Goal: Communication & Community: Share content

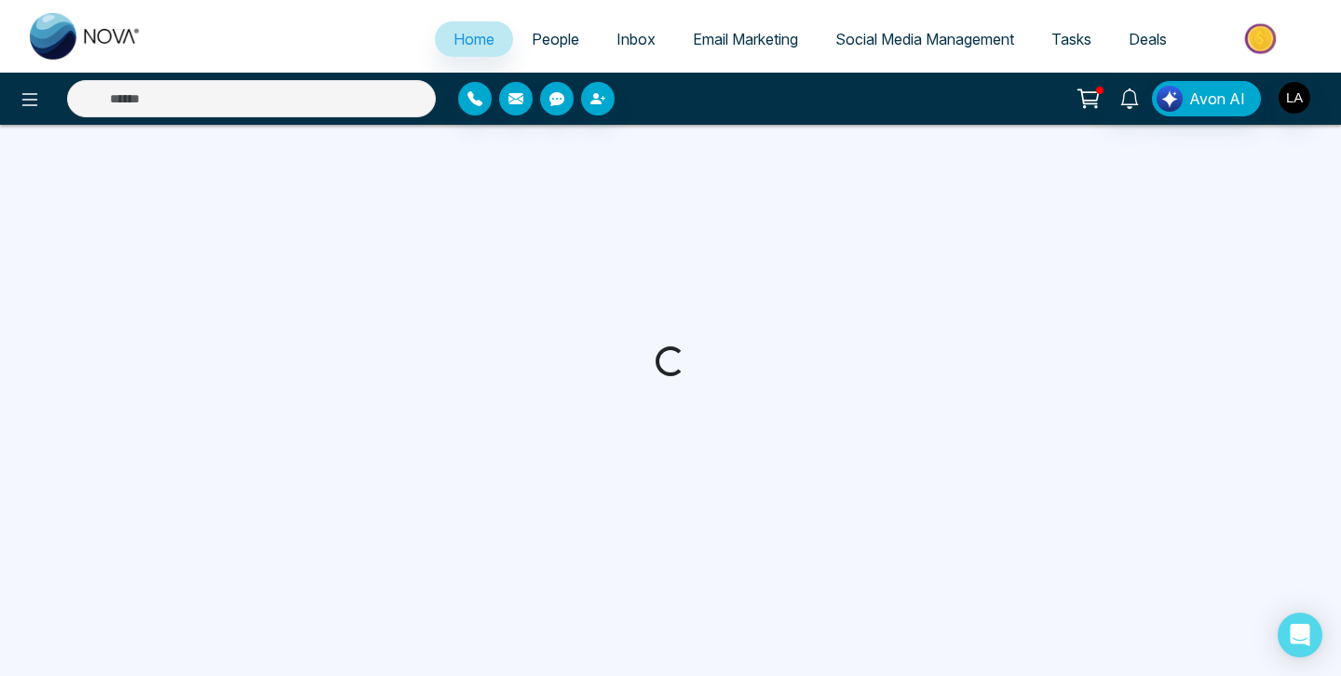
select select "*"
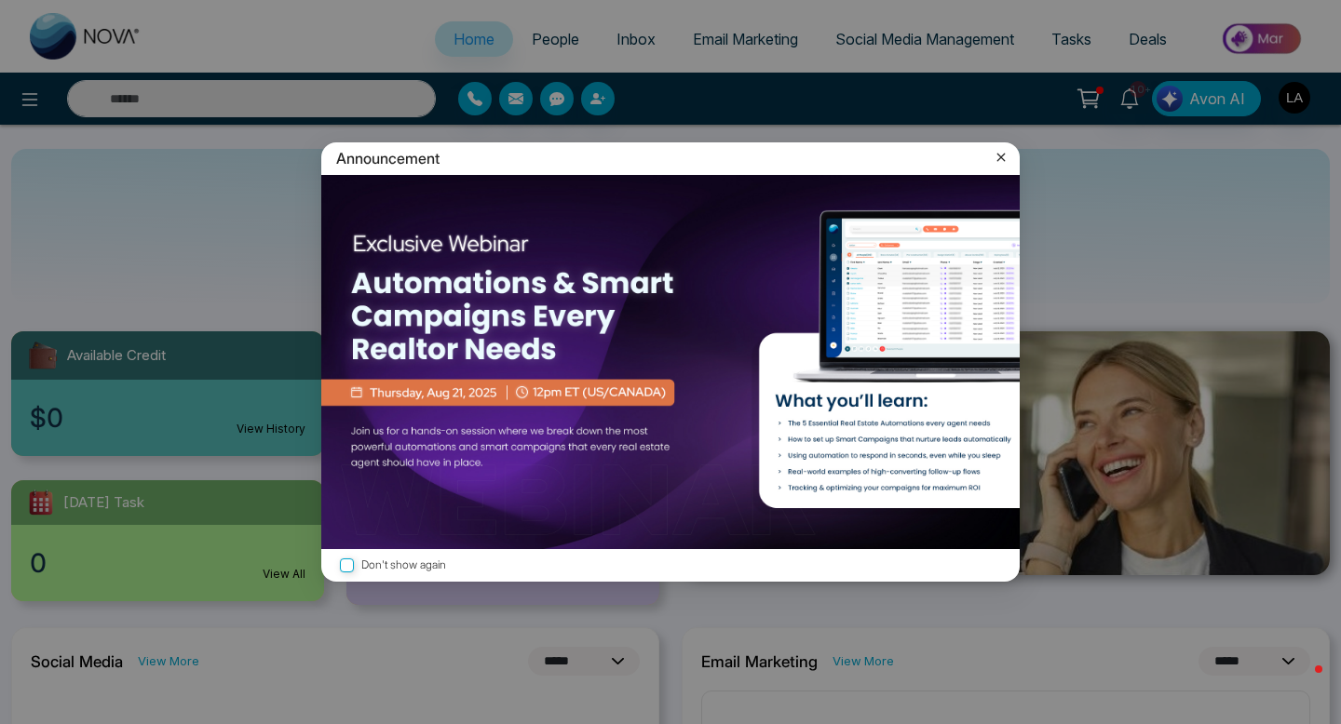
click at [1004, 153] on icon at bounding box center [1001, 157] width 19 height 19
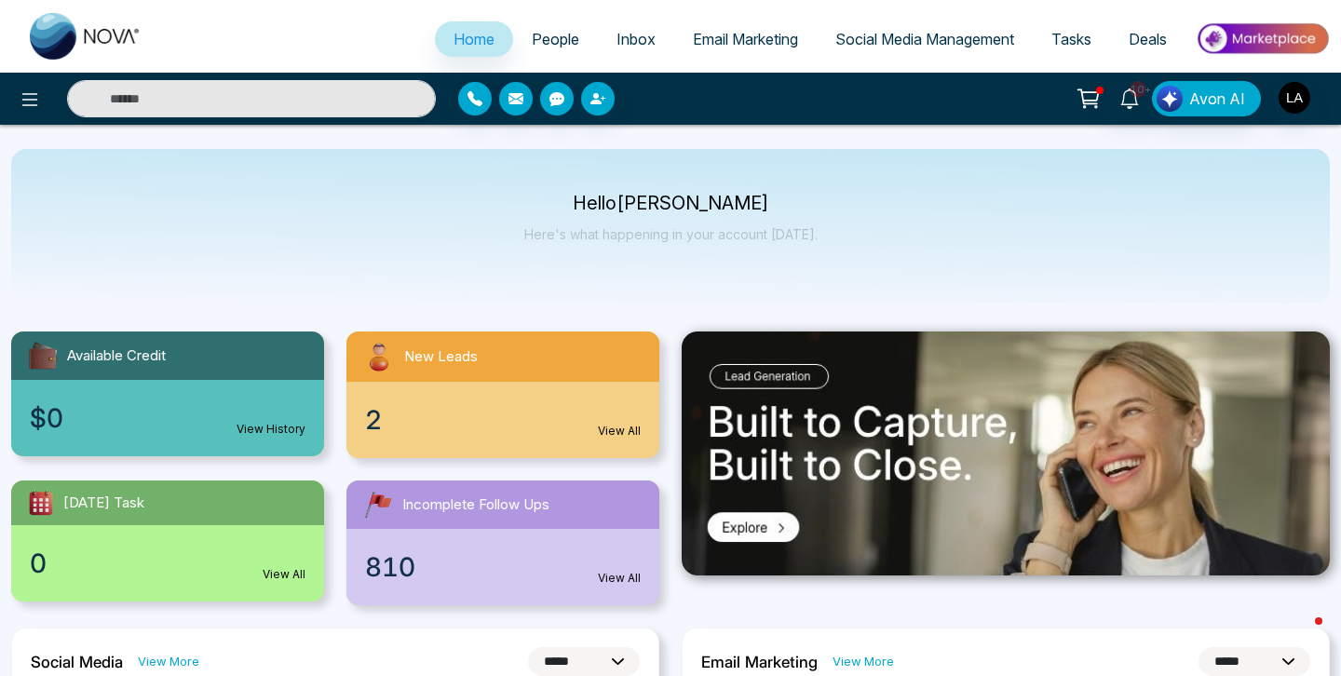
click at [568, 38] on link "People" at bounding box center [555, 38] width 85 height 35
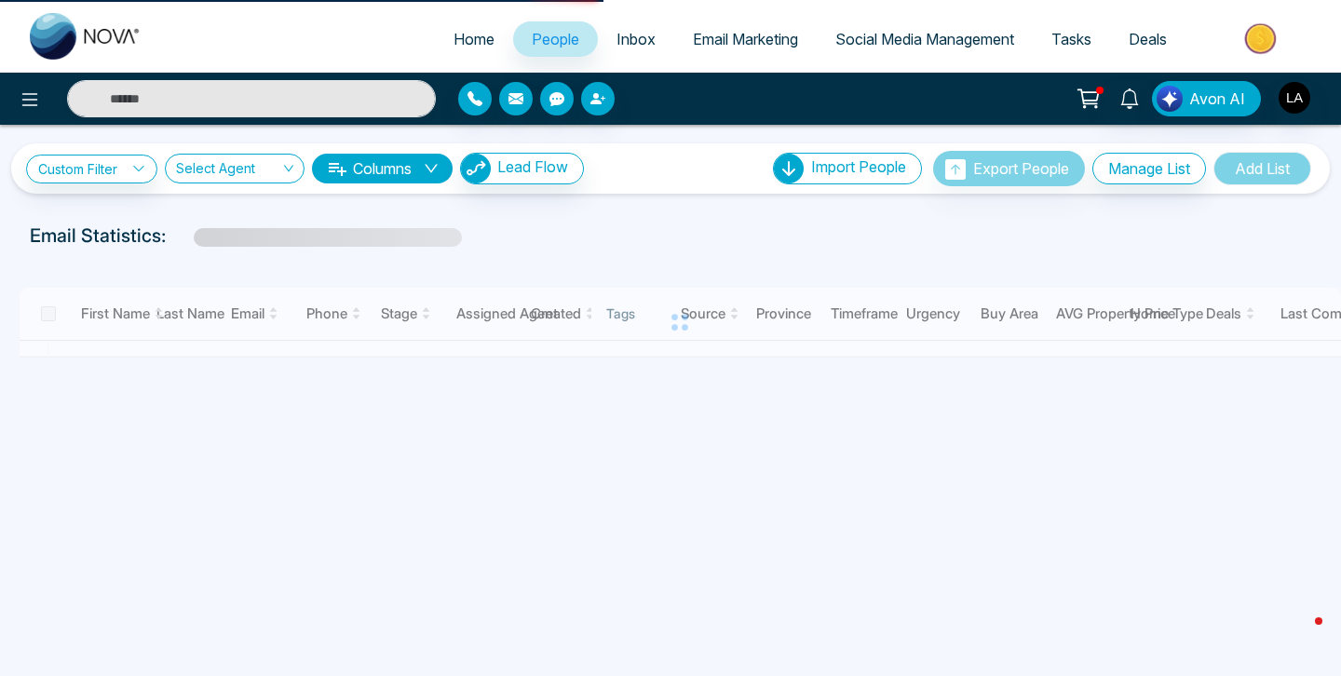
click at [290, 122] on div "Avon AI" at bounding box center [670, 99] width 1341 height 52
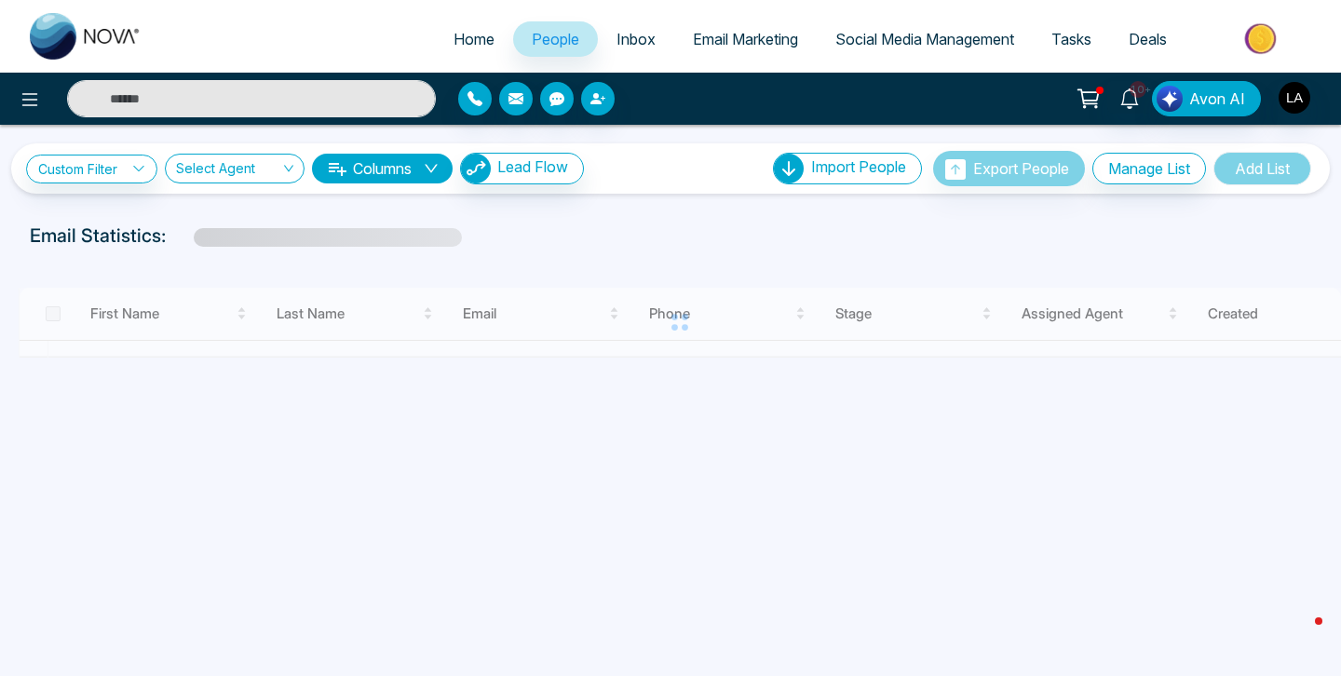
click at [293, 101] on input "text" at bounding box center [251, 98] width 369 height 37
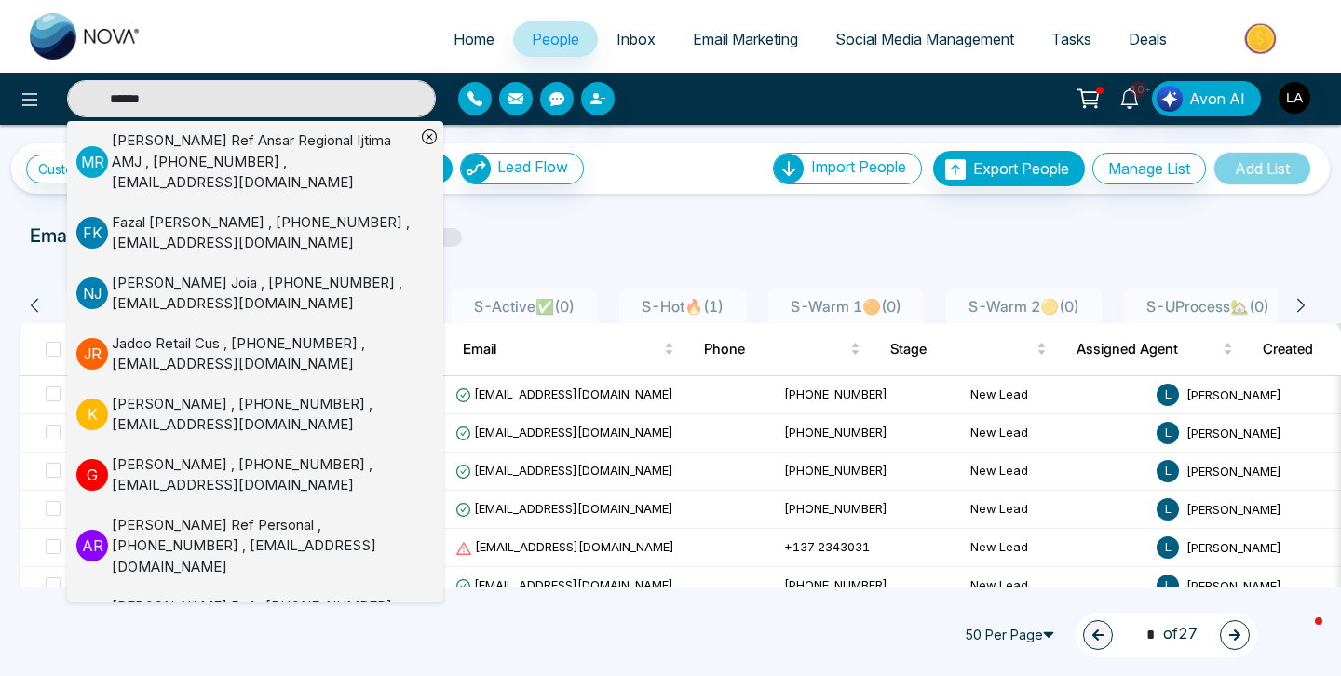
click at [543, 201] on div "**********" at bounding box center [670, 356] width 1341 height 462
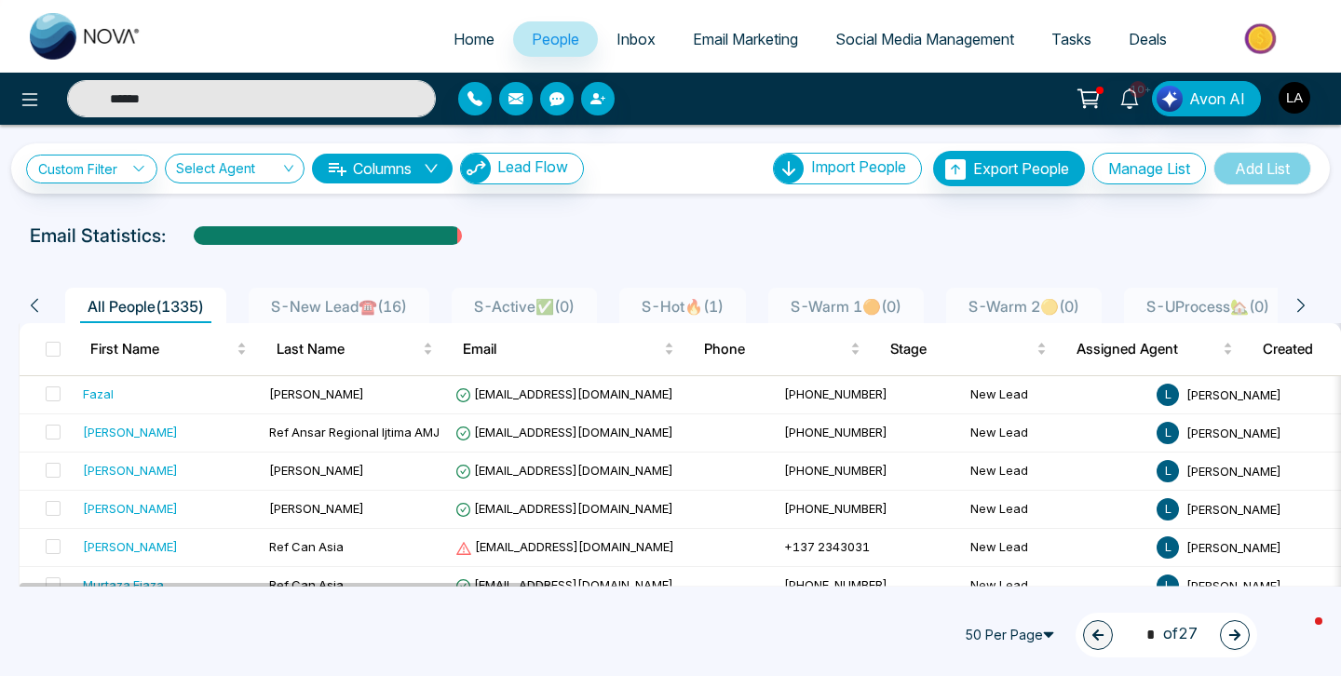
type input "******"
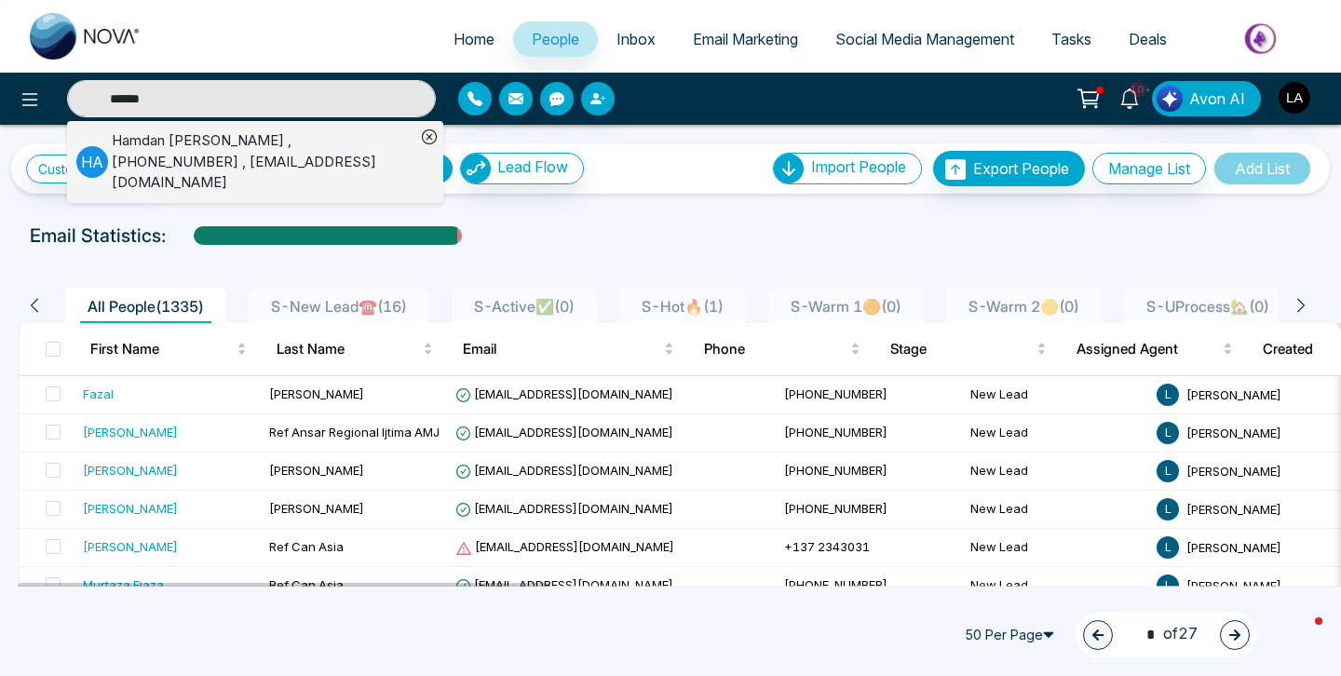
click at [212, 93] on input "******" at bounding box center [251, 98] width 369 height 37
type input "******"
click at [134, 142] on div "Hamdan Ahmed , +16475172315 , Hamdan7ahmed@gmail.com" at bounding box center [264, 161] width 304 height 63
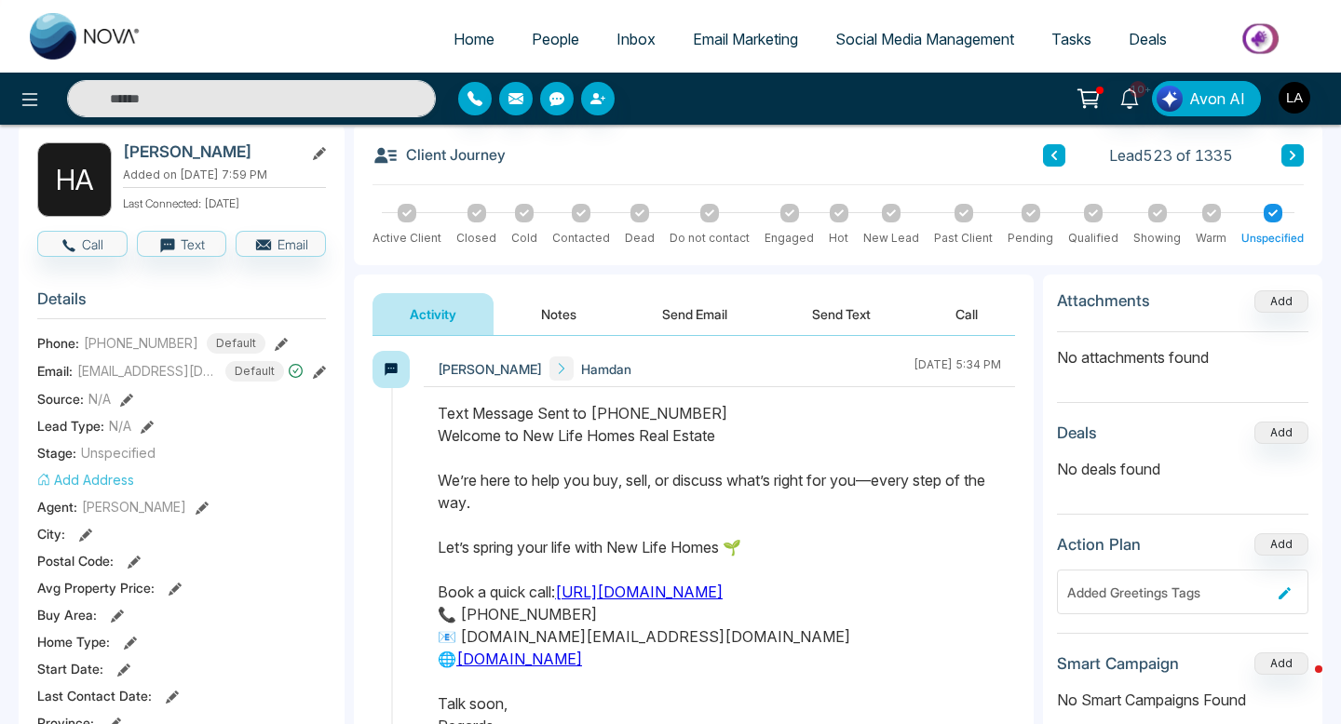
scroll to position [88, 0]
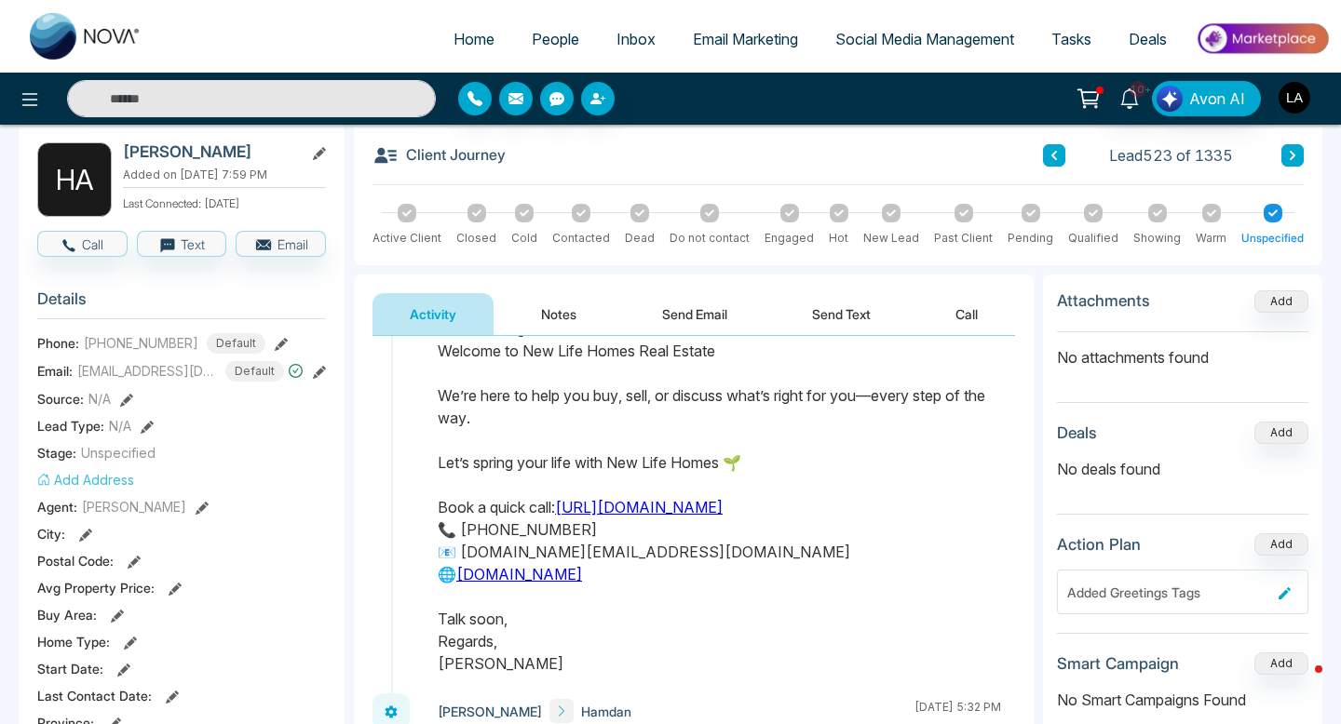
click at [1305, 103] on img "button" at bounding box center [1294, 98] width 32 height 32
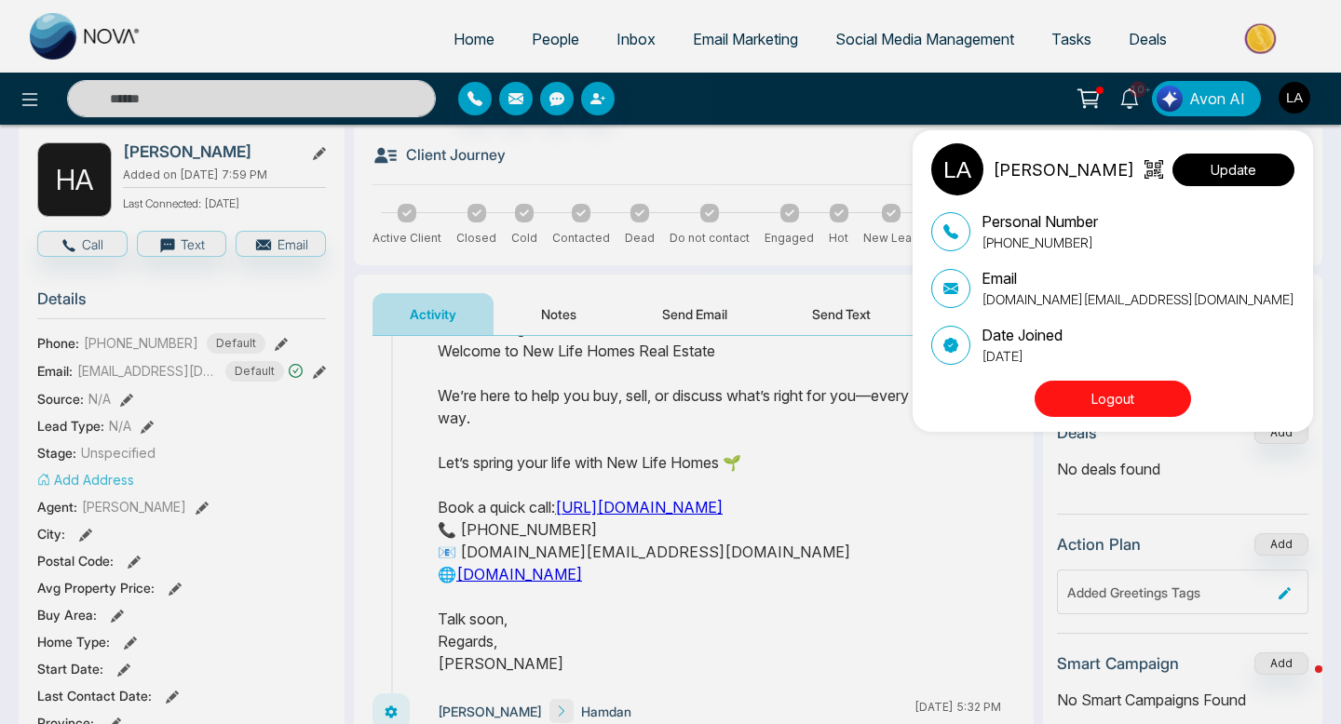
click at [1235, 178] on button "Update" at bounding box center [1233, 170] width 122 height 33
select select
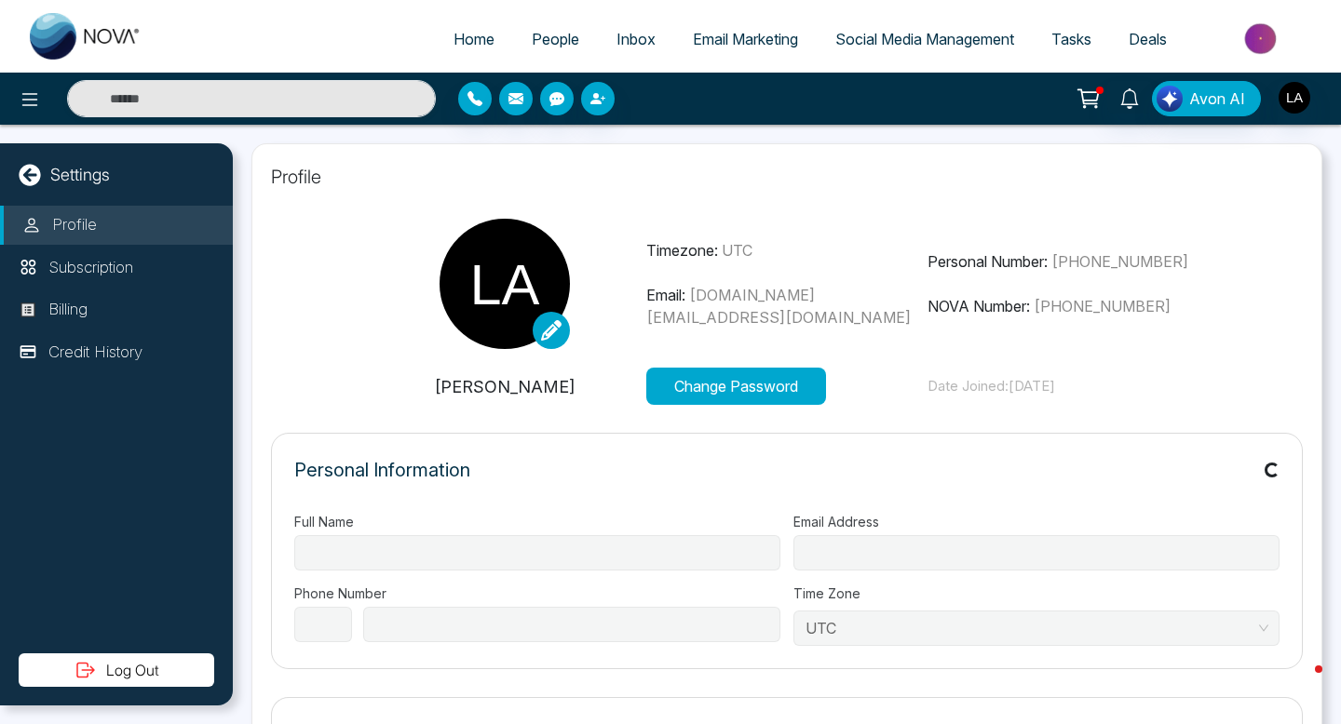
type input "**********"
select select "**"
type input "**********"
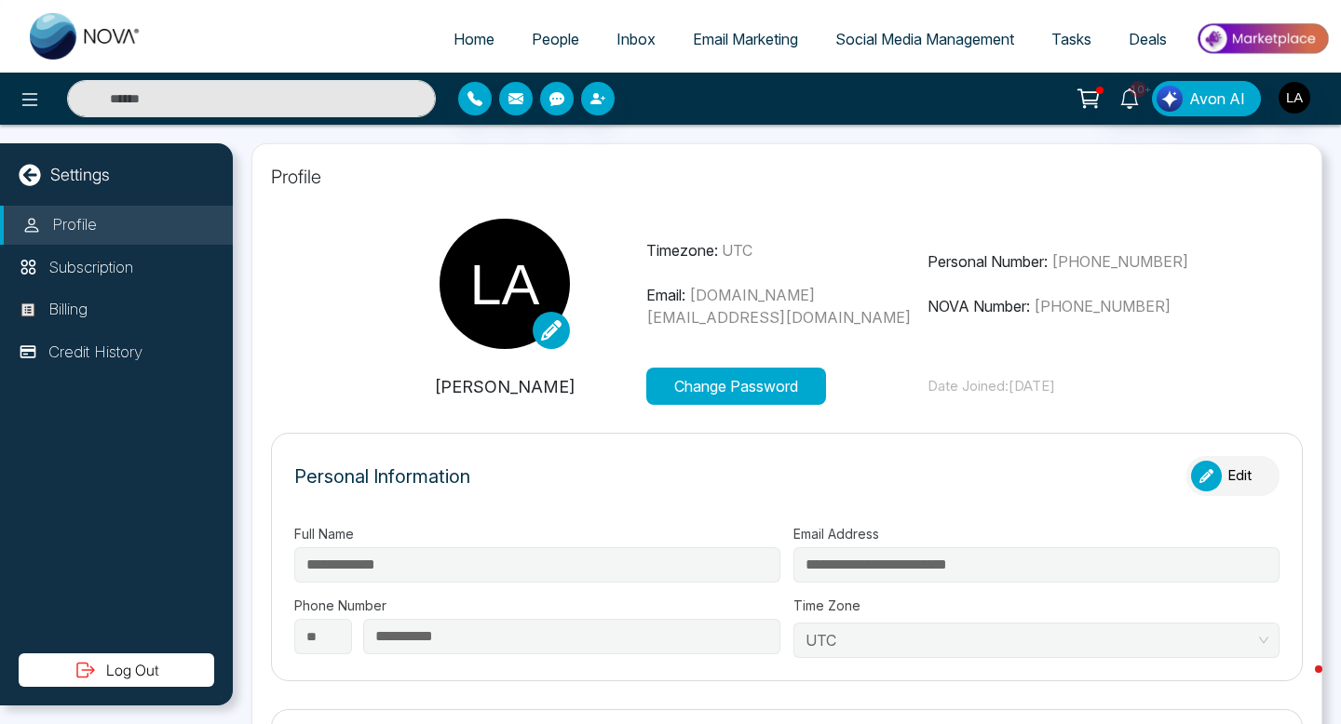
drag, startPoint x: 1097, startPoint y: 302, endPoint x: 1200, endPoint y: 302, distance: 103.3
click at [1201, 302] on p "NOVA Number: +16479517474" at bounding box center [1068, 306] width 282 height 22
drag, startPoint x: 1177, startPoint y: 302, endPoint x: 1023, endPoint y: 303, distance: 153.6
click at [1023, 303] on p "NOVA Number: +16479517474" at bounding box center [1068, 306] width 282 height 22
click at [1057, 263] on p "Personal Number: +19055068800" at bounding box center [1068, 261] width 282 height 22
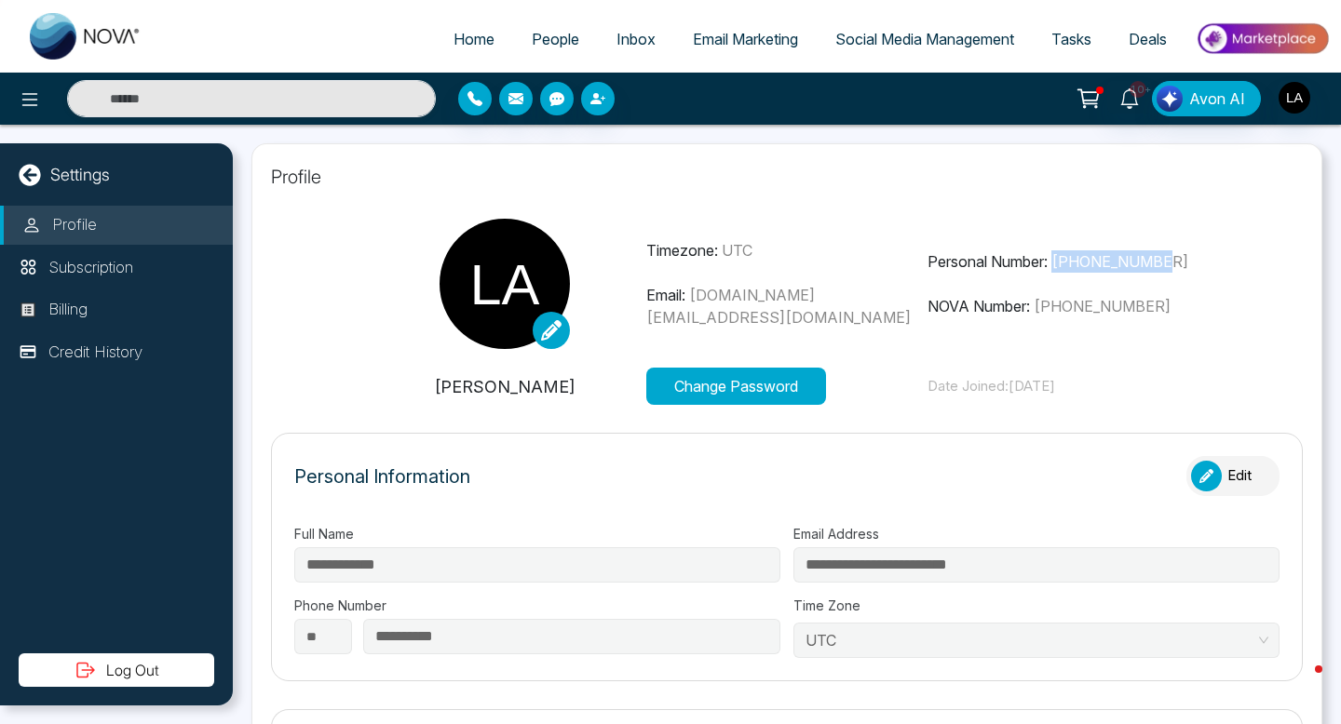
drag, startPoint x: 1064, startPoint y: 256, endPoint x: 1179, endPoint y: 254, distance: 114.5
click at [1179, 254] on p "Personal Number: +19055068800" at bounding box center [1068, 261] width 282 height 22
click at [556, 35] on span "People" at bounding box center [555, 39] width 47 height 19
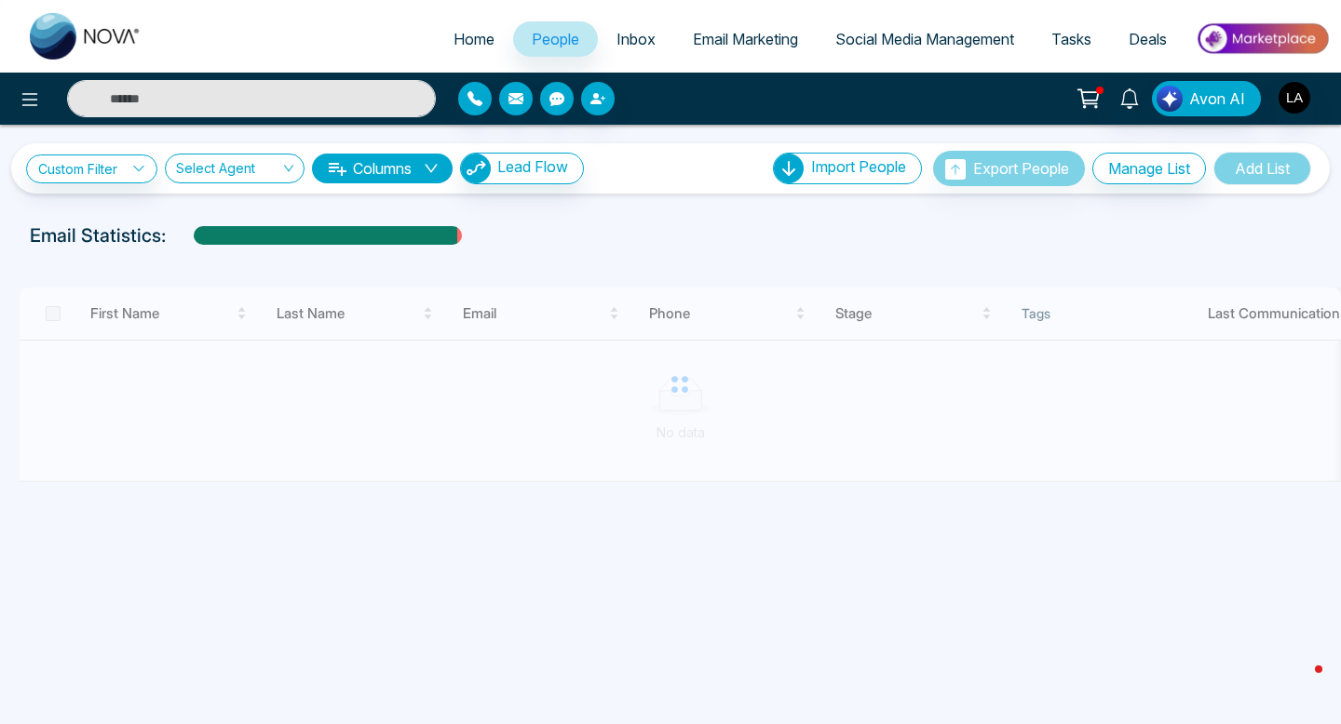
click at [142, 112] on input "text" at bounding box center [251, 98] width 369 height 37
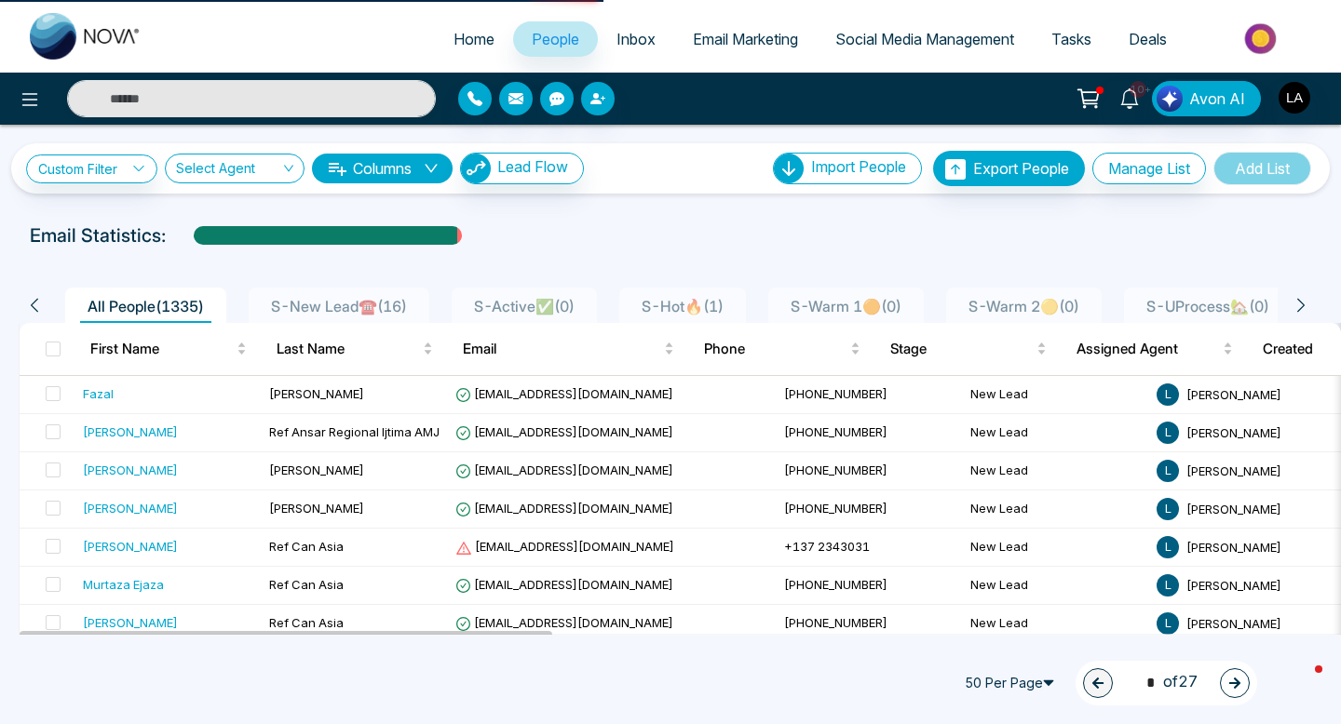
click at [151, 118] on div "10+ Avon AI" at bounding box center [670, 99] width 1341 height 52
click at [181, 93] on input "text" at bounding box center [251, 98] width 369 height 37
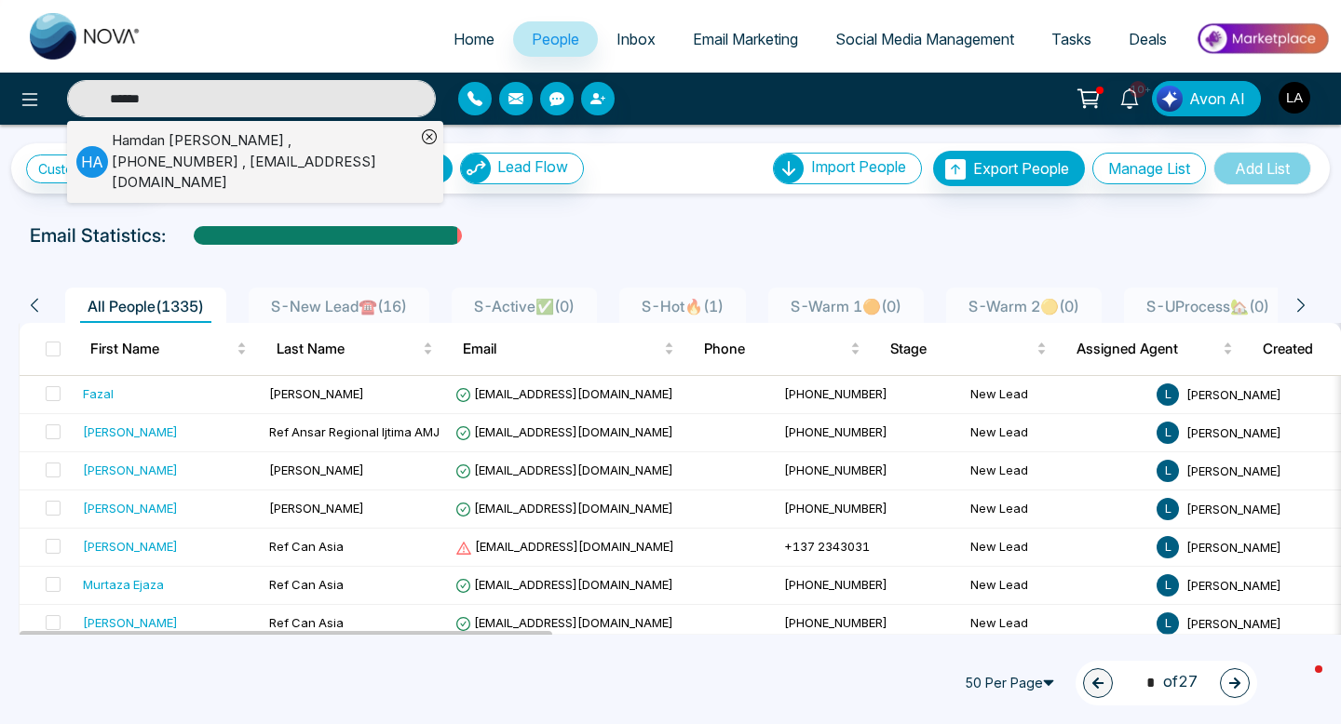
type input "******"
click at [119, 142] on div "Hamdan Ahmed , +16475172315 , Hamdan7ahmed@gmail.com" at bounding box center [264, 161] width 304 height 63
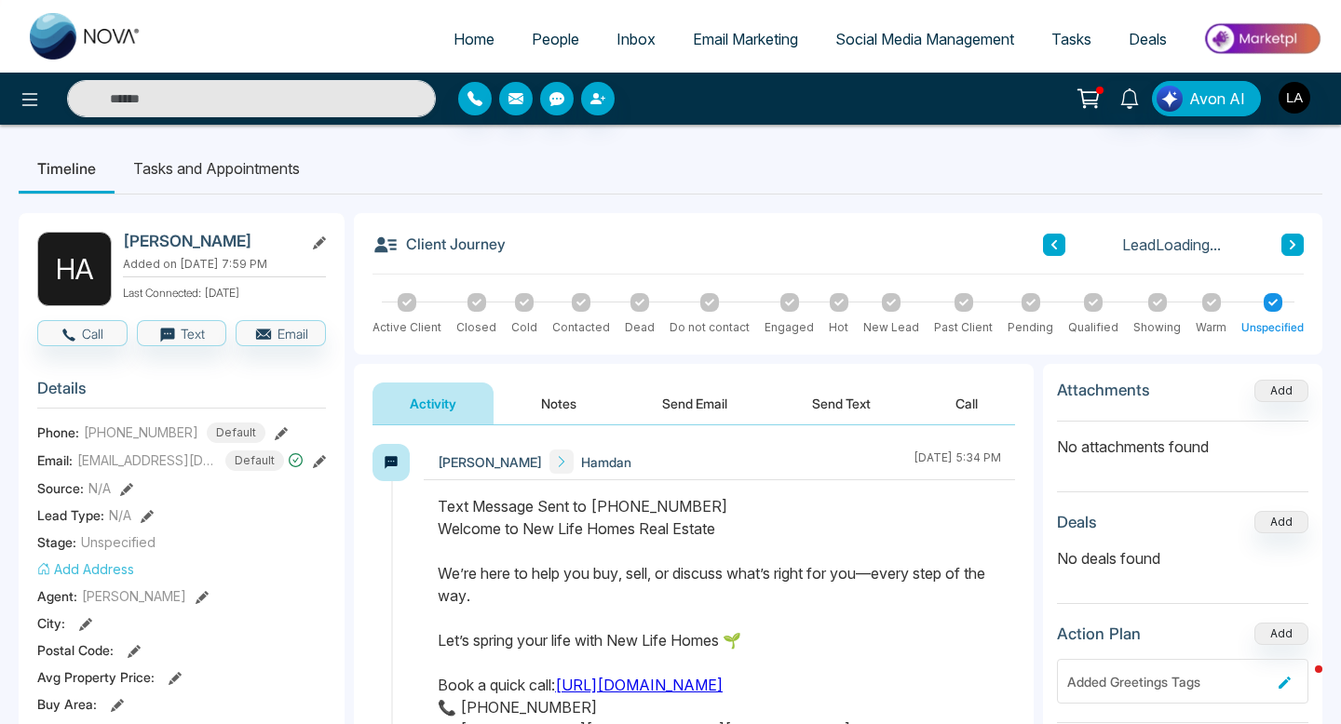
click at [859, 405] on button "Send Text" at bounding box center [841, 404] width 133 height 42
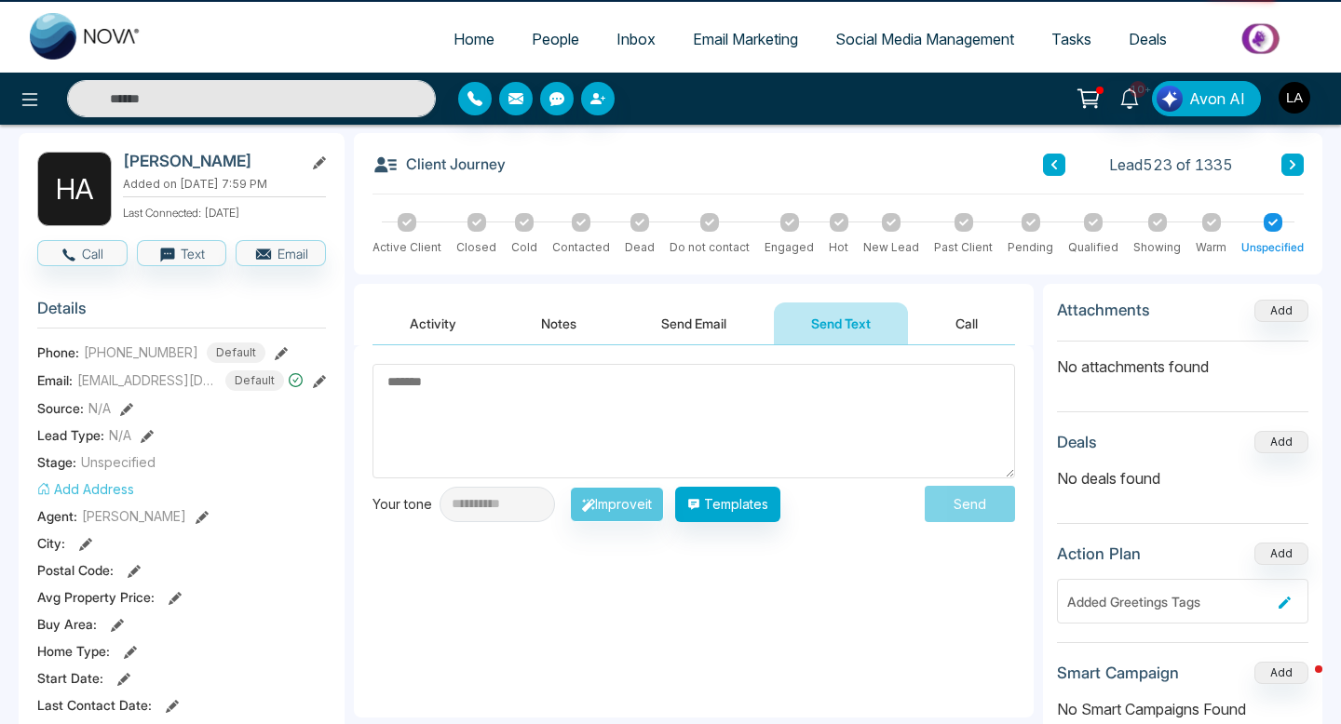
scroll to position [81, 0]
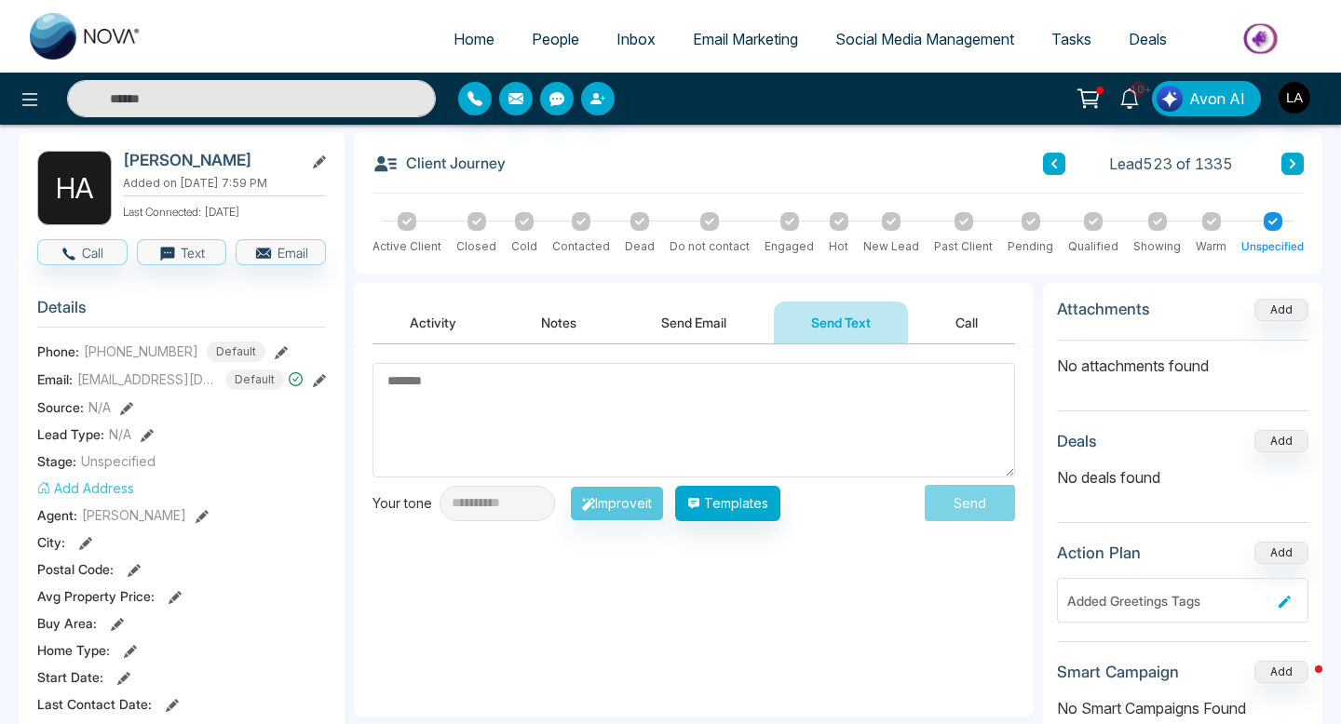
click at [741, 422] on textarea at bounding box center [693, 420] width 642 height 115
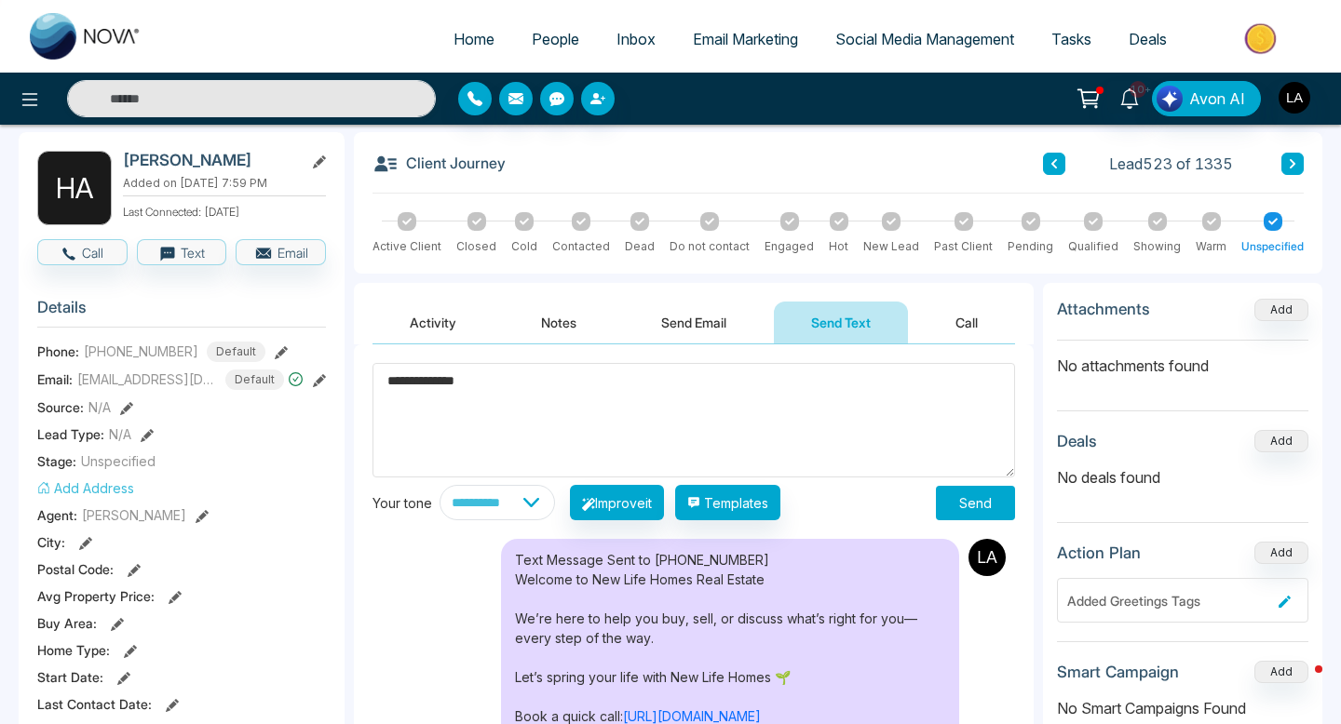
type textarea "**********"
click at [991, 506] on button "Send" at bounding box center [975, 503] width 79 height 34
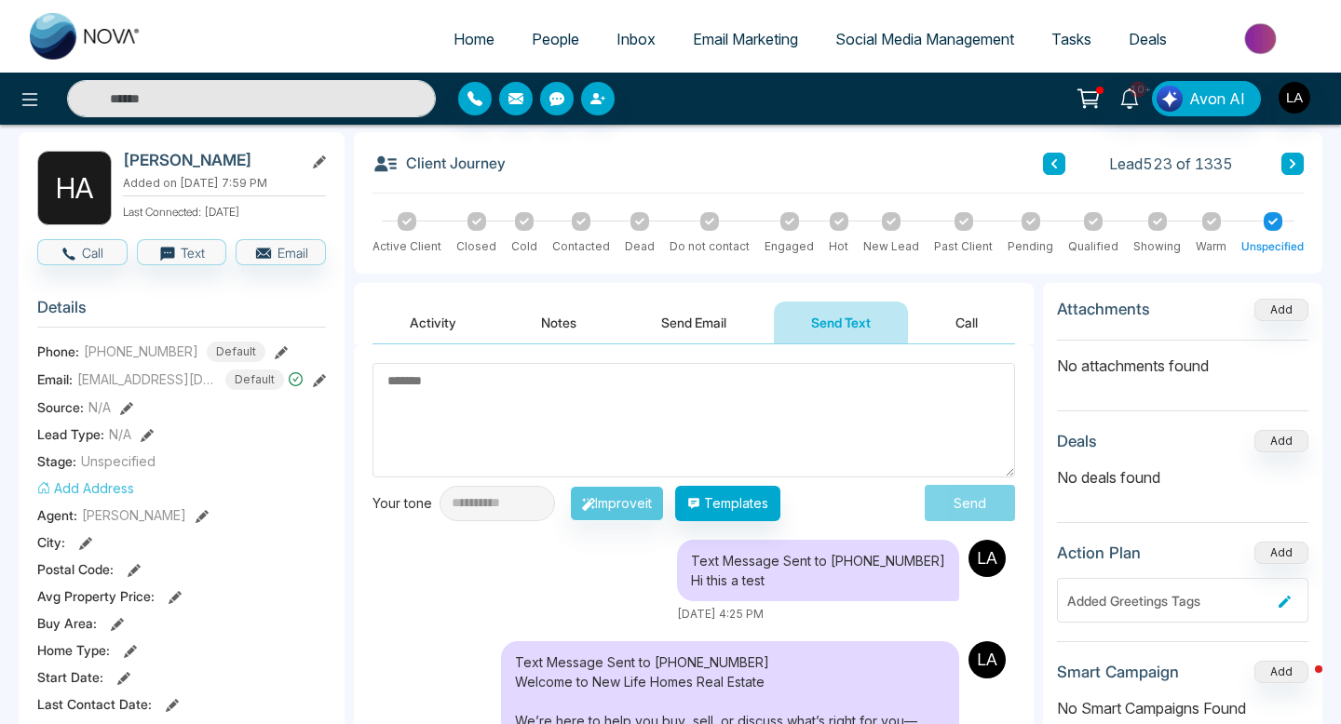
click at [709, 429] on textarea at bounding box center [693, 420] width 642 height 115
click at [17, 92] on button at bounding box center [29, 98] width 37 height 37
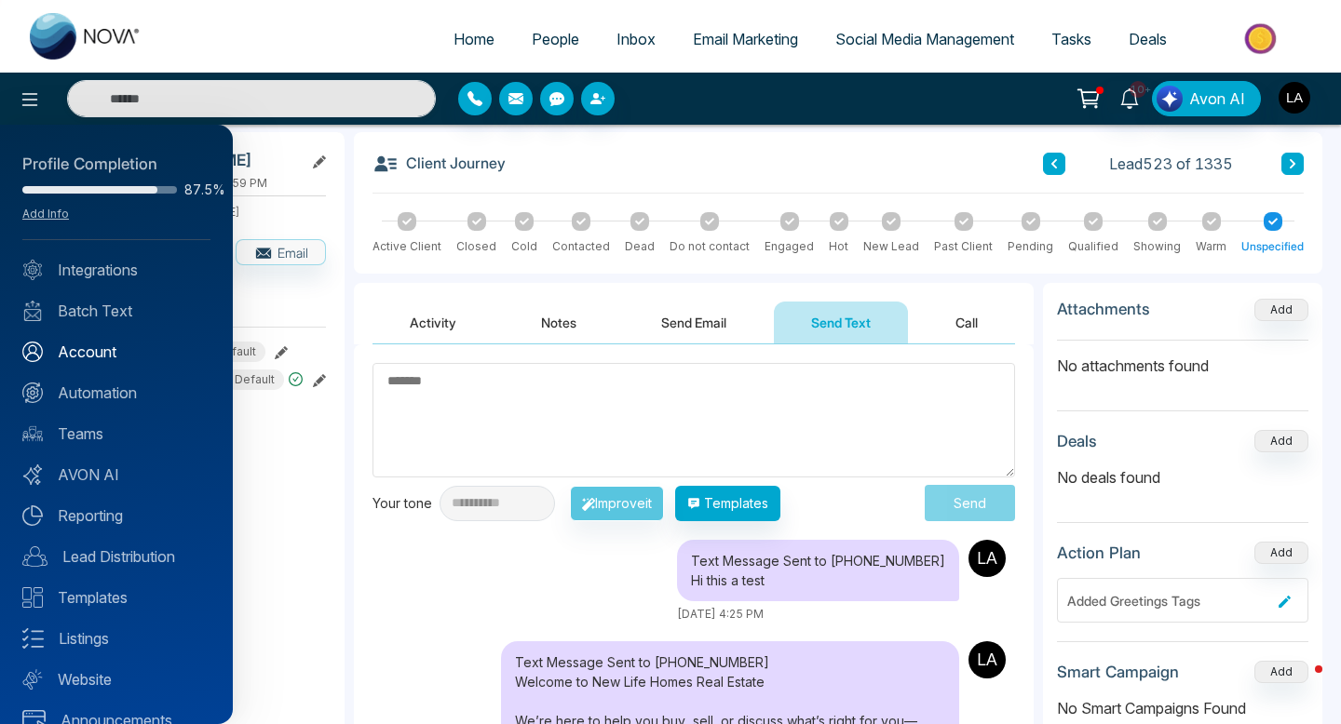
click at [74, 348] on link "Account" at bounding box center [116, 352] width 188 height 22
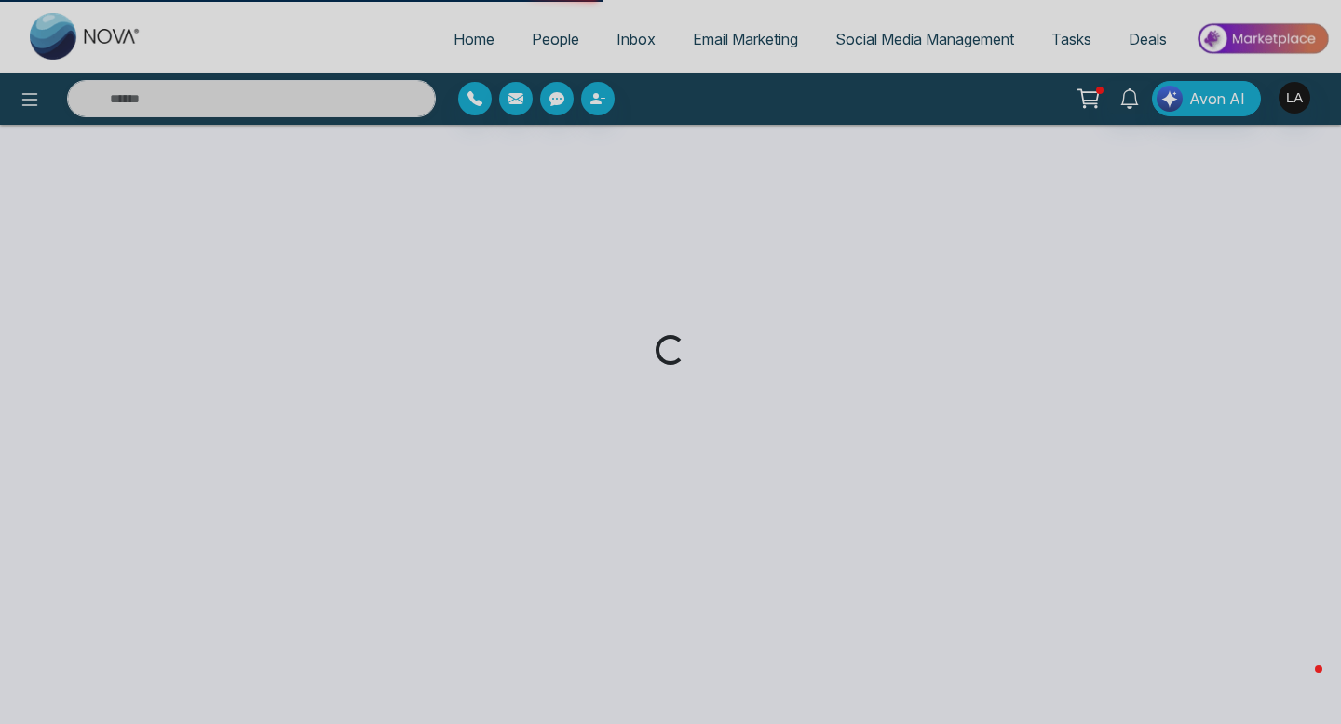
click at [19, 107] on div "Loading..." at bounding box center [670, 362] width 1341 height 724
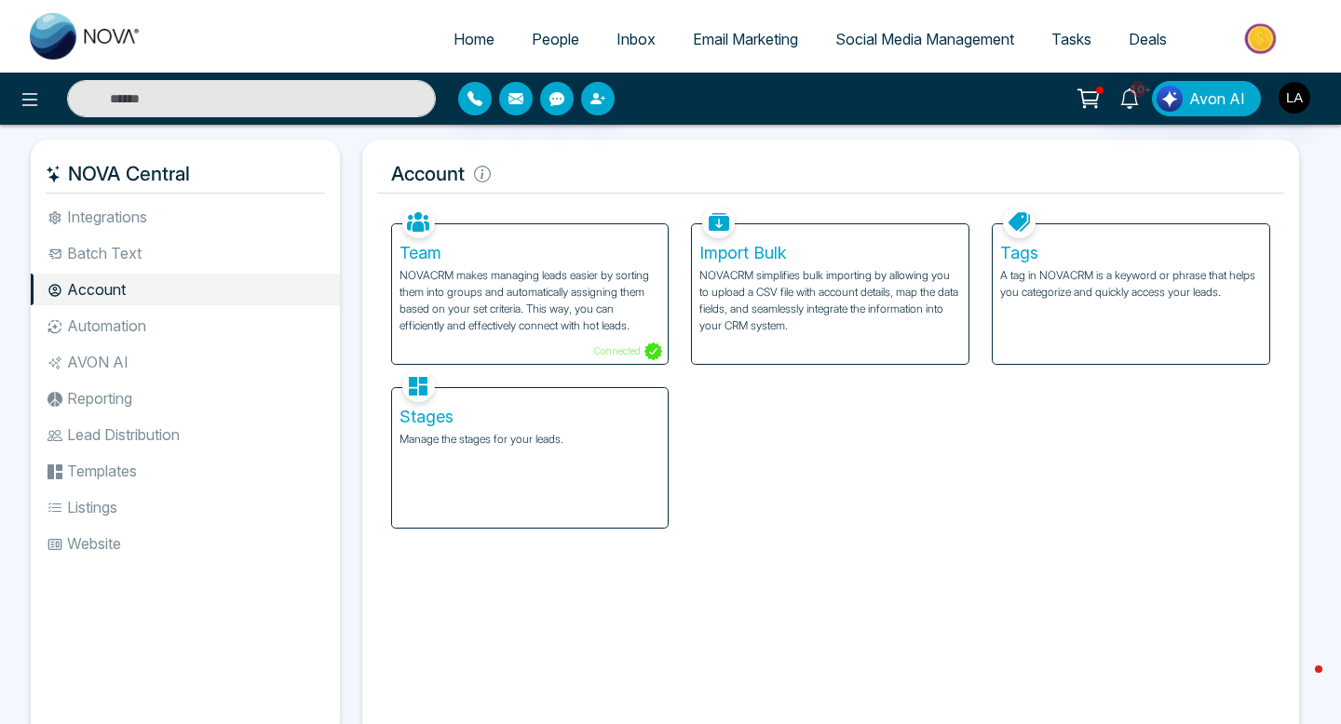
click at [31, 101] on icon at bounding box center [30, 99] width 22 height 22
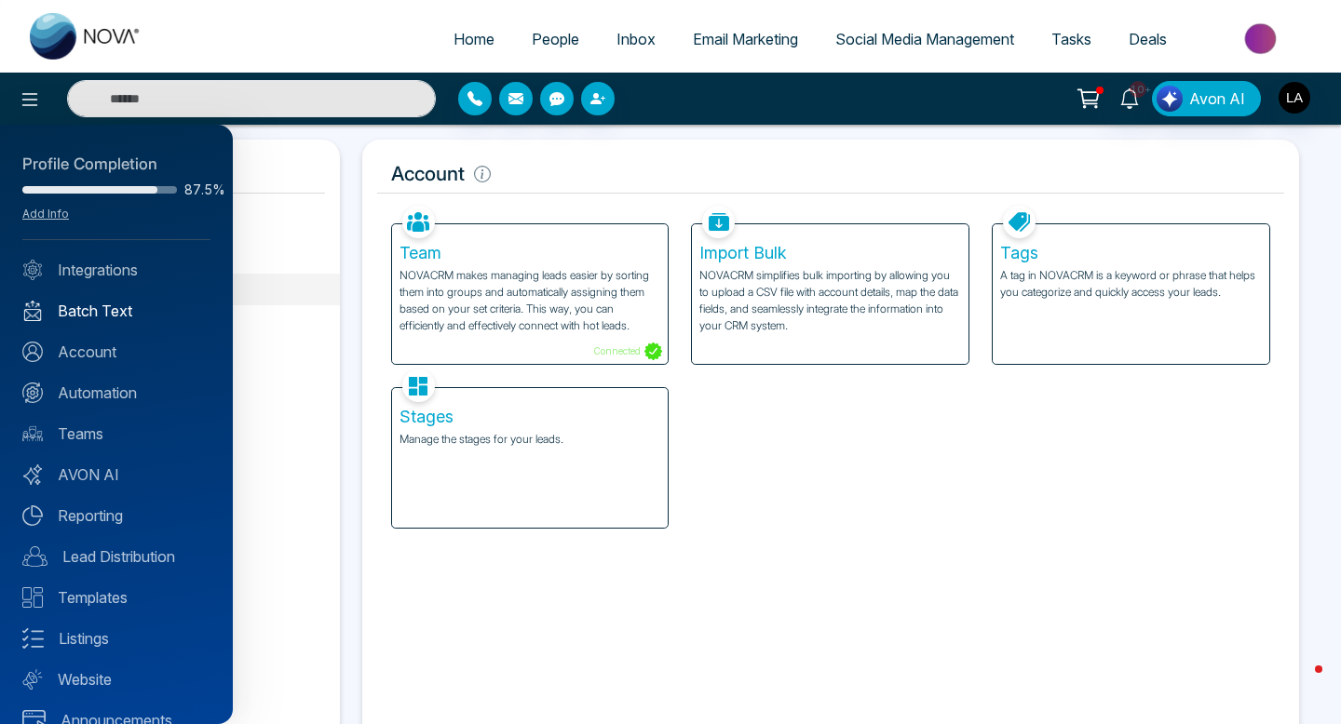
click at [88, 317] on link "Batch Text" at bounding box center [116, 311] width 188 height 22
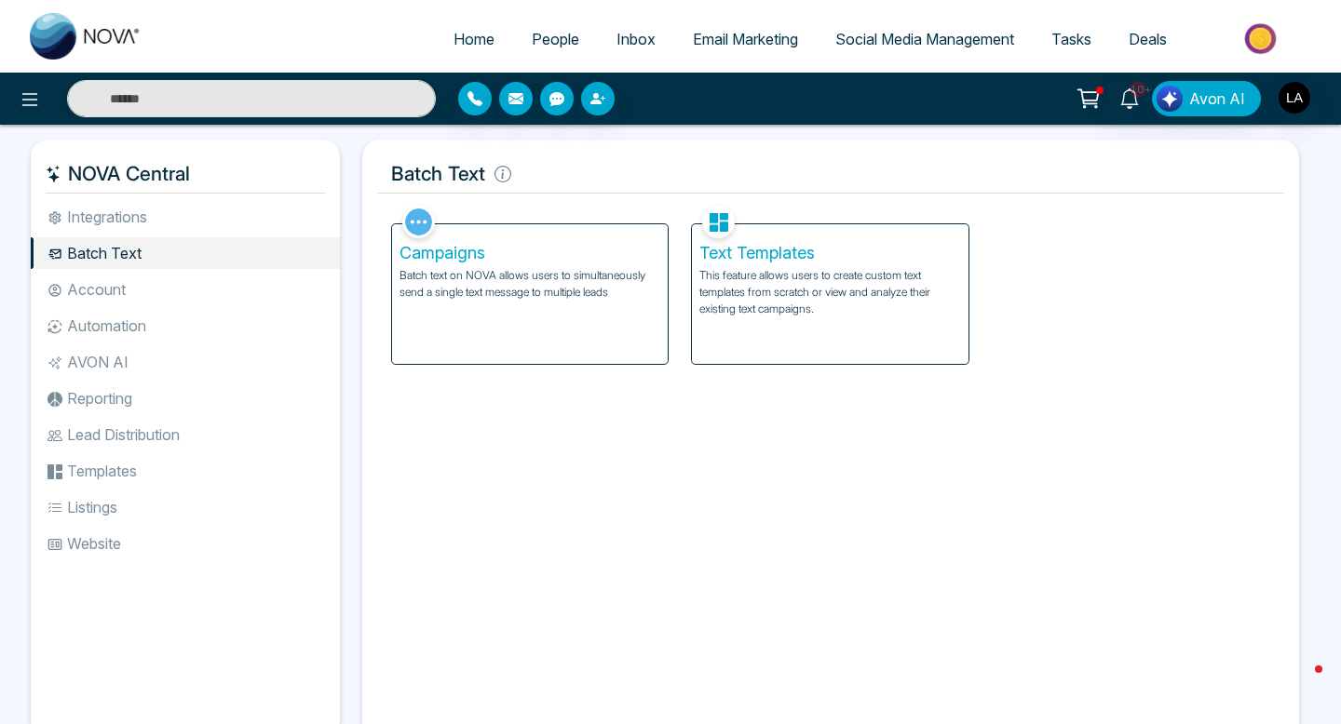
click at [530, 275] on p "Batch text on NOVA allows users to simultaneously send a single text message to…" at bounding box center [530, 284] width 262 height 34
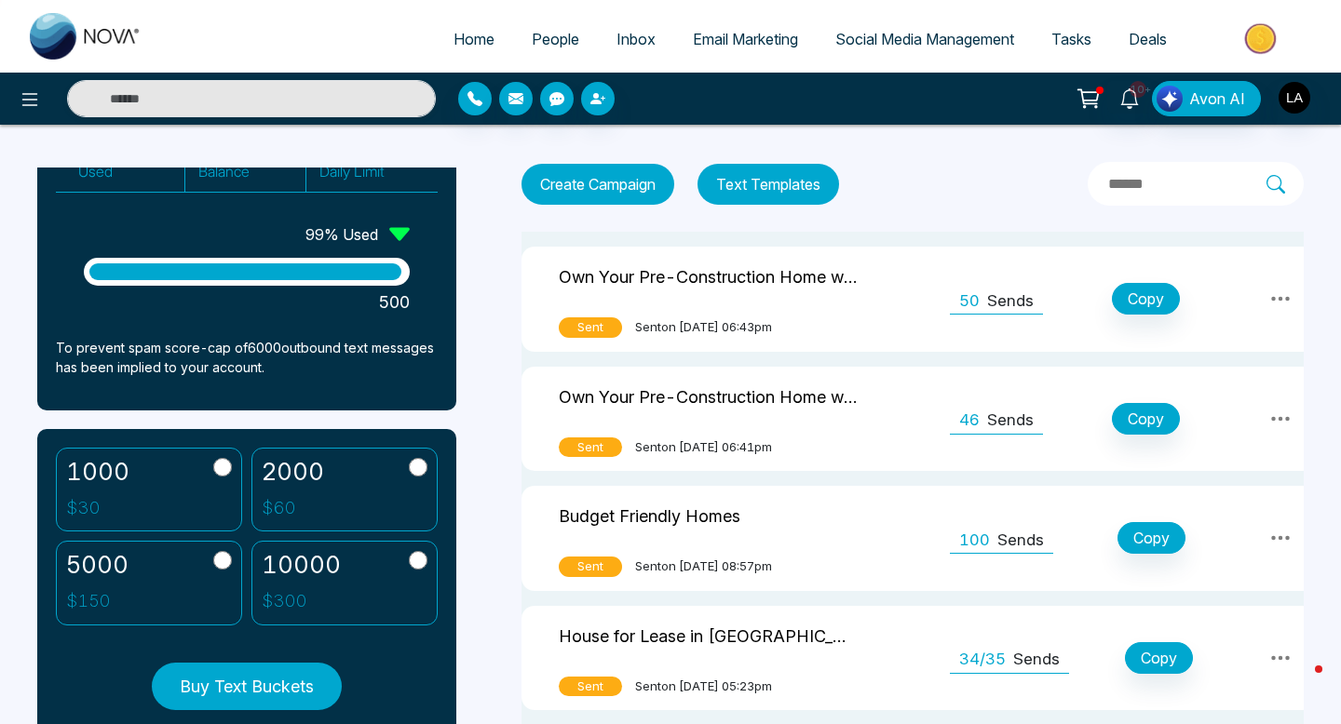
scroll to position [180, 0]
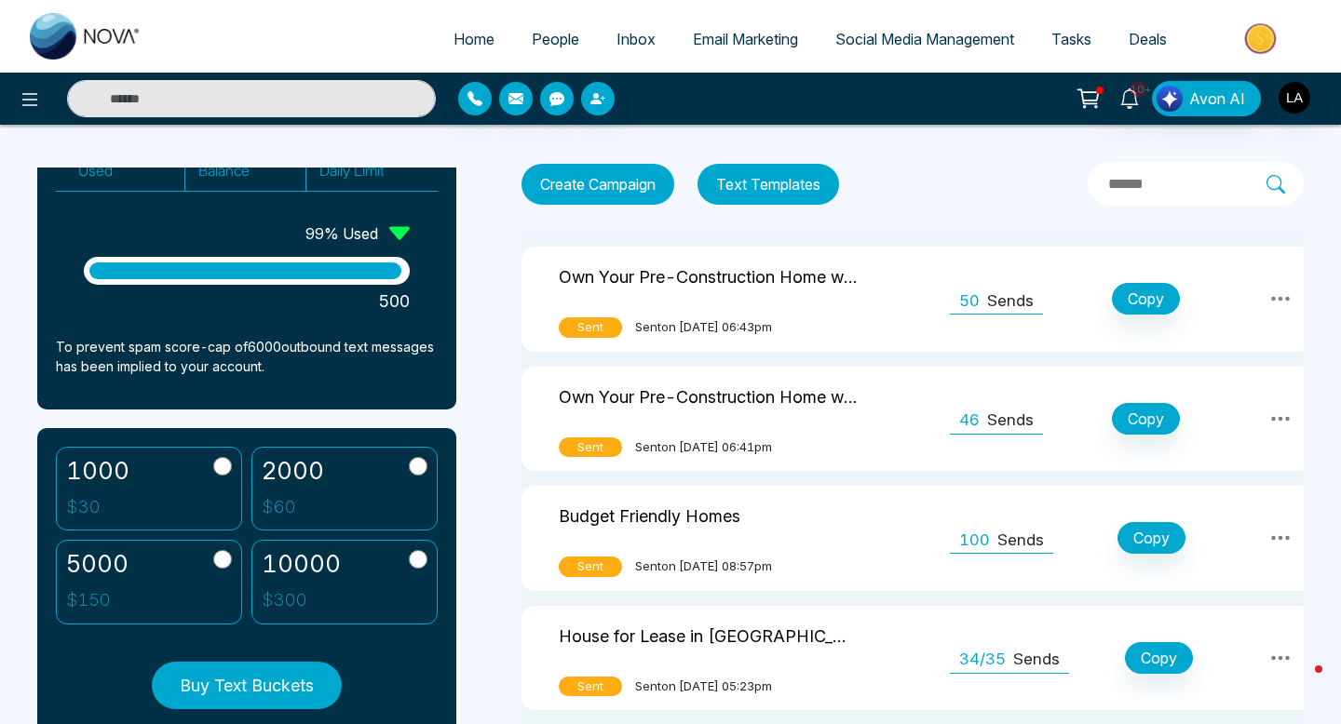
click at [757, 182] on button "Text Templates" at bounding box center [768, 184] width 142 height 41
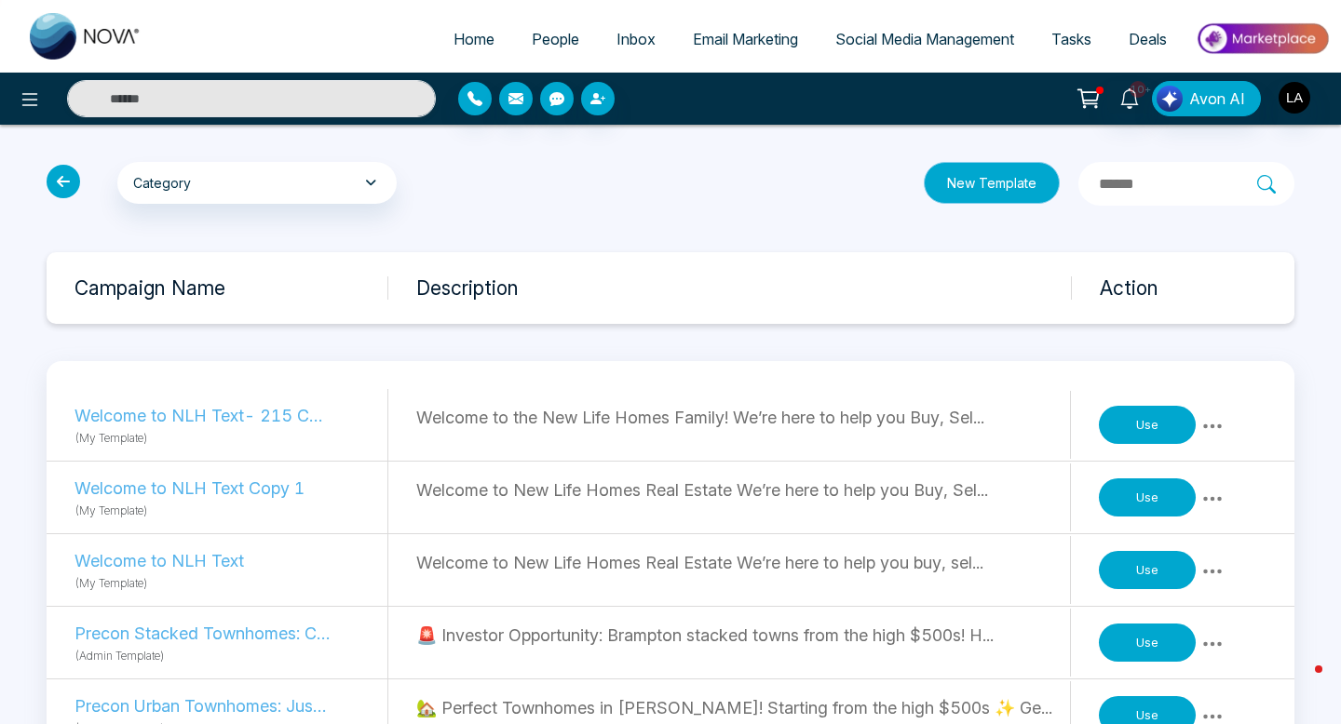
click at [952, 177] on button "New Template" at bounding box center [992, 183] width 136 height 42
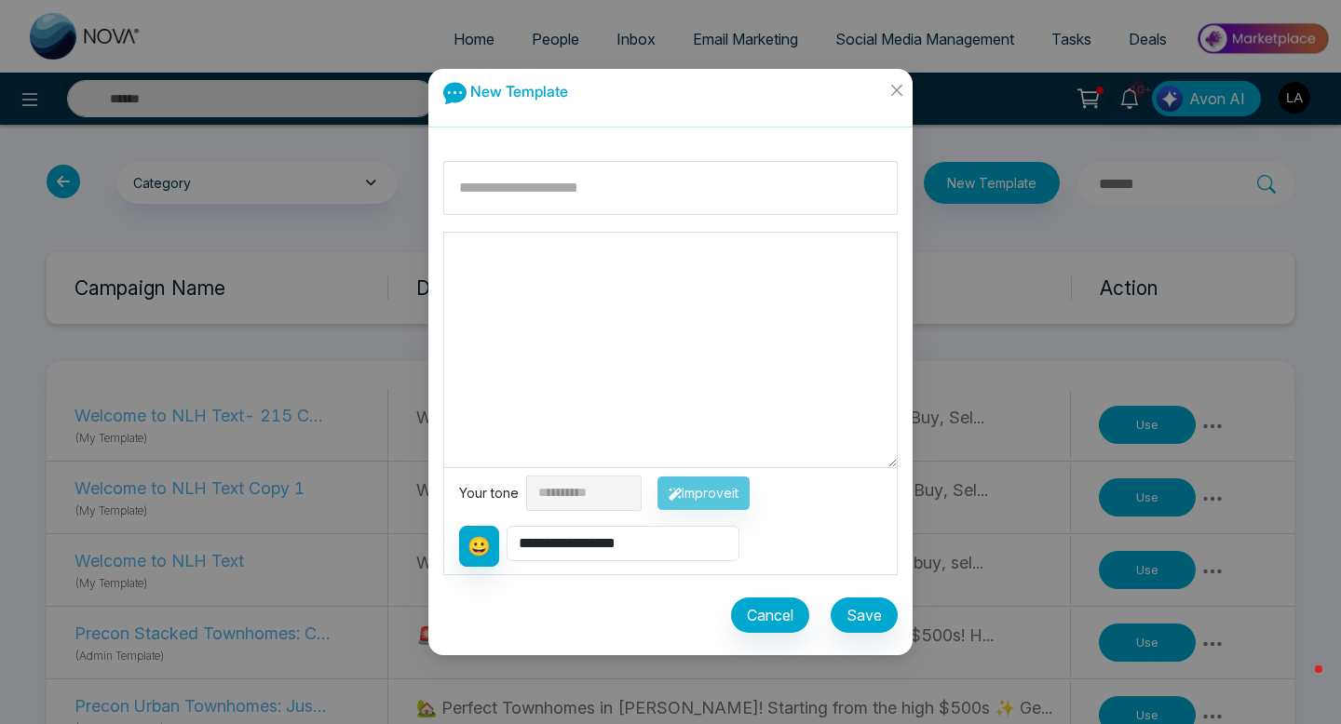
click at [592, 262] on textarea at bounding box center [670, 350] width 452 height 235
type textarea "*"
click at [574, 560] on select "**********" at bounding box center [622, 543] width 233 height 35
click at [901, 83] on icon "close" at bounding box center [896, 90] width 15 height 15
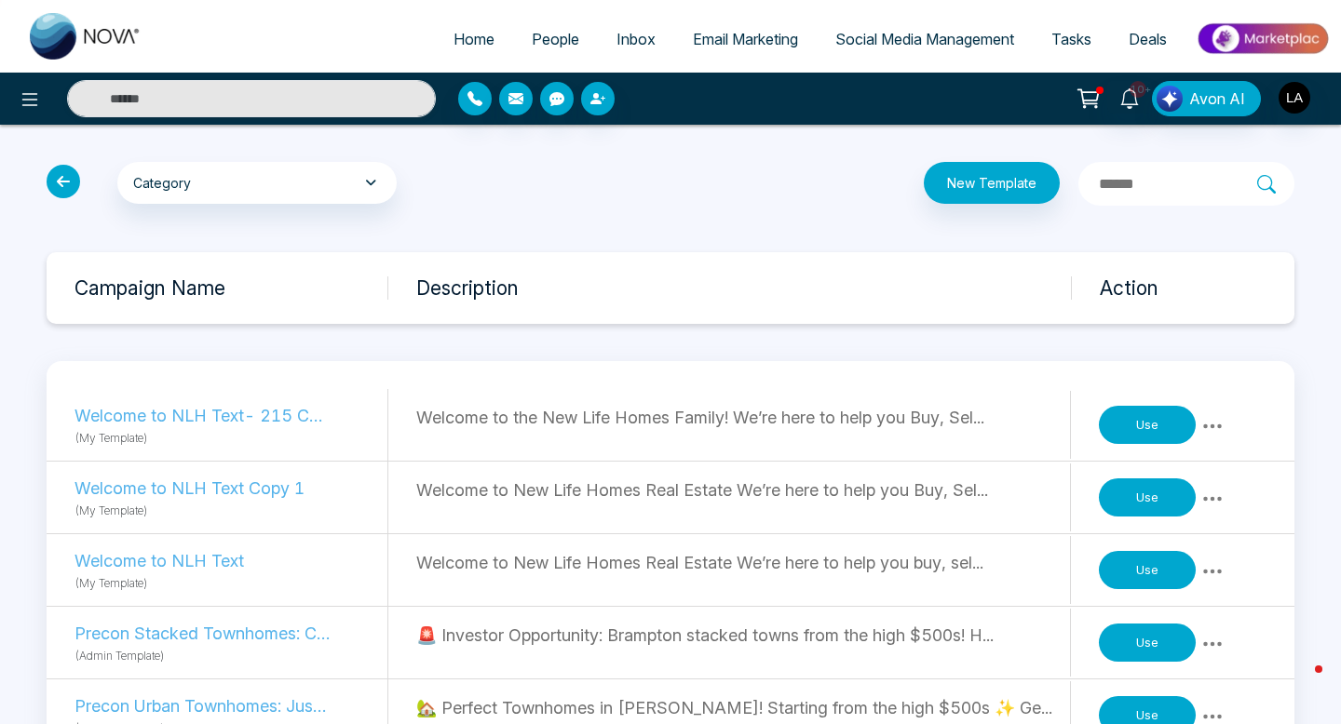
click at [133, 423] on p "Welcome to NLH Text- 215 Copy" at bounding box center [202, 415] width 256 height 25
click at [1127, 432] on button "Use" at bounding box center [1147, 425] width 97 height 39
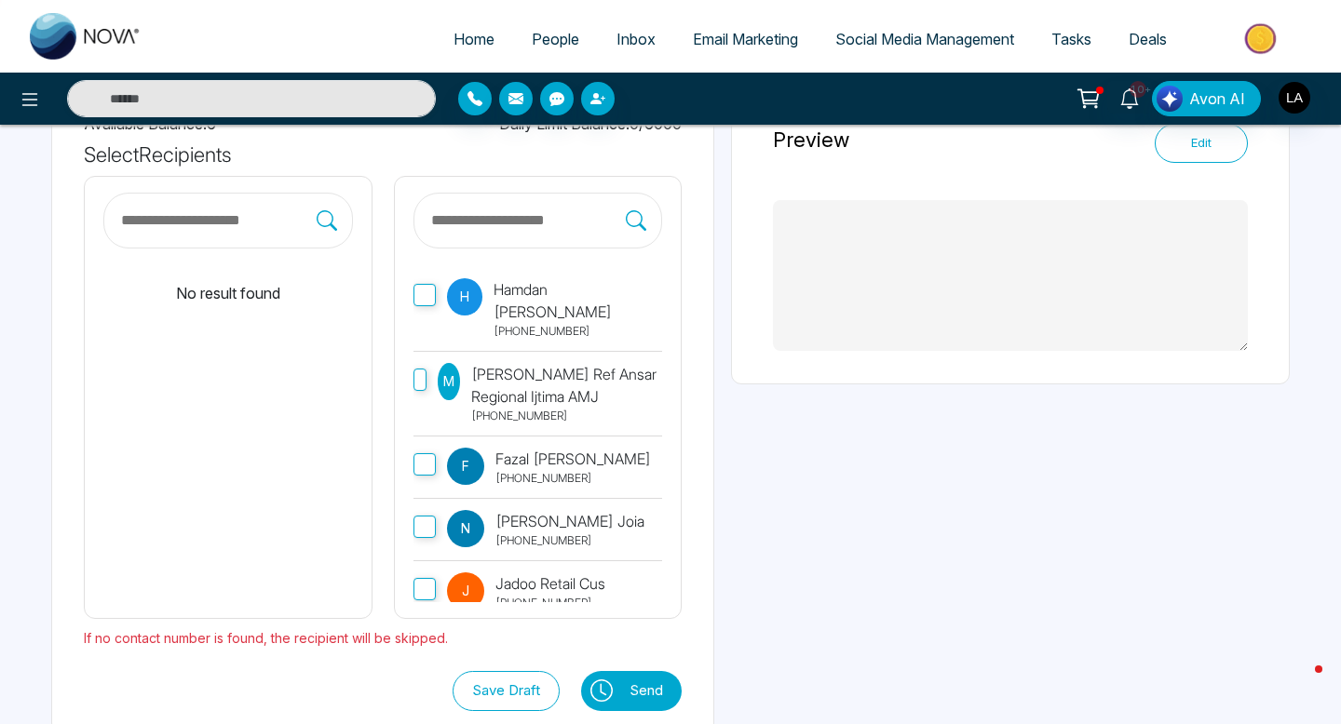
scroll to position [157, 0]
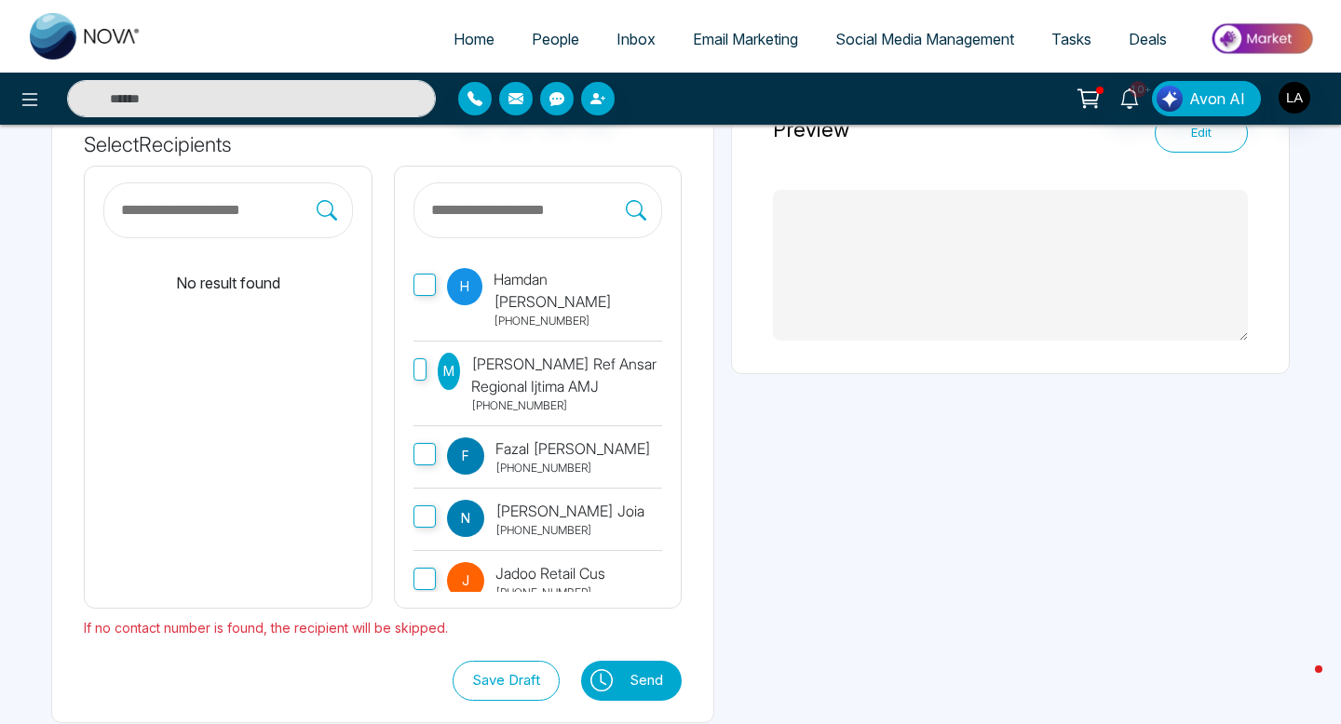
type textarea "**********"
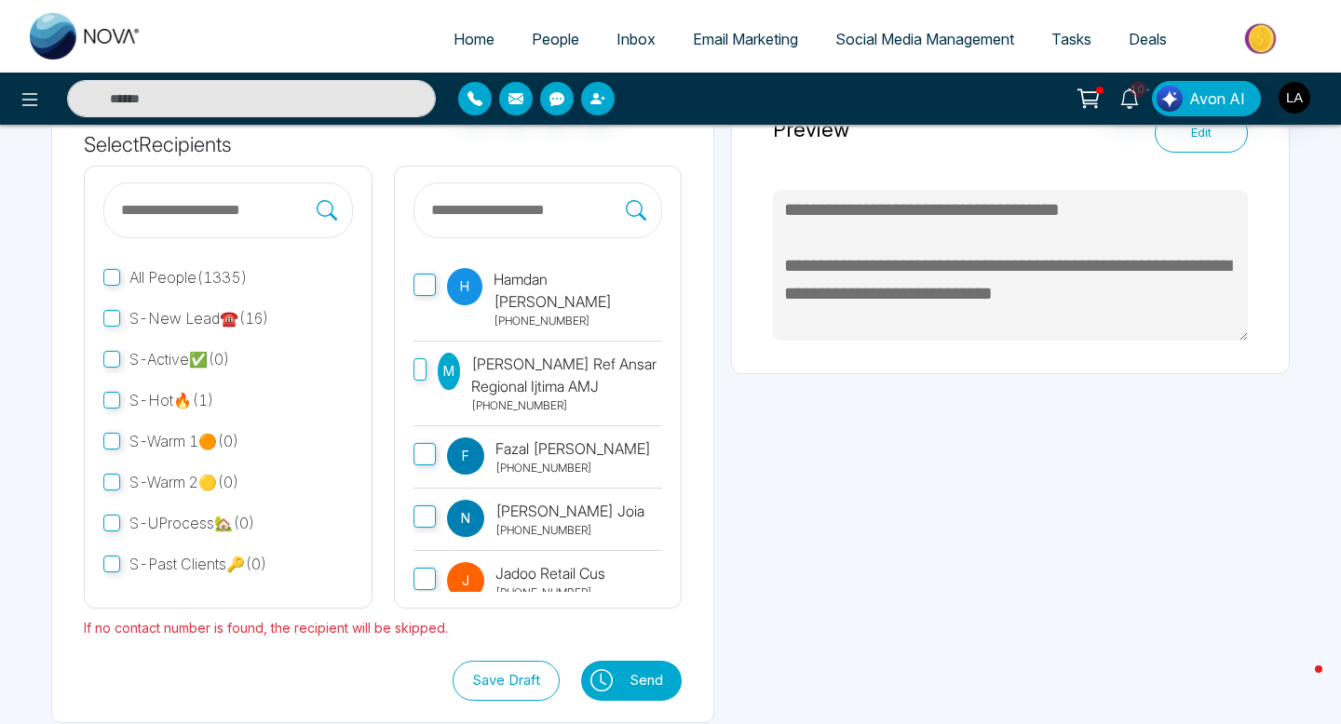
click at [496, 313] on p "+16475172315" at bounding box center [577, 321] width 169 height 17
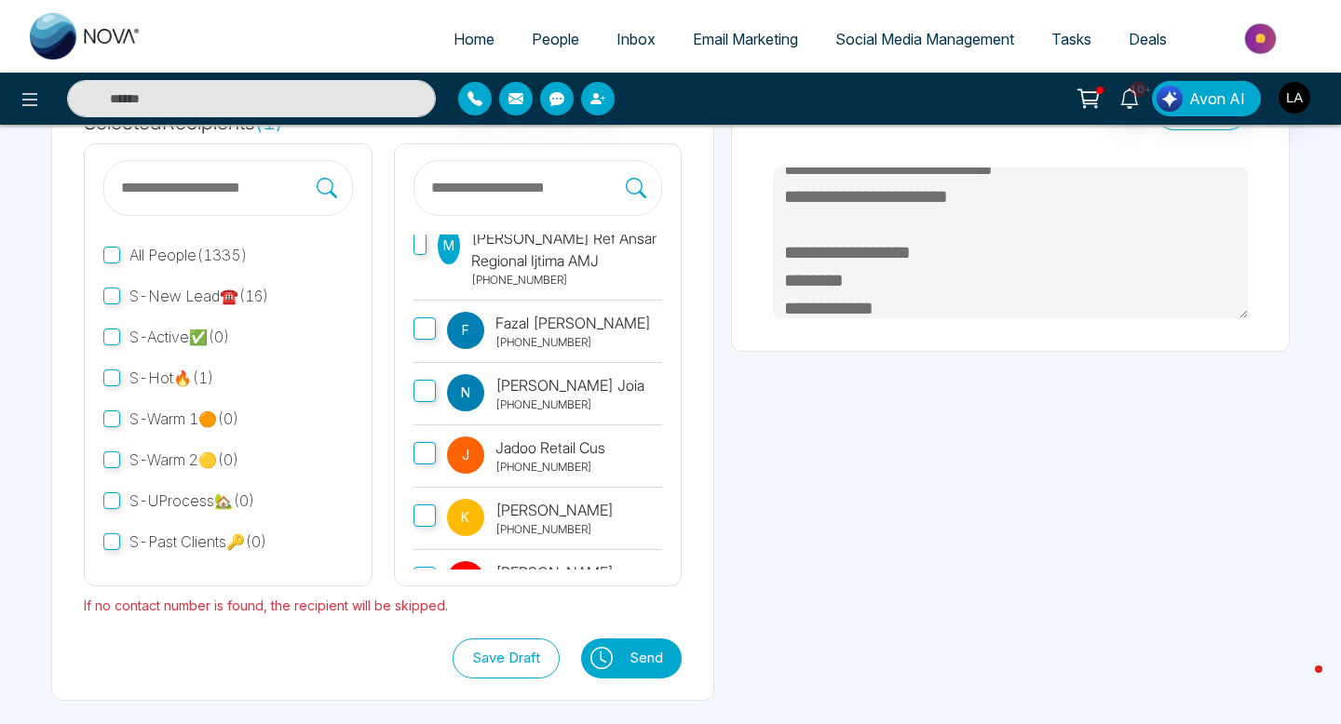
scroll to position [0, 0]
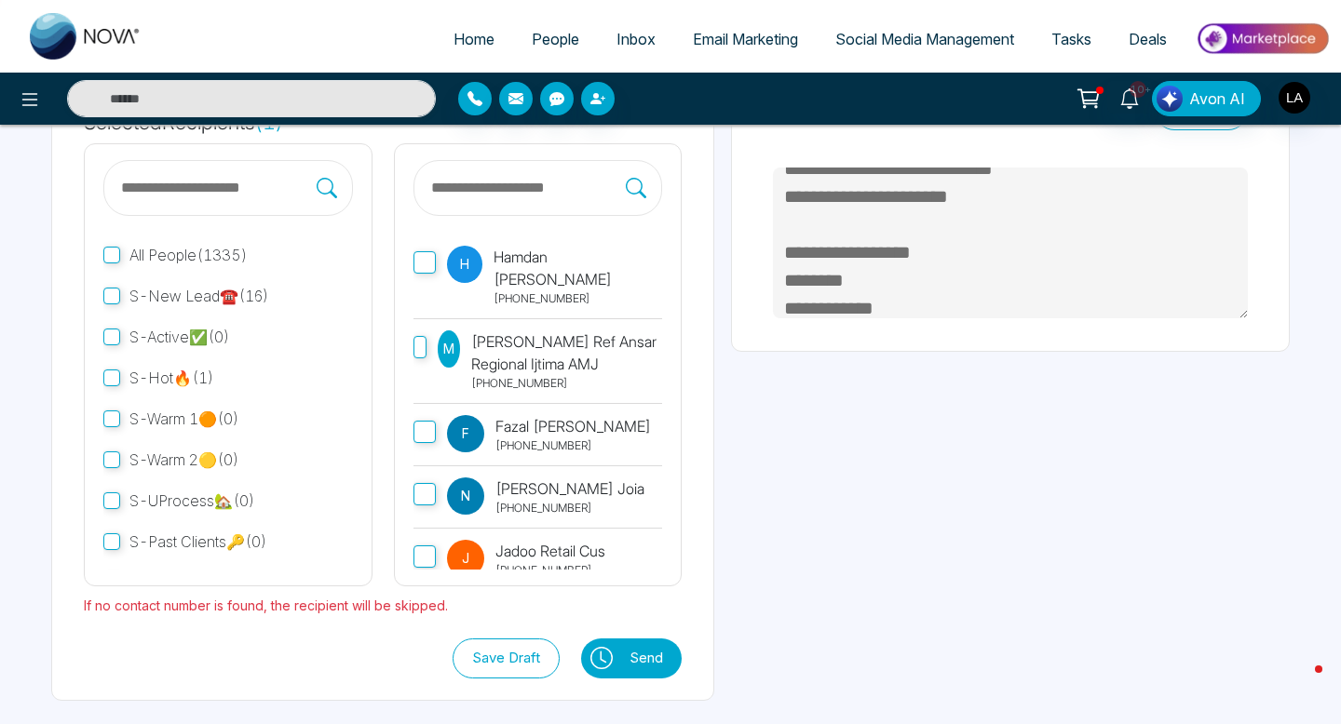
click at [617, 660] on button at bounding box center [600, 659] width 39 height 40
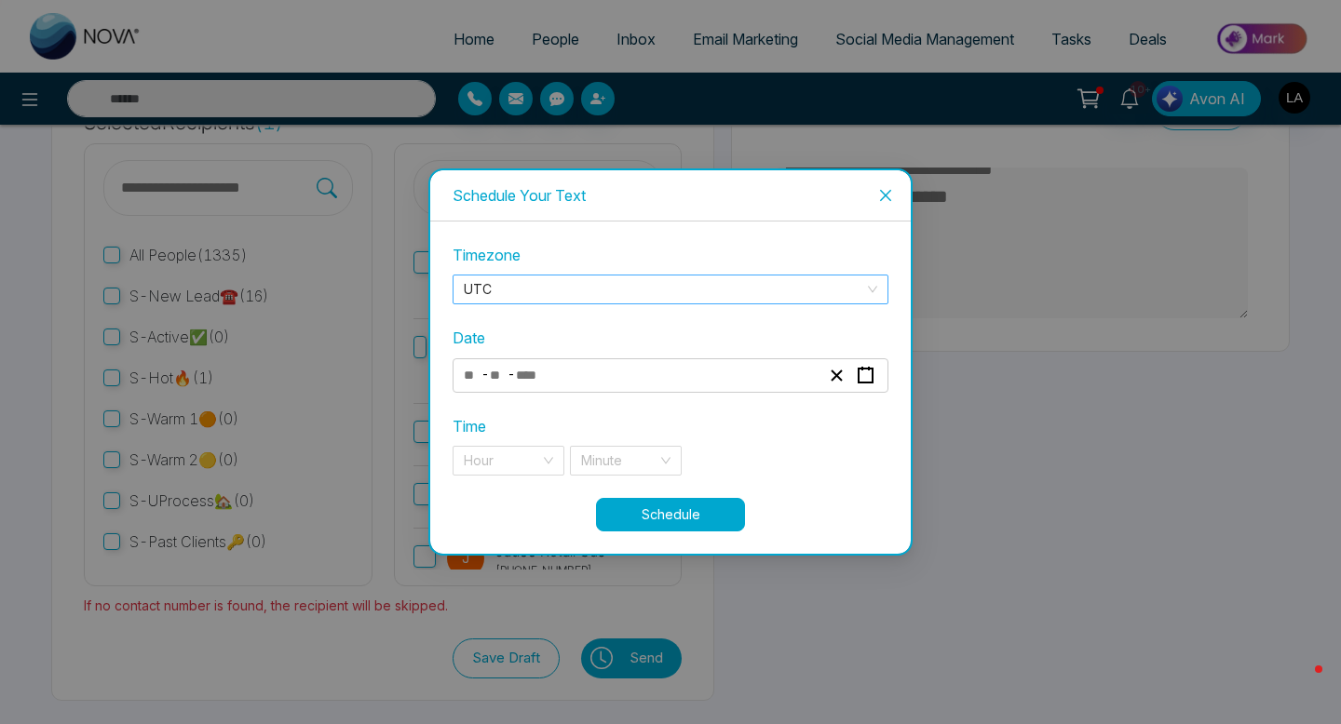
click at [593, 278] on span "UTC" at bounding box center [670, 290] width 413 height 28
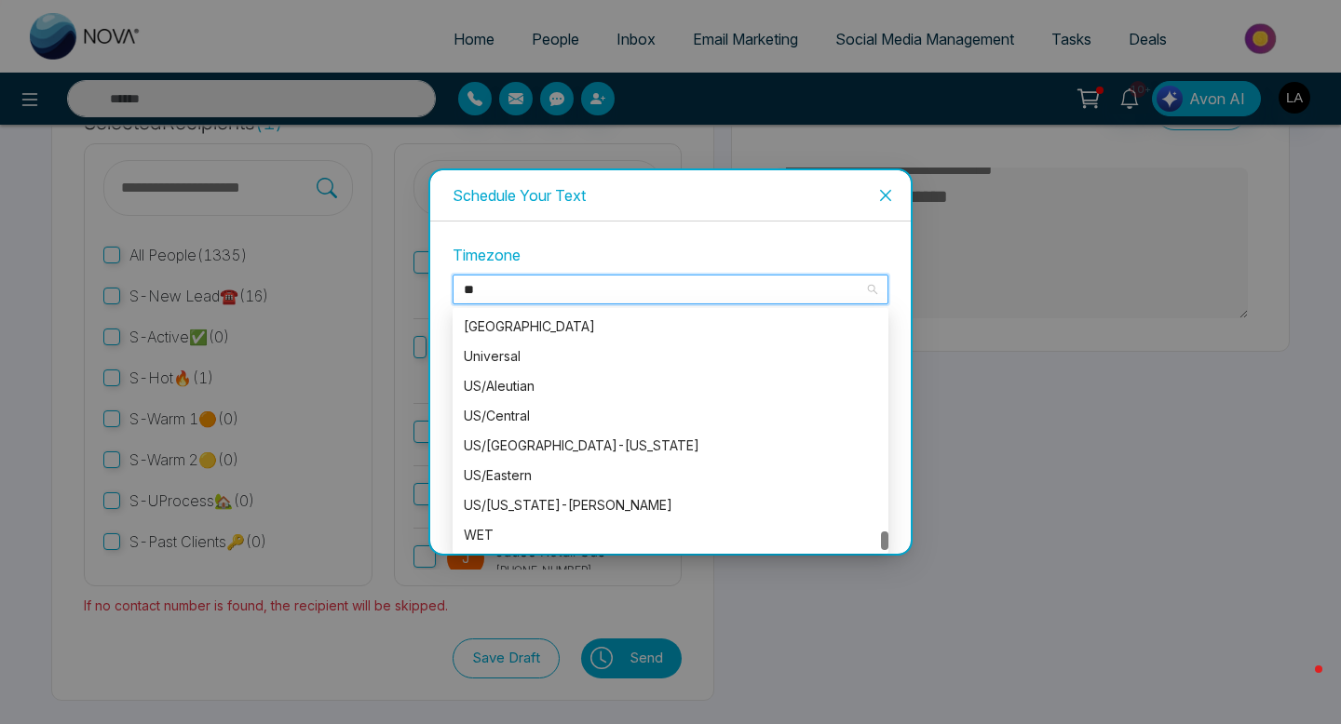
scroll to position [358, 0]
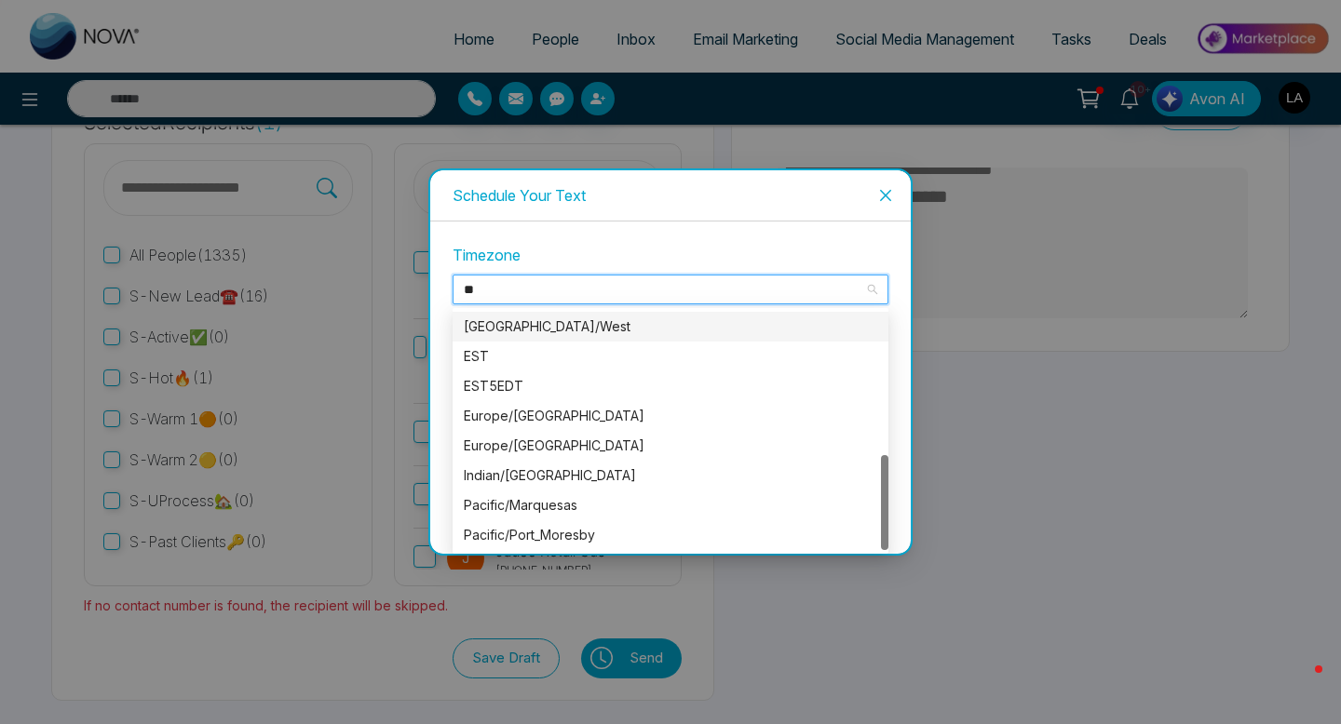
type input "***"
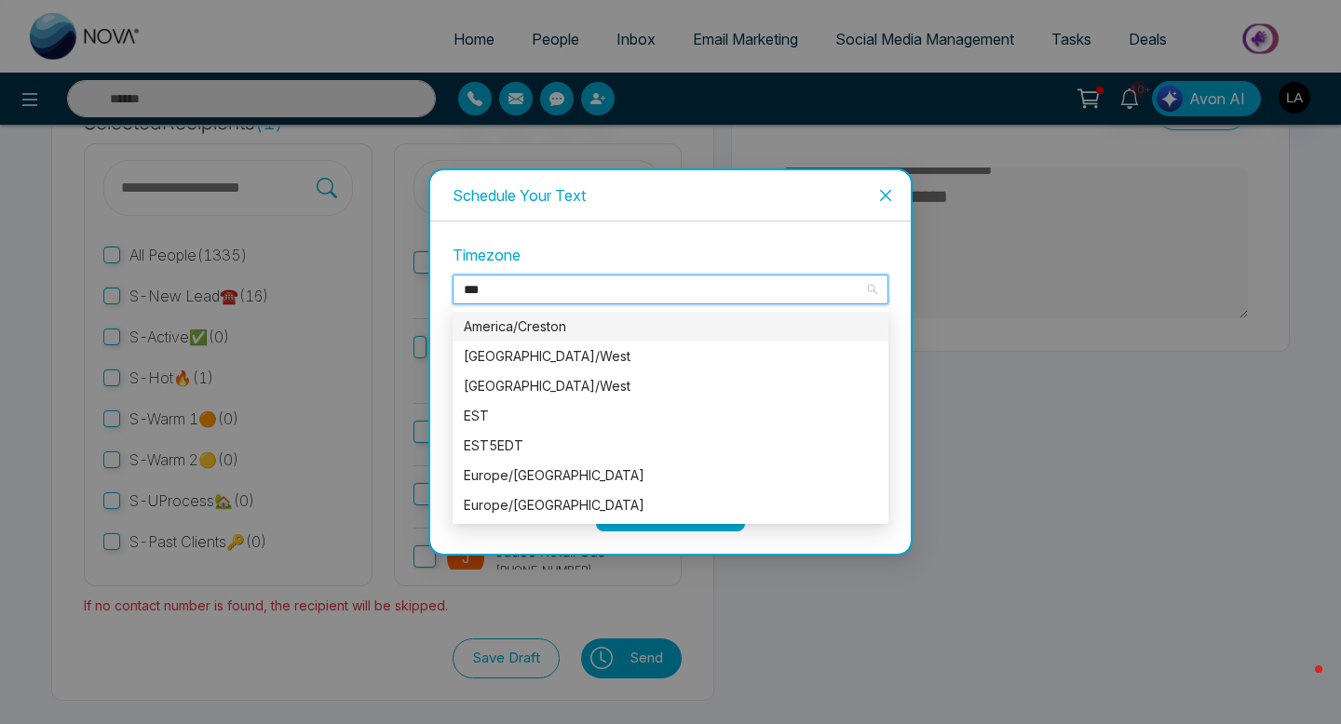
scroll to position [0, 0]
click at [576, 416] on div "EST" at bounding box center [670, 416] width 413 height 20
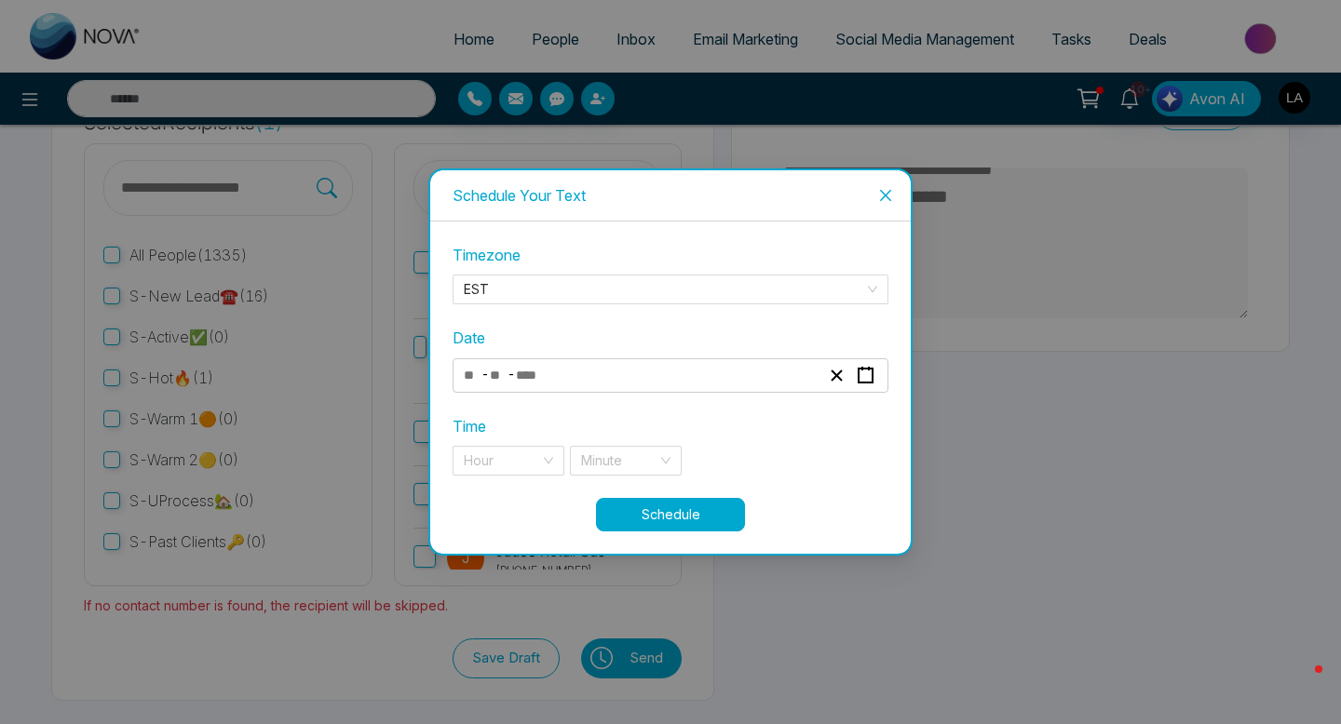
click at [639, 390] on div "- -" at bounding box center [670, 375] width 436 height 34
click at [882, 199] on icon "close" at bounding box center [885, 195] width 15 height 15
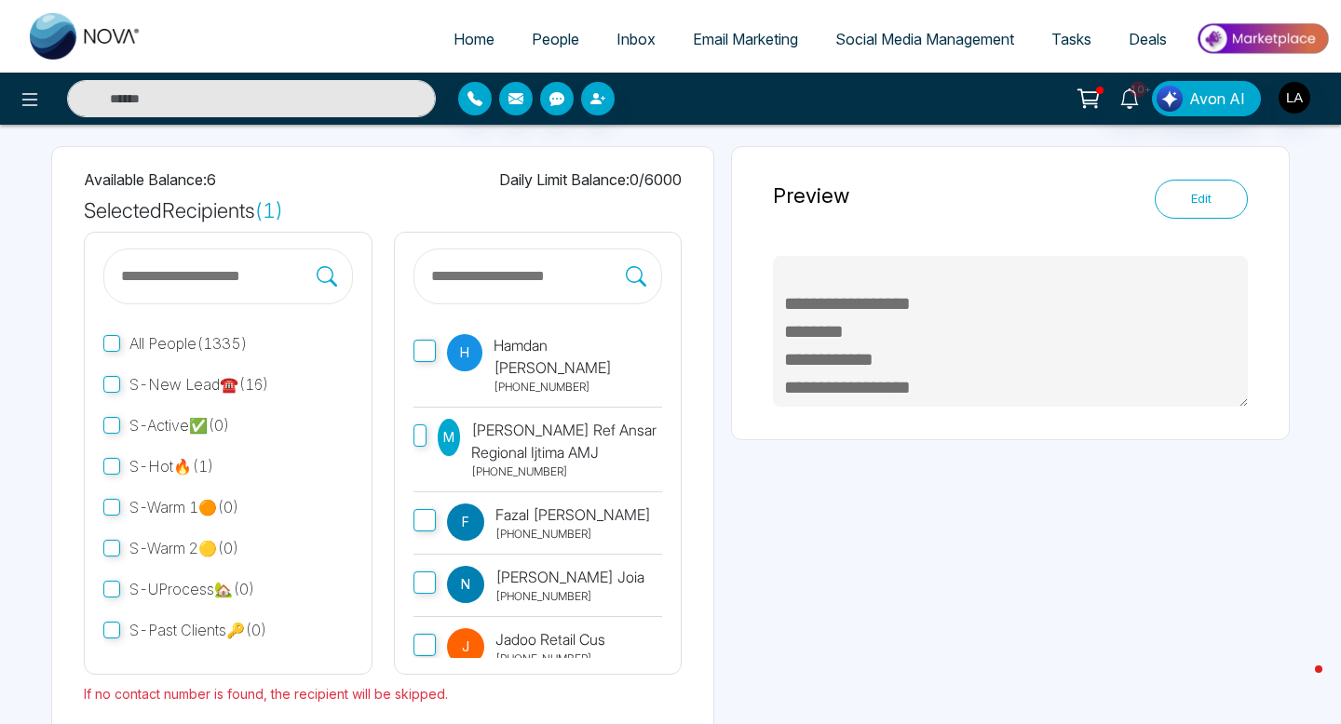
scroll to position [180, 0]
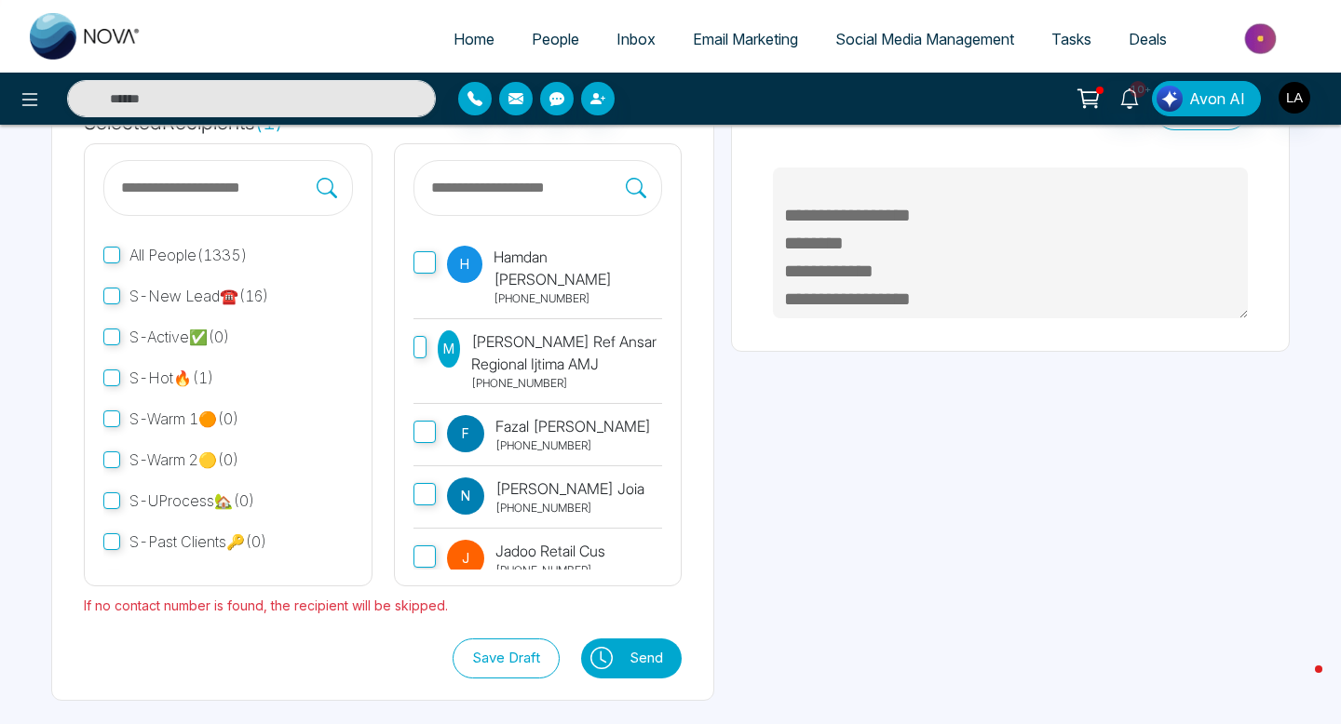
click at [620, 654] on button "Send" at bounding box center [650, 659] width 61 height 40
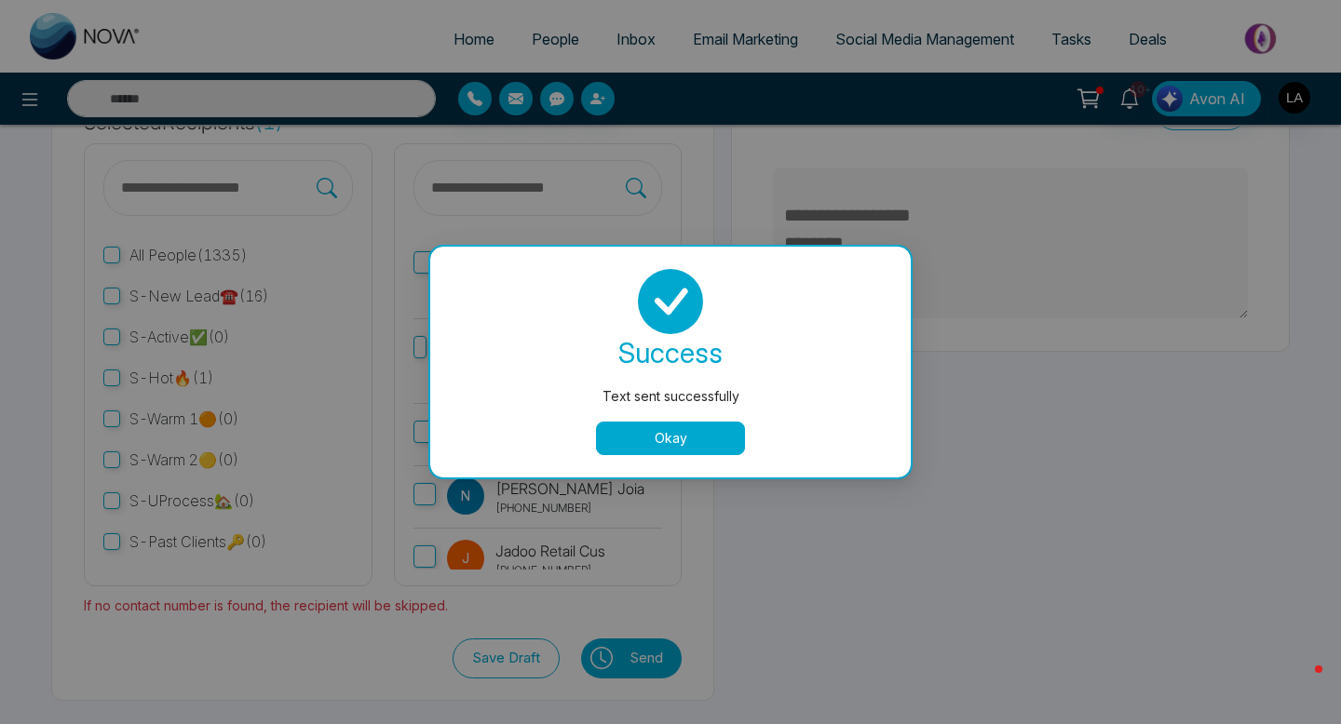
click at [677, 433] on button "Okay" at bounding box center [670, 439] width 149 height 34
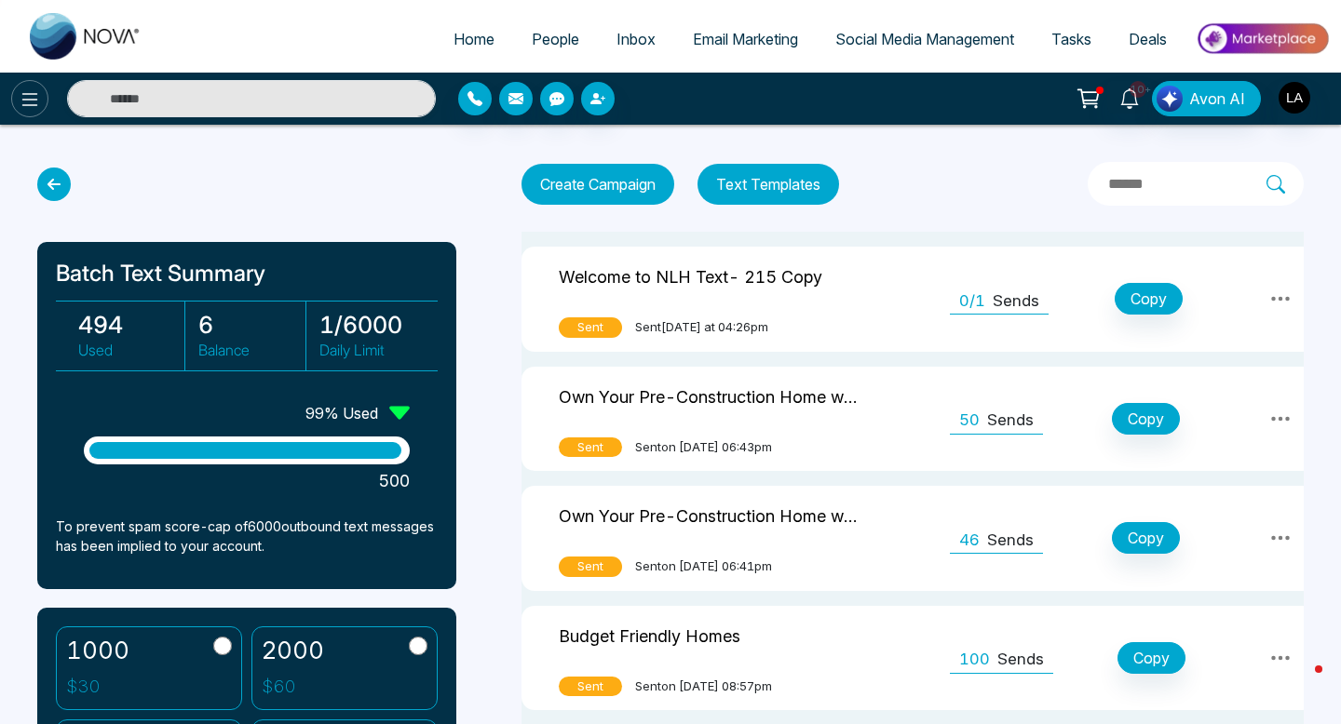
click at [30, 104] on icon at bounding box center [30, 99] width 16 height 13
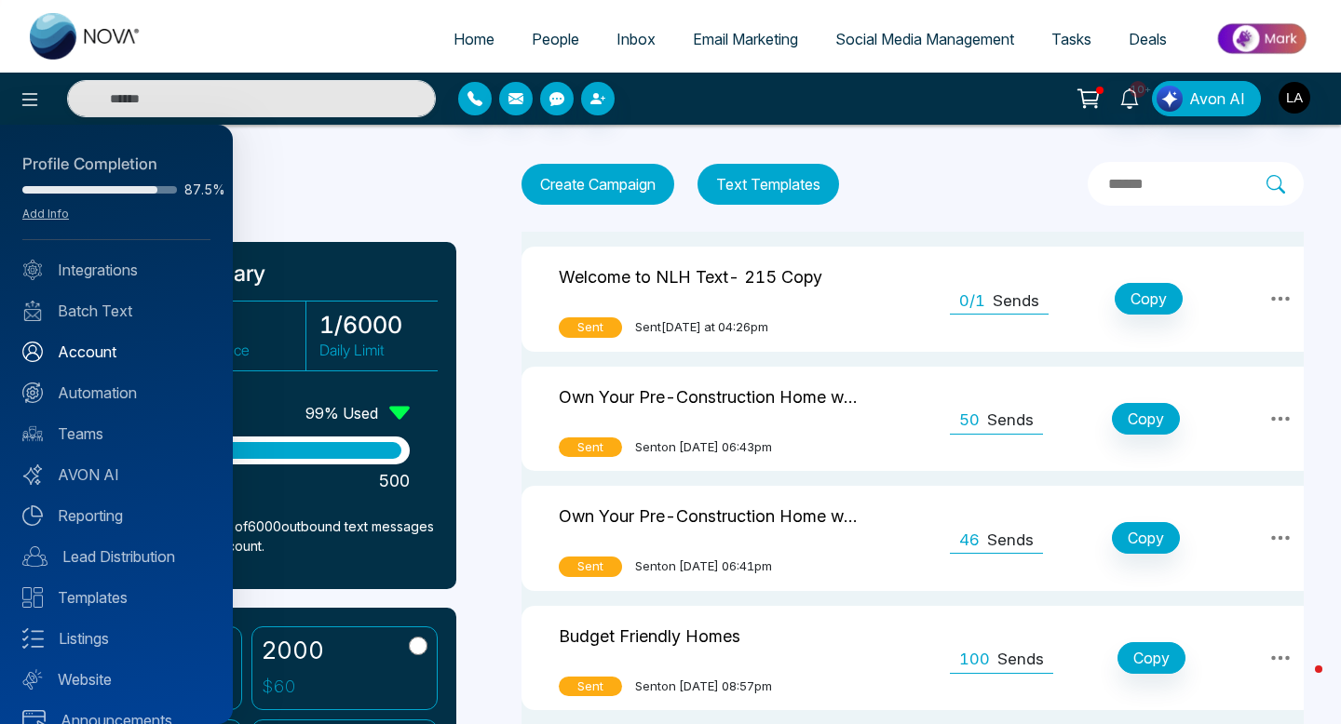
click at [98, 354] on link "Account" at bounding box center [116, 352] width 188 height 22
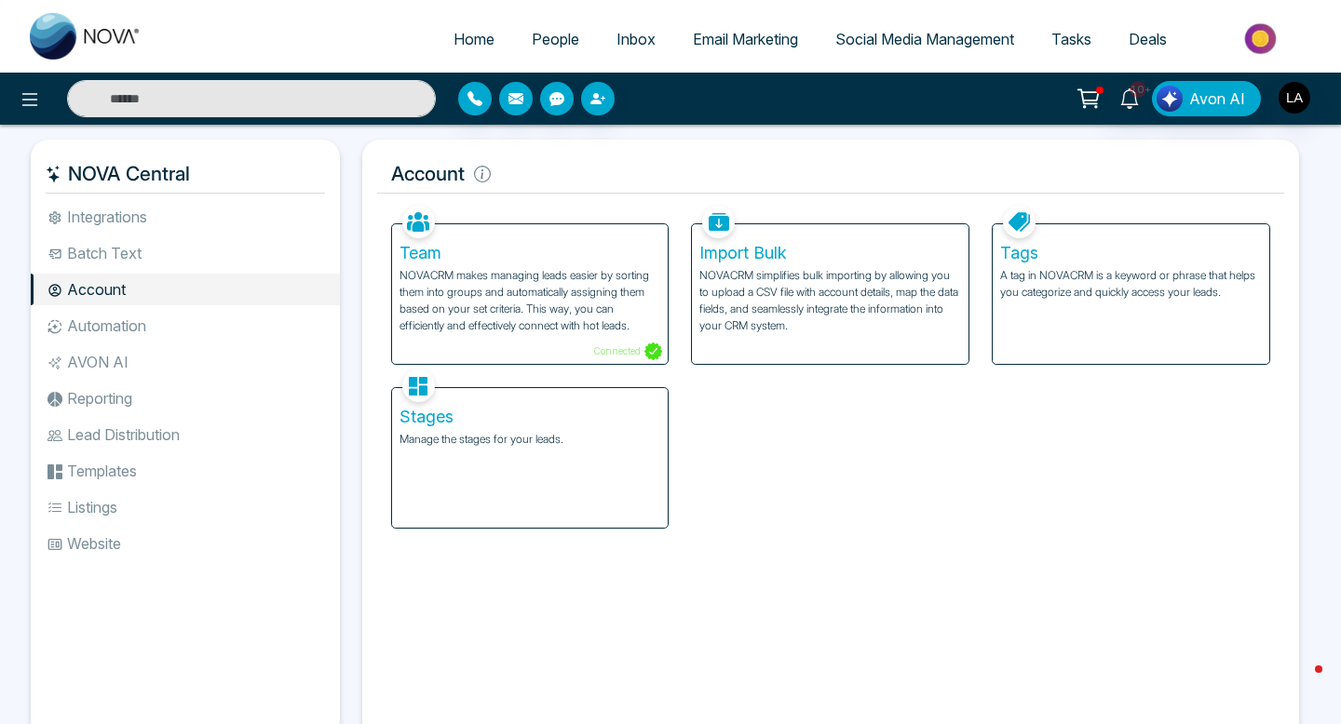
click at [539, 23] on link "People" at bounding box center [555, 38] width 85 height 35
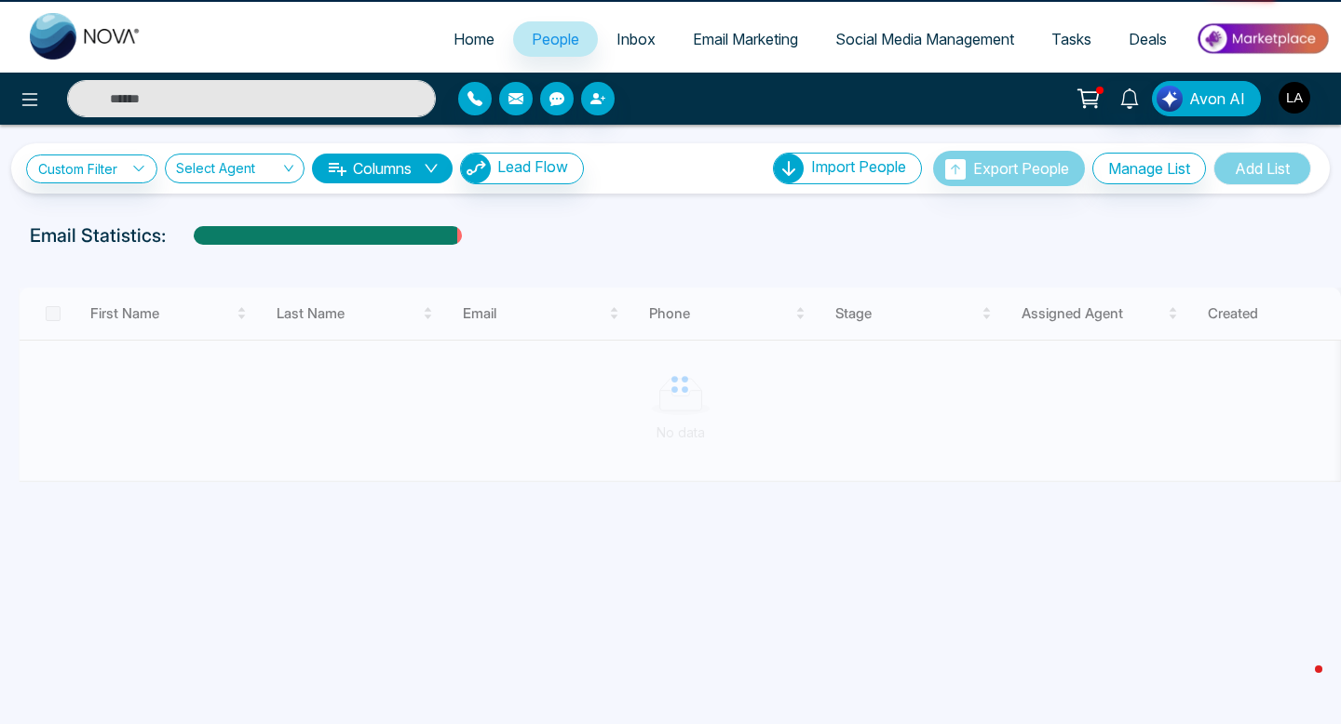
click at [303, 81] on input "text" at bounding box center [251, 98] width 369 height 37
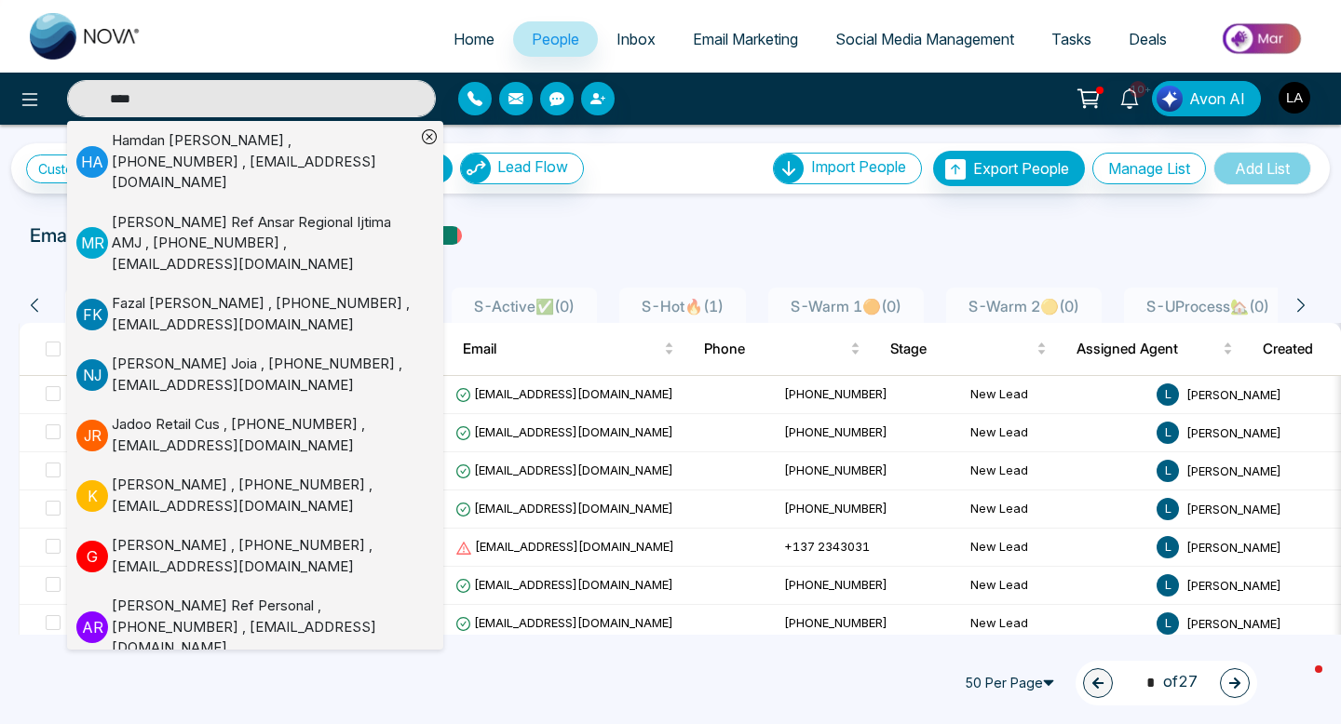
type input "****"
click at [120, 150] on div "Hamdan Ahmed , +16475172315 , Hamdan7ahmed@gmail.com" at bounding box center [264, 161] width 304 height 63
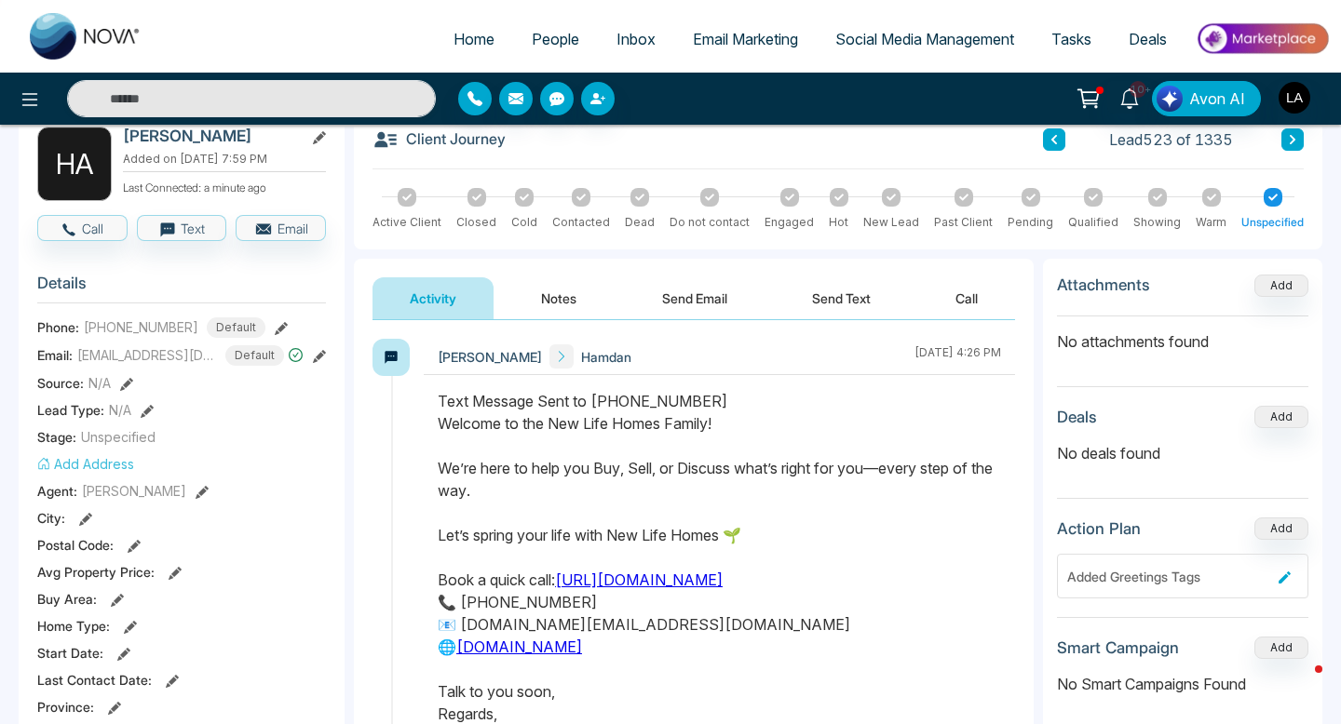
scroll to position [102, 0]
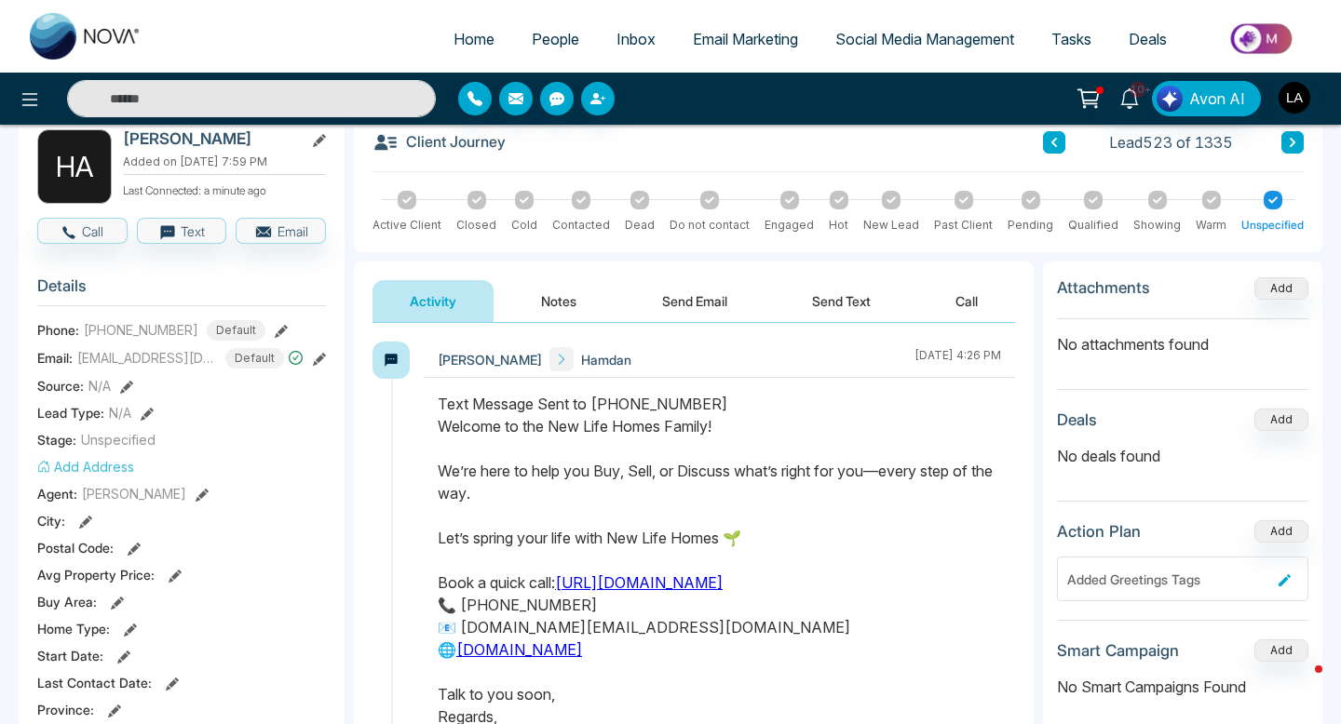
click at [959, 297] on button "Call" at bounding box center [966, 301] width 97 height 42
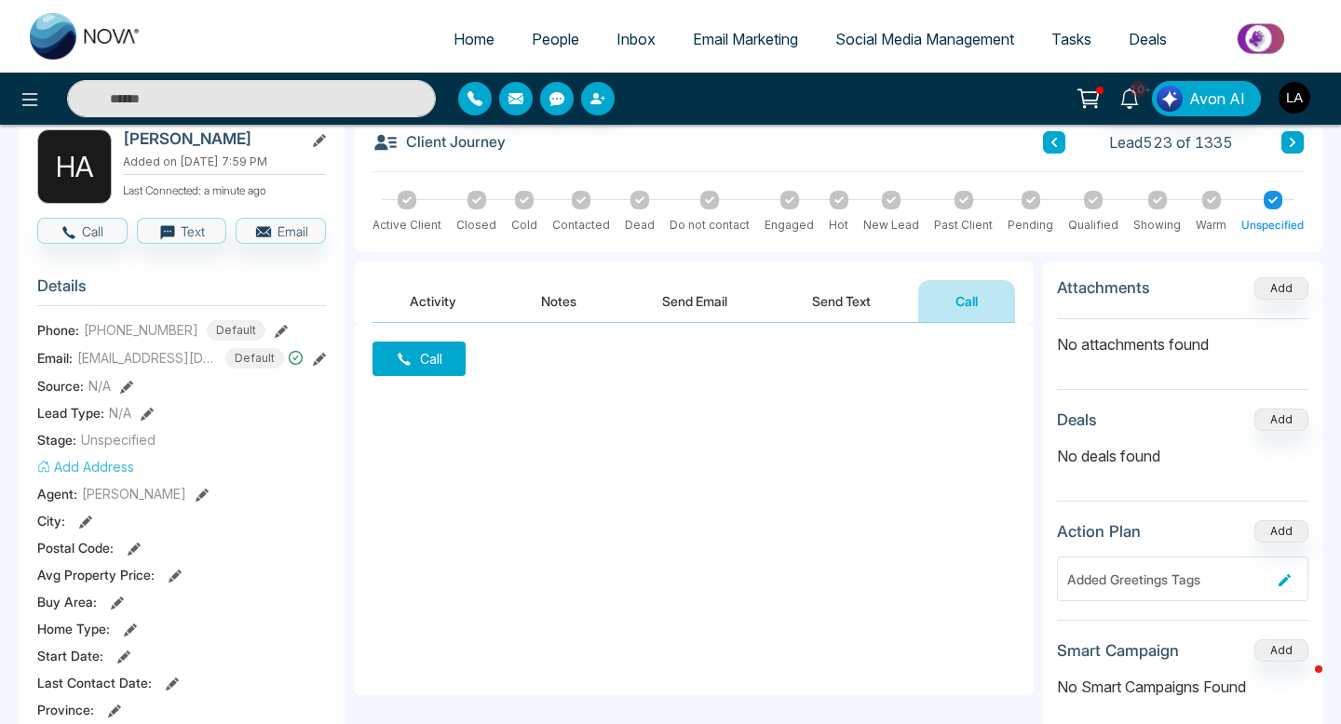
click at [426, 354] on button "Call" at bounding box center [418, 359] width 93 height 34
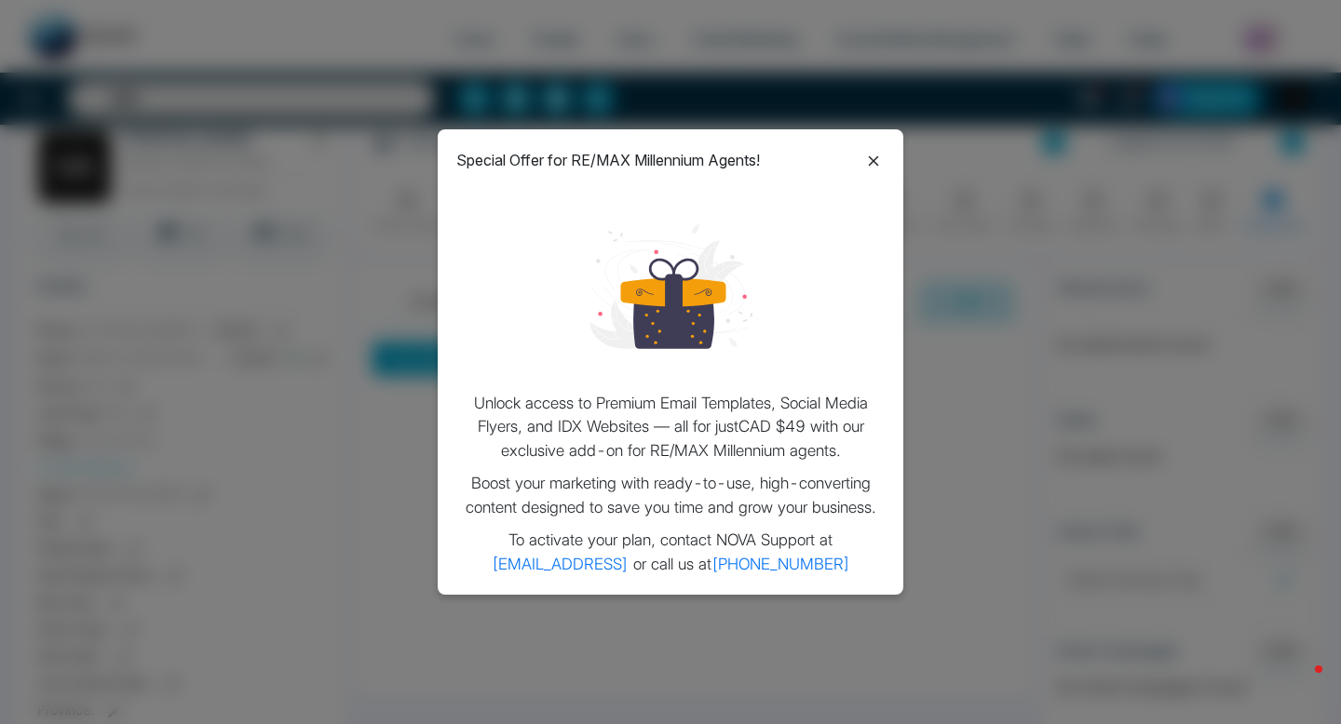
click at [887, 160] on div "Special Offer for RE/MAX Millennium Agents! Unlock access to Premium Email Temp…" at bounding box center [671, 362] width 466 height 466
click at [874, 159] on icon at bounding box center [874, 160] width 10 height 10
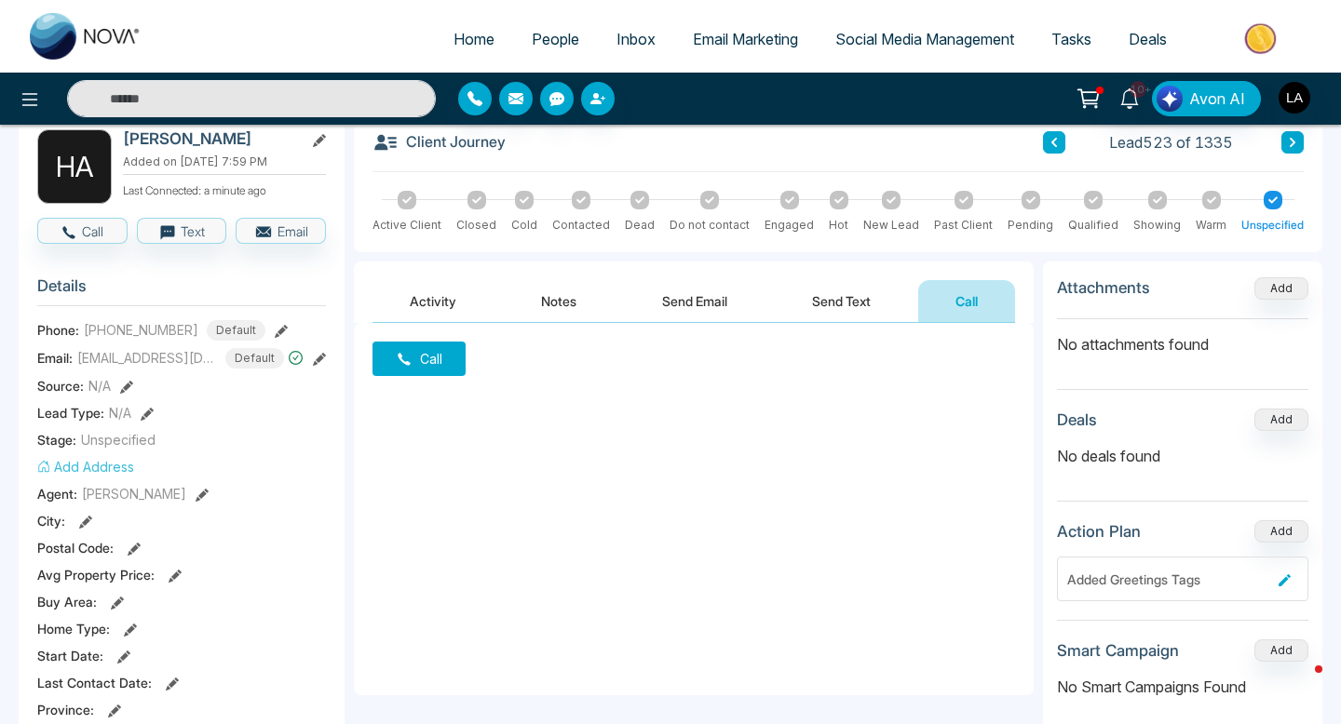
click at [408, 367] on icon at bounding box center [404, 359] width 17 height 17
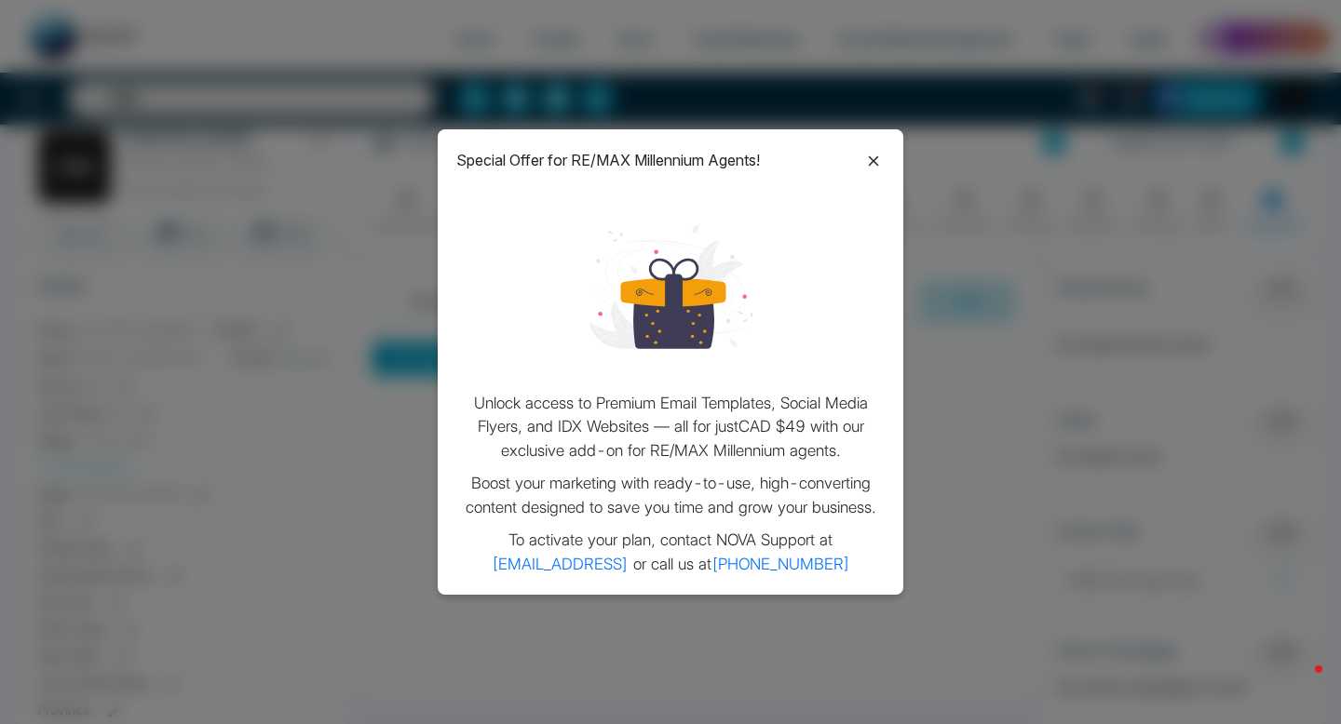
click at [871, 159] on icon at bounding box center [873, 161] width 22 height 22
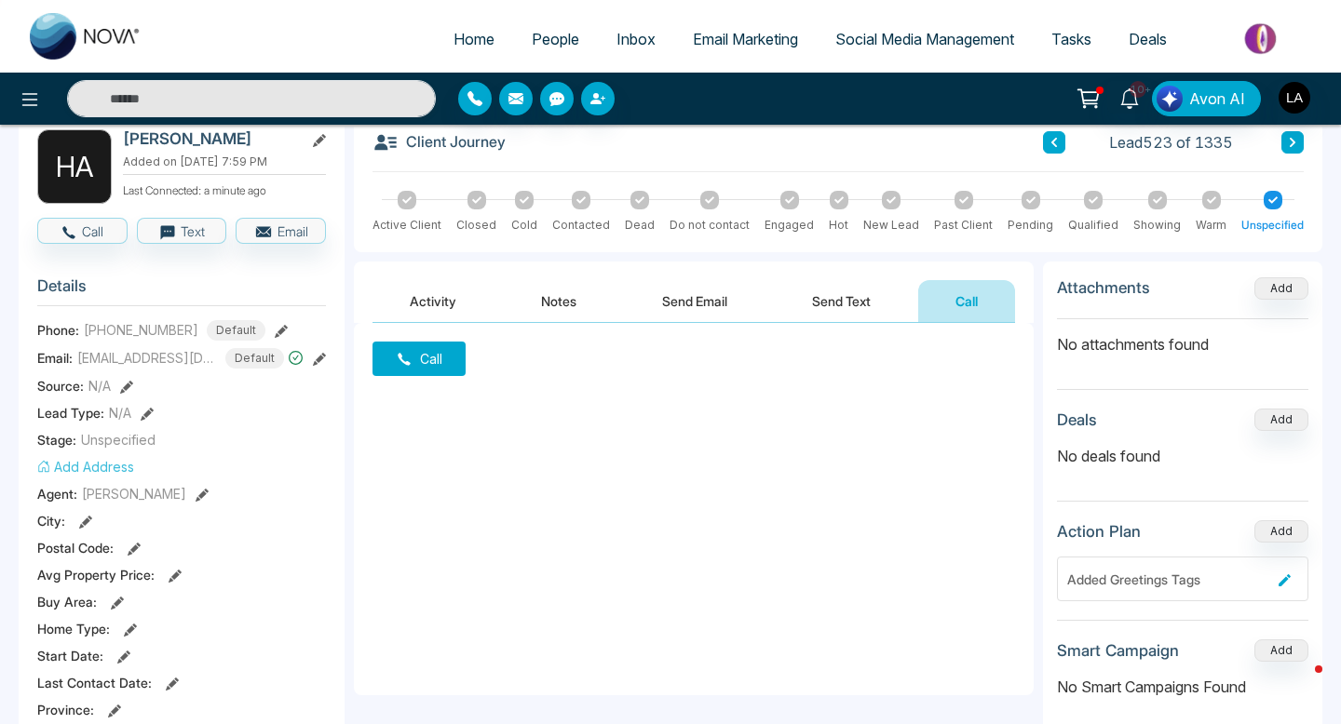
click at [430, 358] on button "Call" at bounding box center [418, 359] width 93 height 34
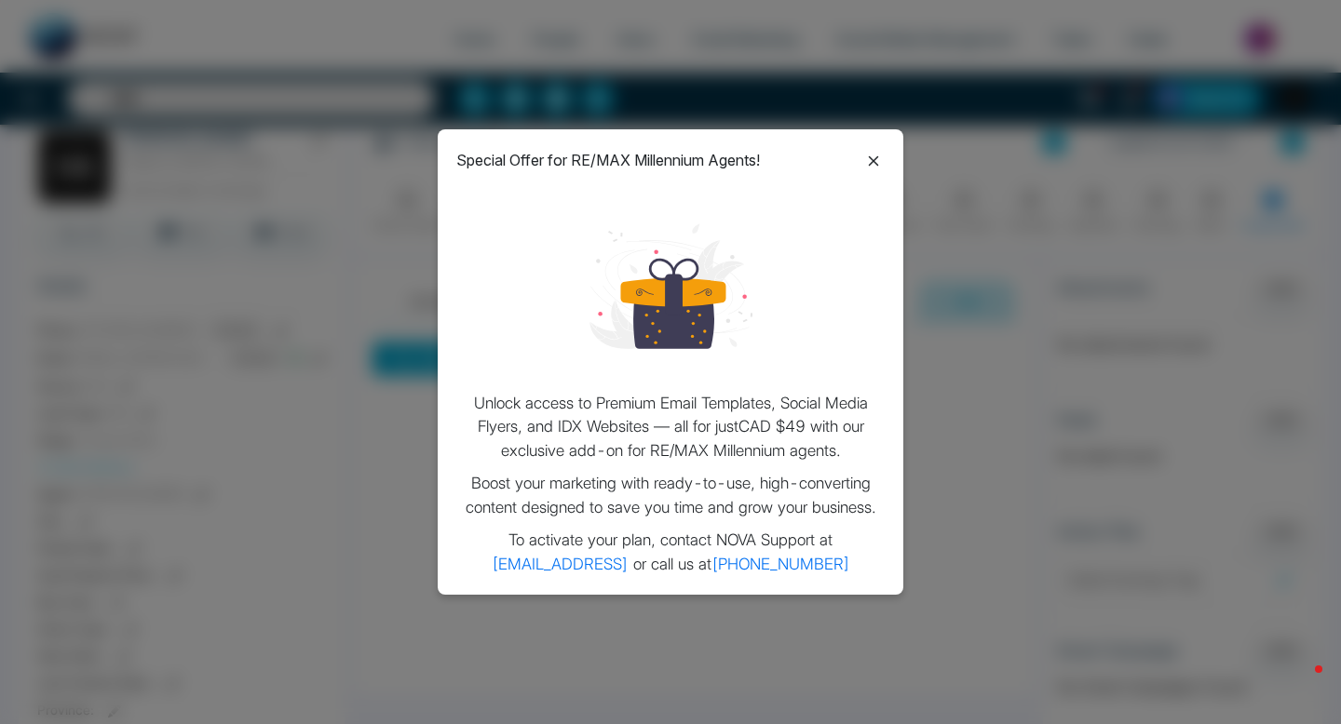
scroll to position [182, 0]
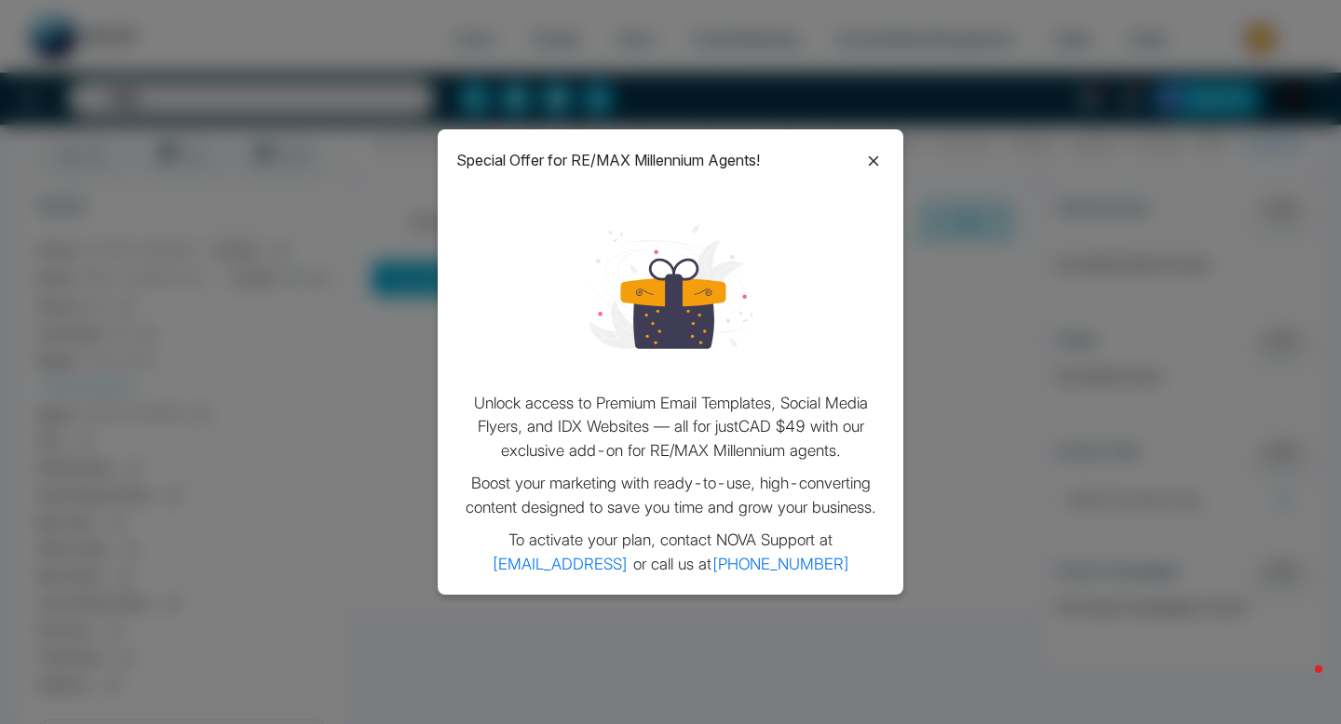
click at [872, 158] on icon at bounding box center [873, 161] width 22 height 22
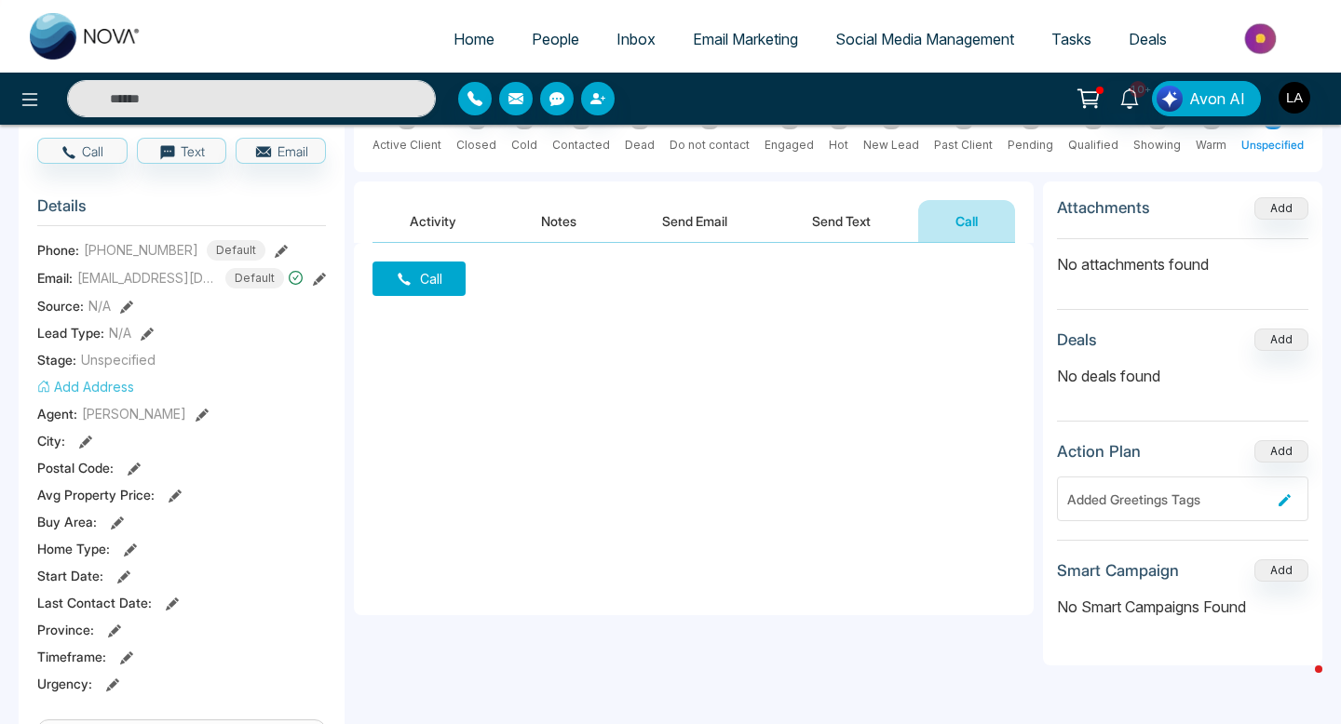
scroll to position [0, 0]
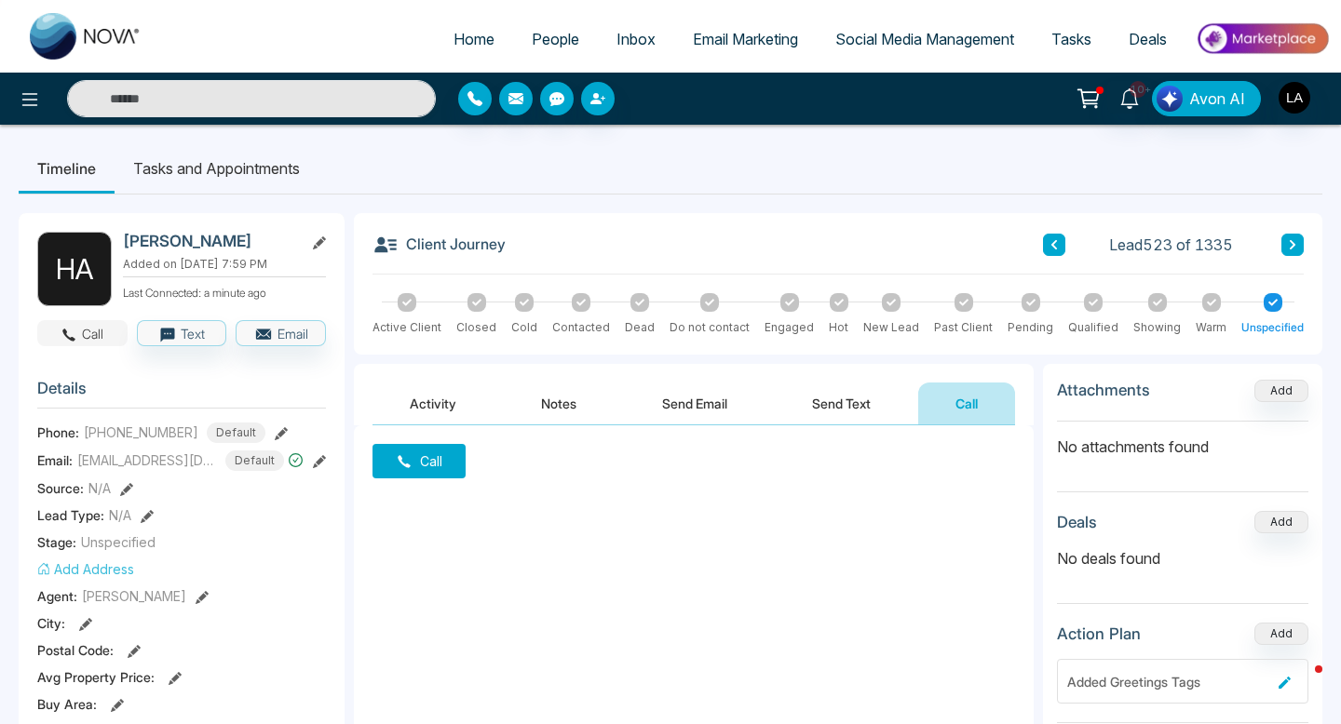
click at [59, 320] on button "Call" at bounding box center [82, 333] width 90 height 26
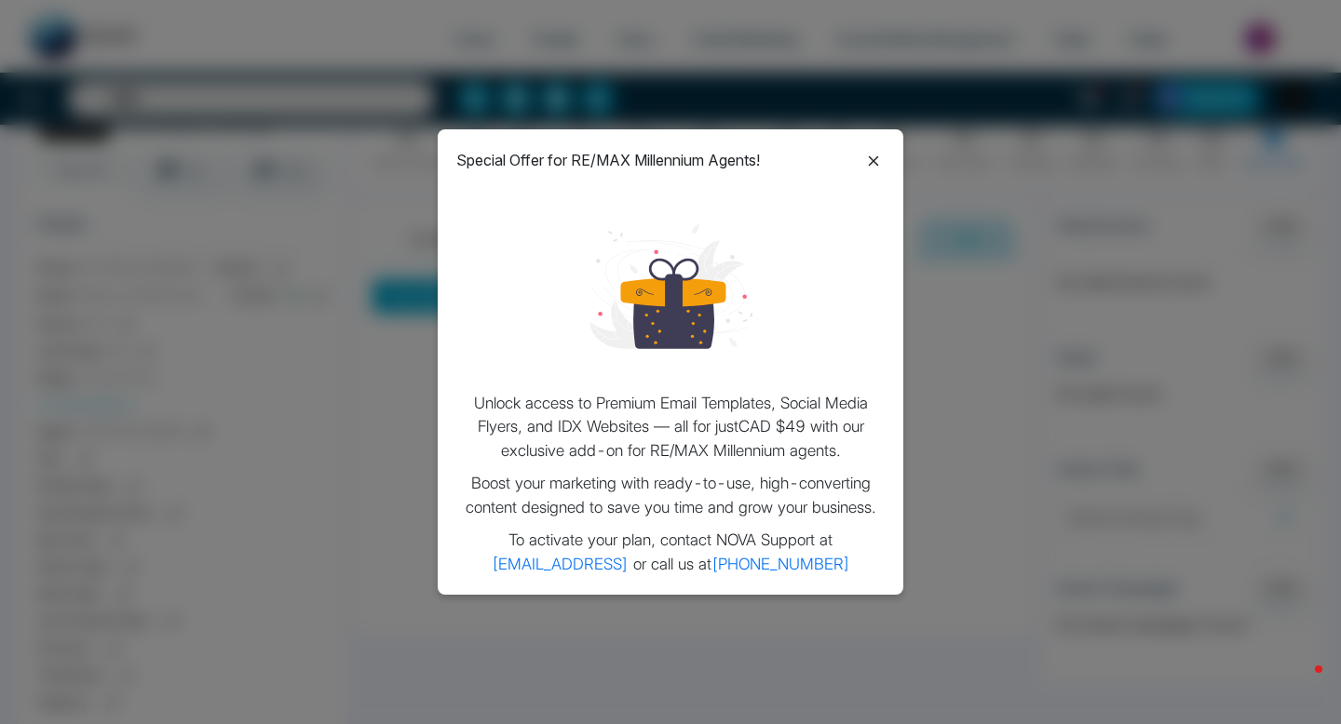
scroll to position [191, 0]
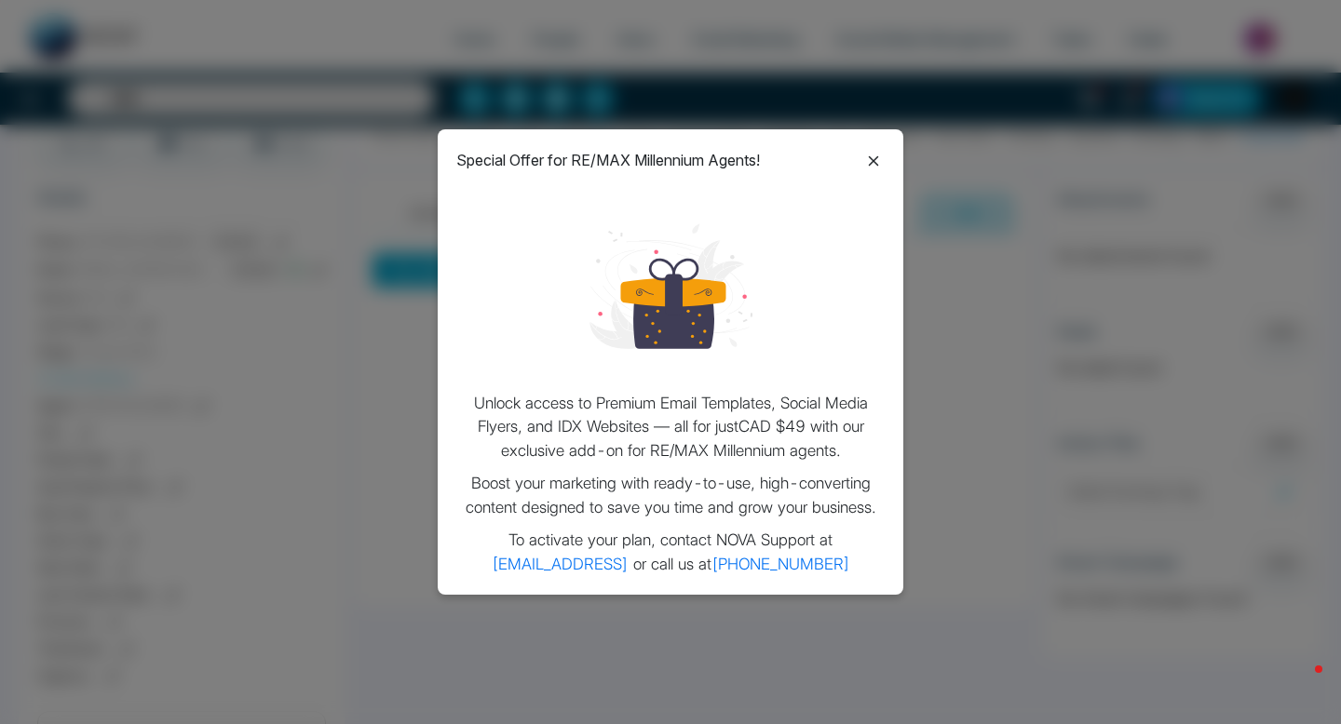
click at [862, 164] on icon at bounding box center [873, 161] width 22 height 22
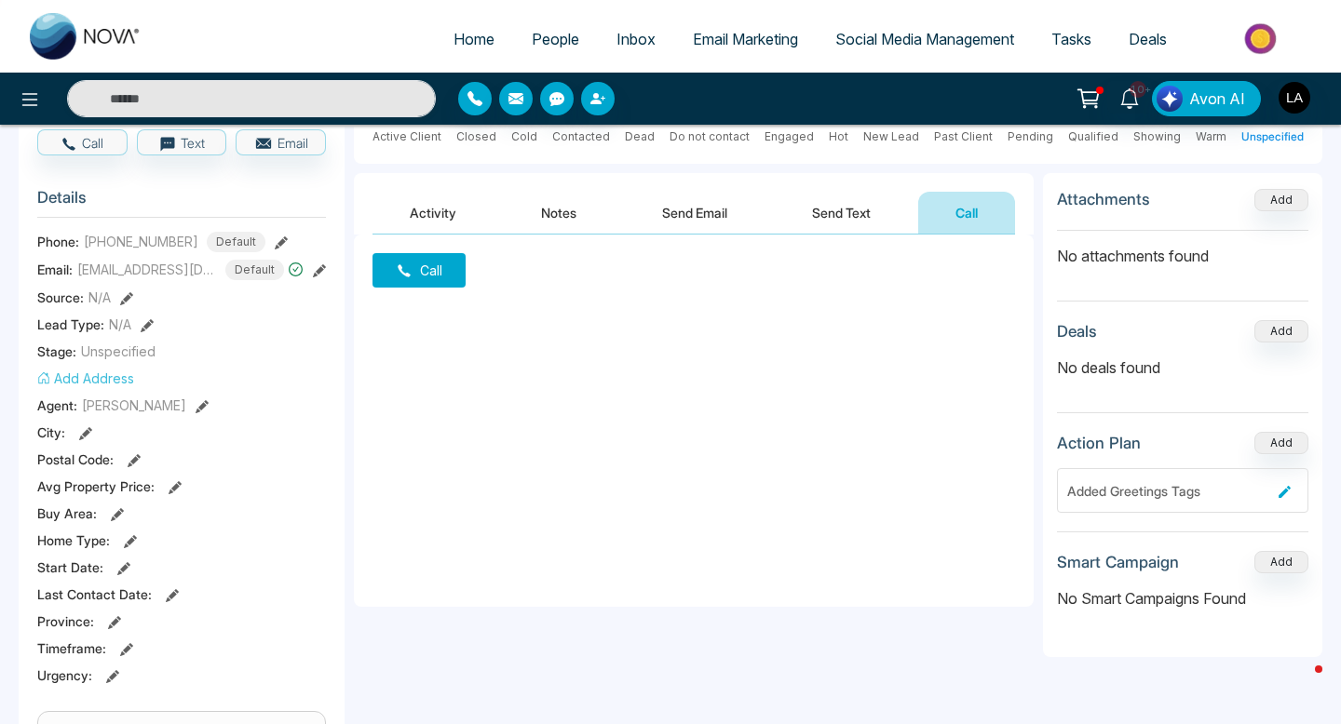
scroll to position [0, 0]
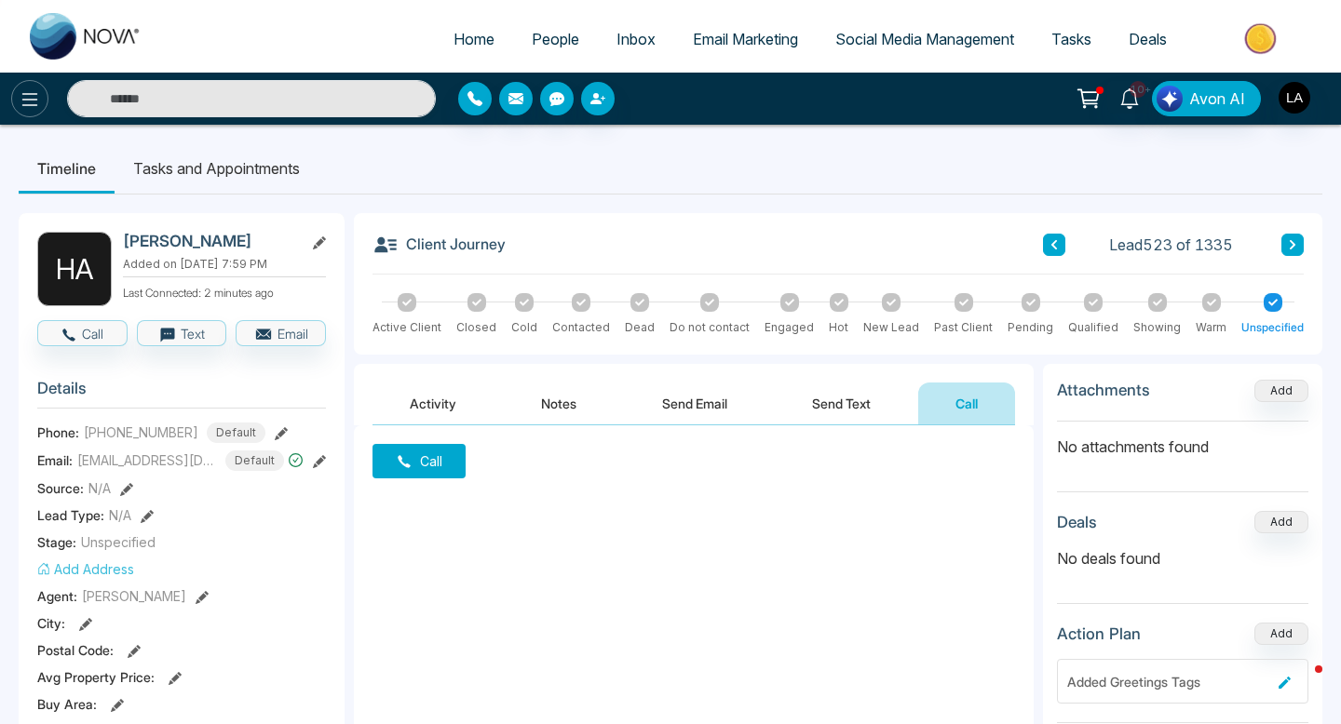
click at [28, 102] on icon at bounding box center [30, 99] width 22 height 22
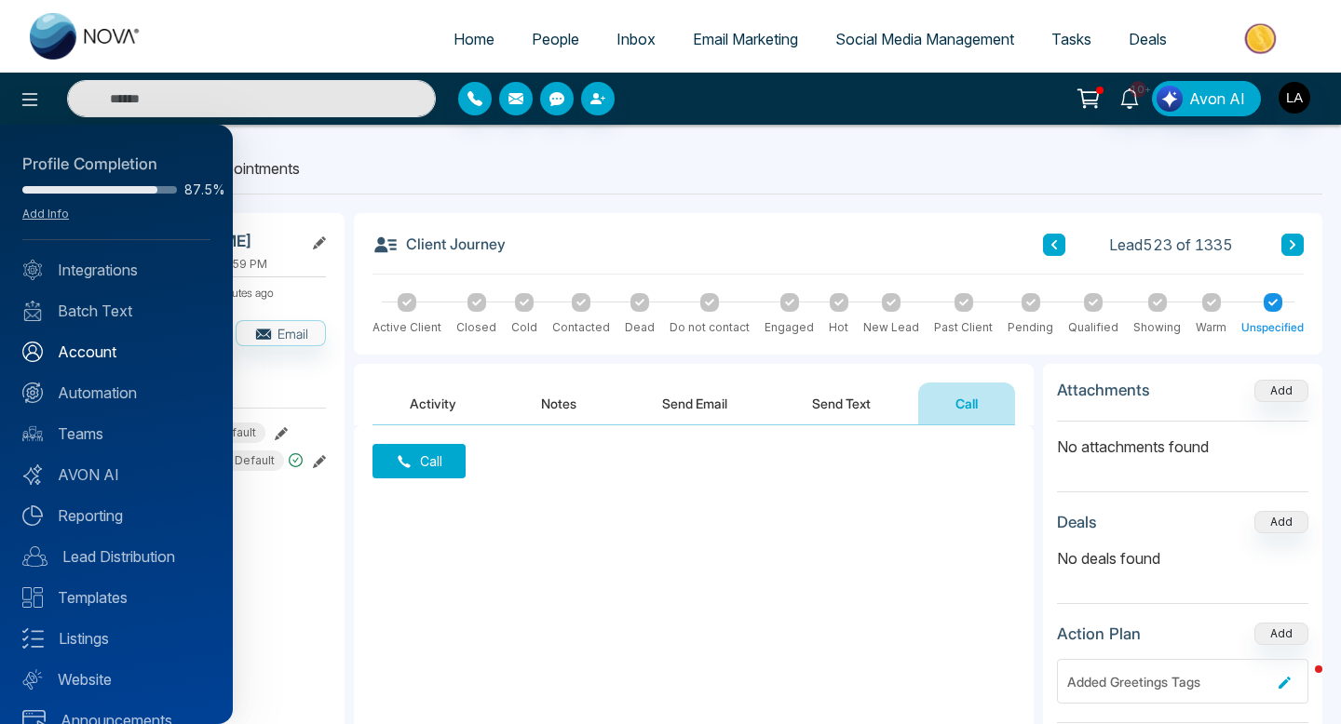
click at [99, 345] on link "Account" at bounding box center [116, 352] width 188 height 22
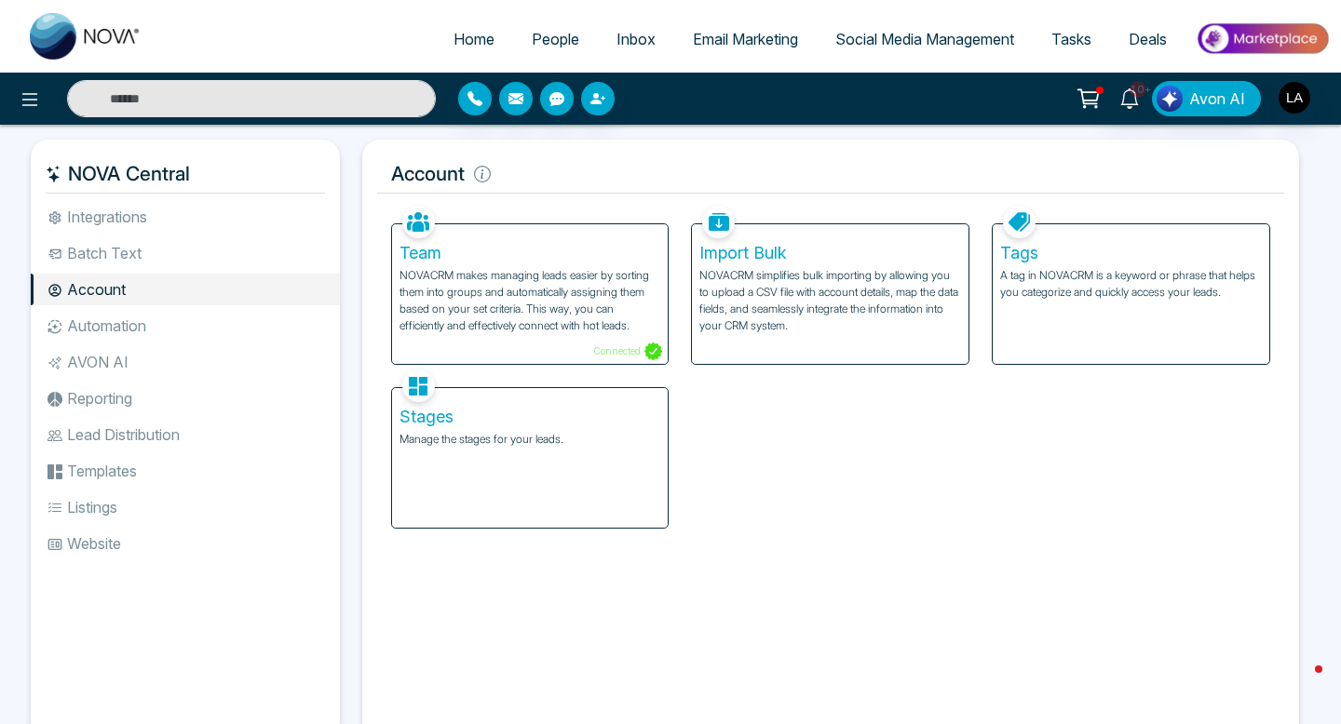
click at [526, 27] on link "People" at bounding box center [555, 38] width 85 height 35
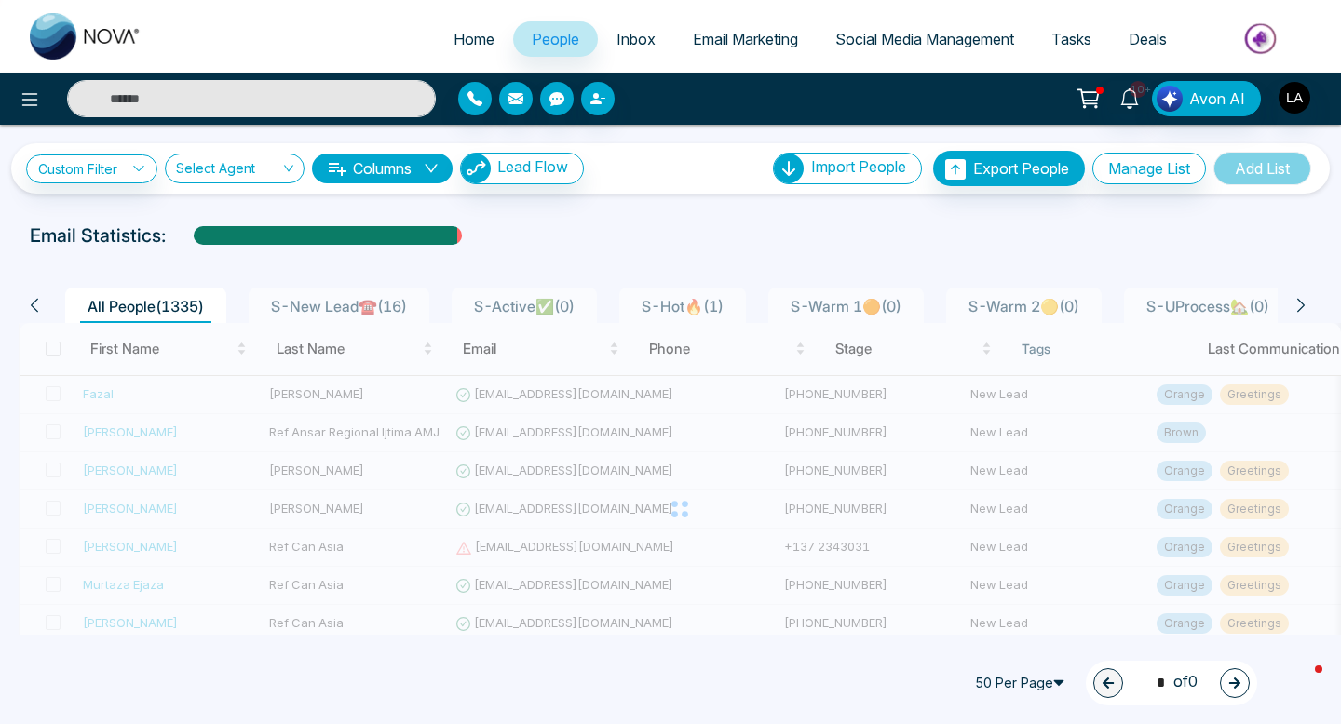
click at [185, 106] on input "text" at bounding box center [251, 98] width 369 height 37
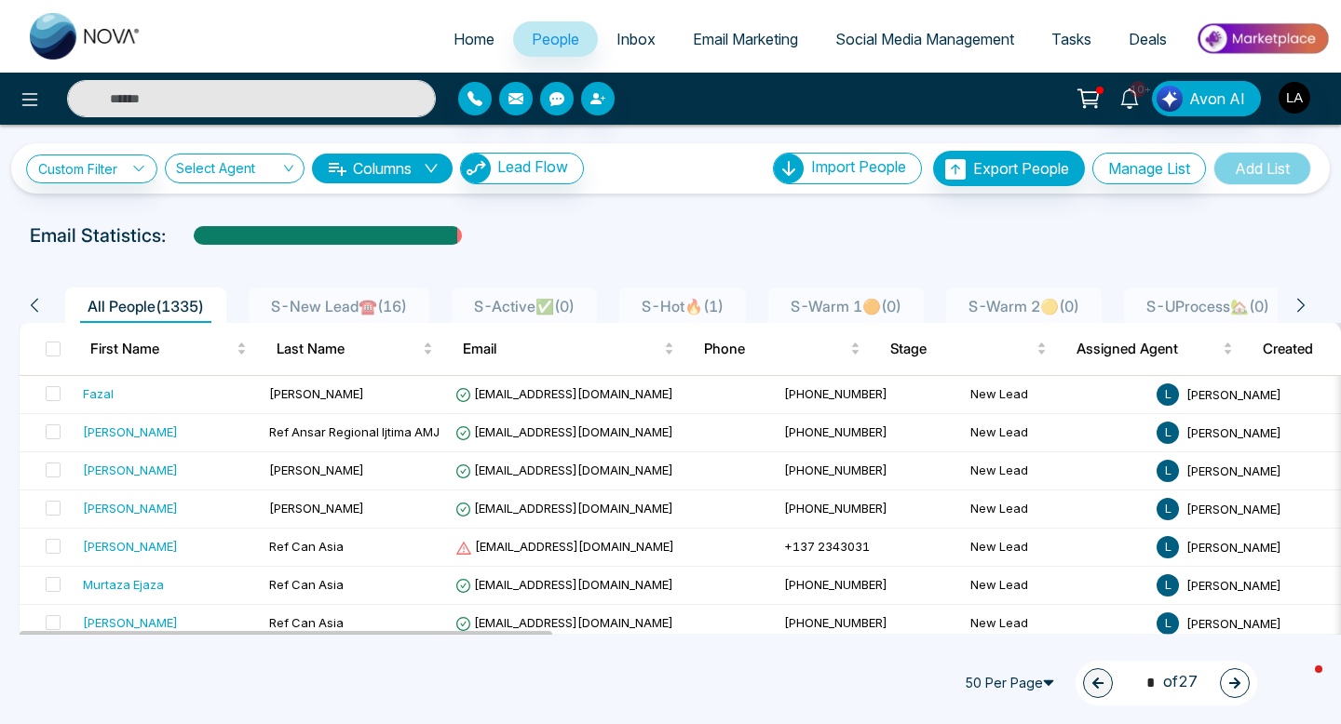
type input "******"
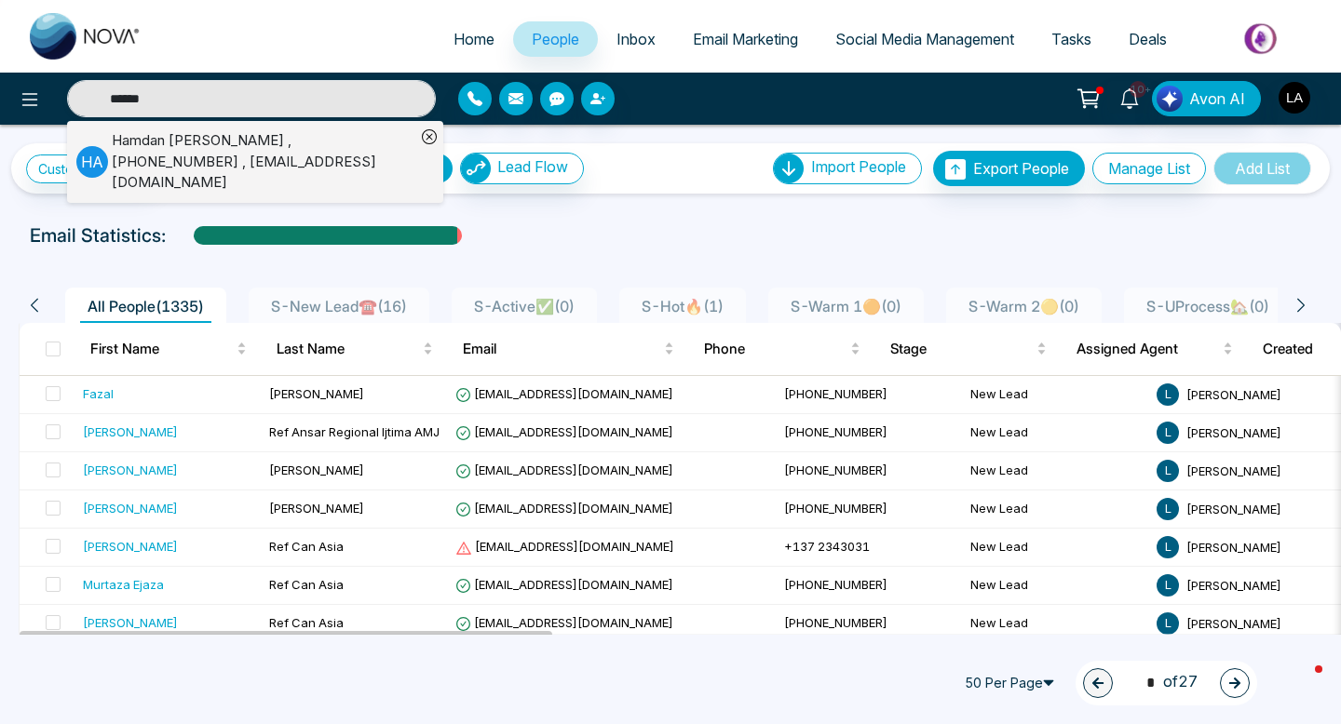
click at [177, 143] on div "Hamdan Ahmed , +16475172315 , Hamdan7ahmed@gmail.com" at bounding box center [264, 161] width 304 height 63
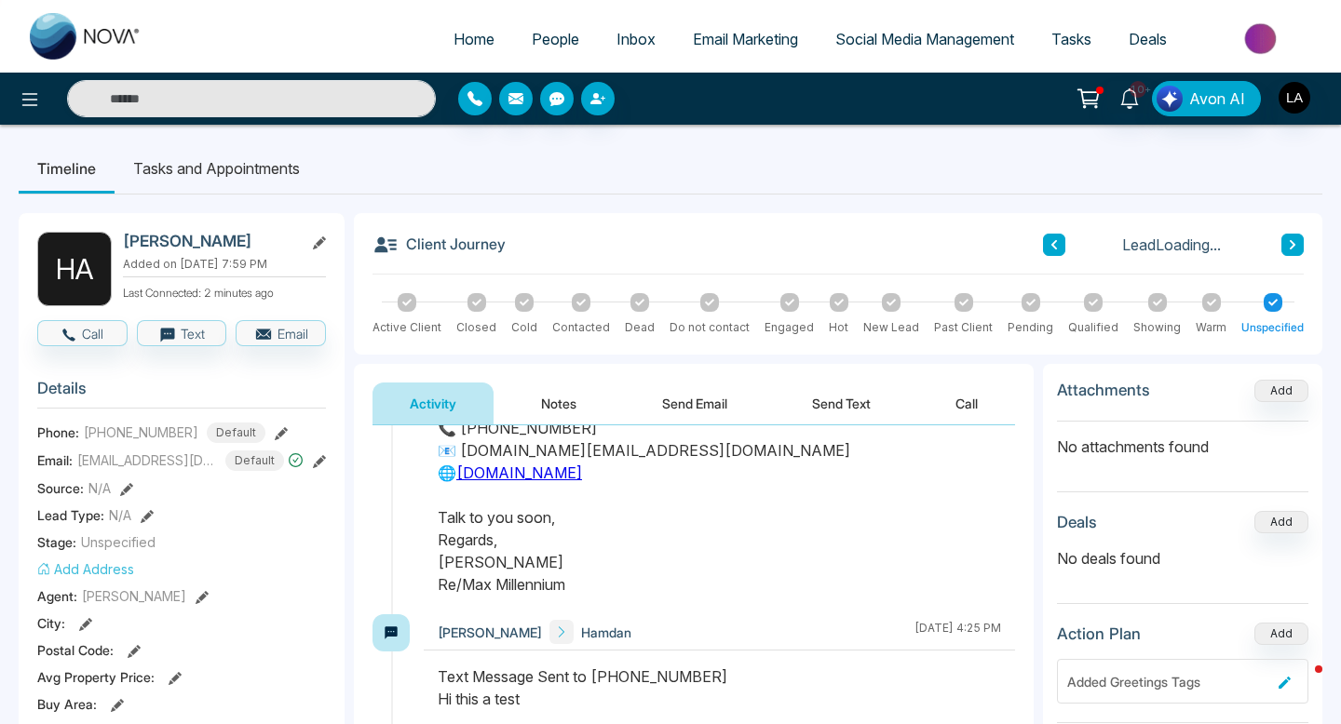
scroll to position [214, 0]
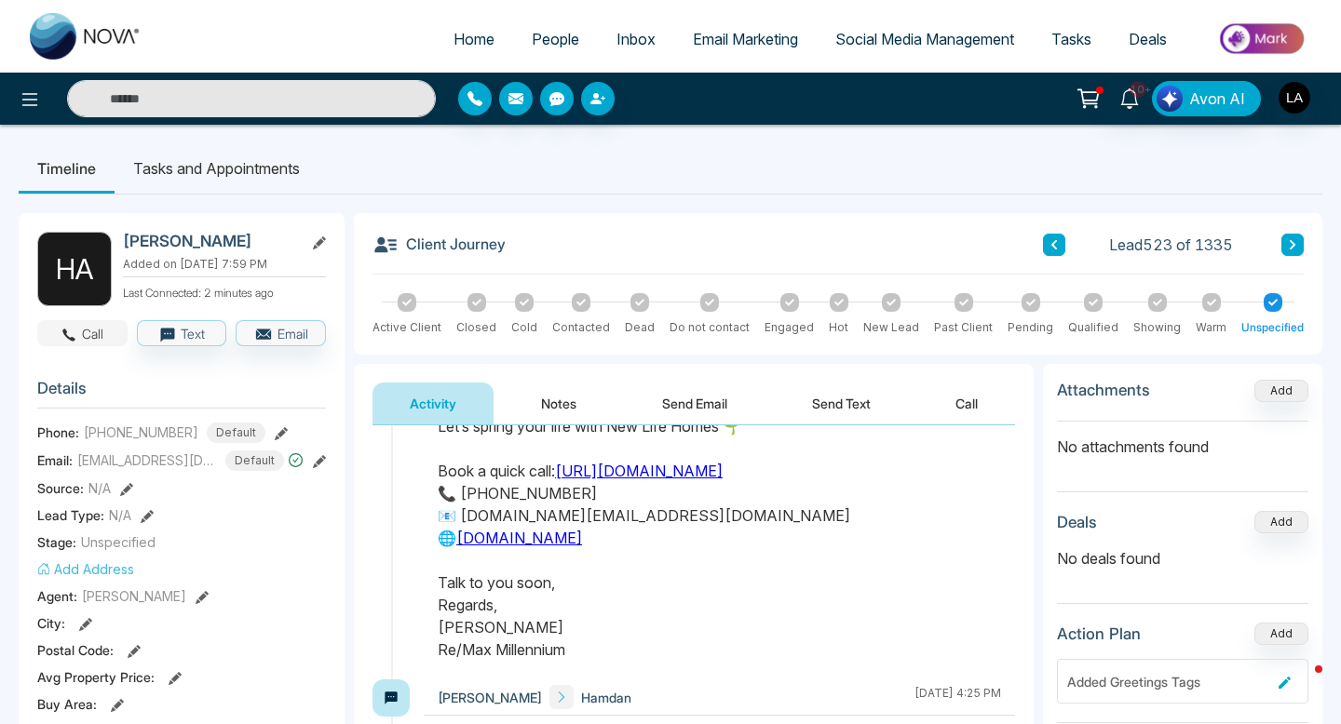
click at [72, 332] on icon "button" at bounding box center [69, 335] width 17 height 17
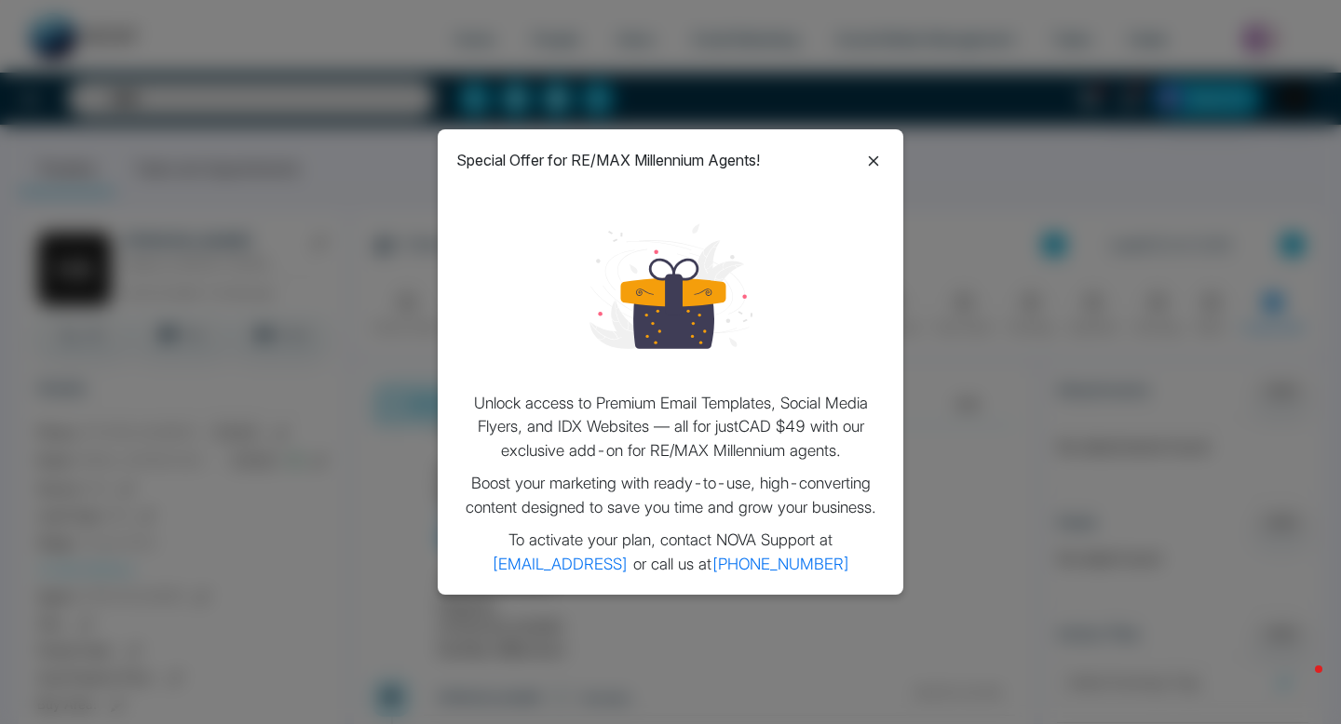
click at [879, 153] on icon at bounding box center [873, 161] width 22 height 22
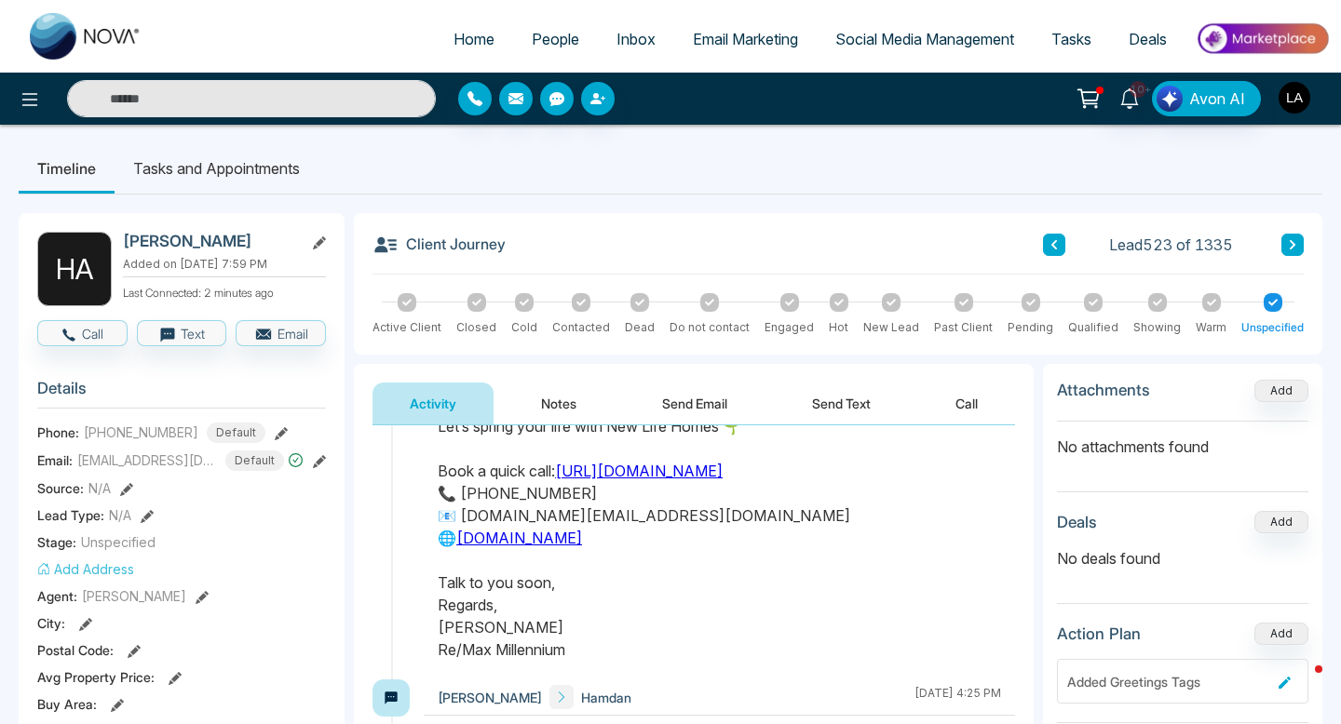
click at [1285, 100] on img "button" at bounding box center [1294, 98] width 32 height 32
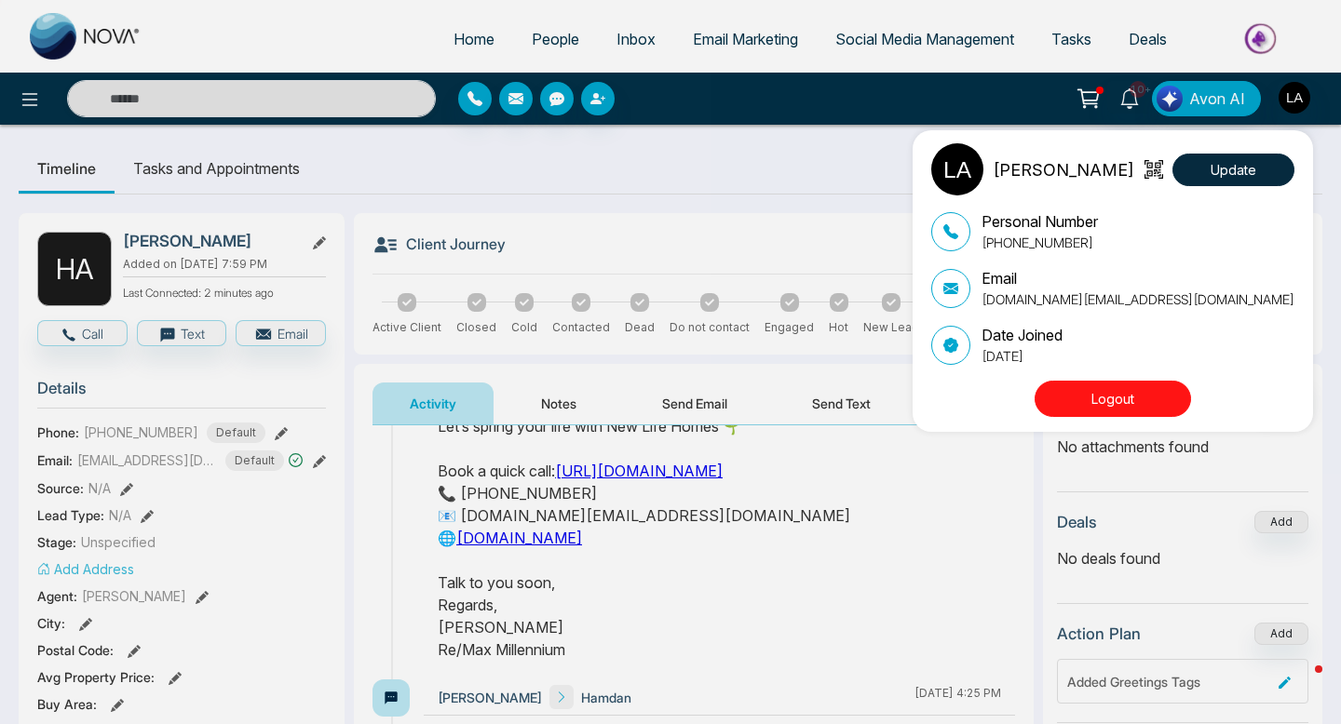
click at [1151, 390] on button "Logout" at bounding box center [1112, 399] width 156 height 36
